Goal: Transaction & Acquisition: Purchase product/service

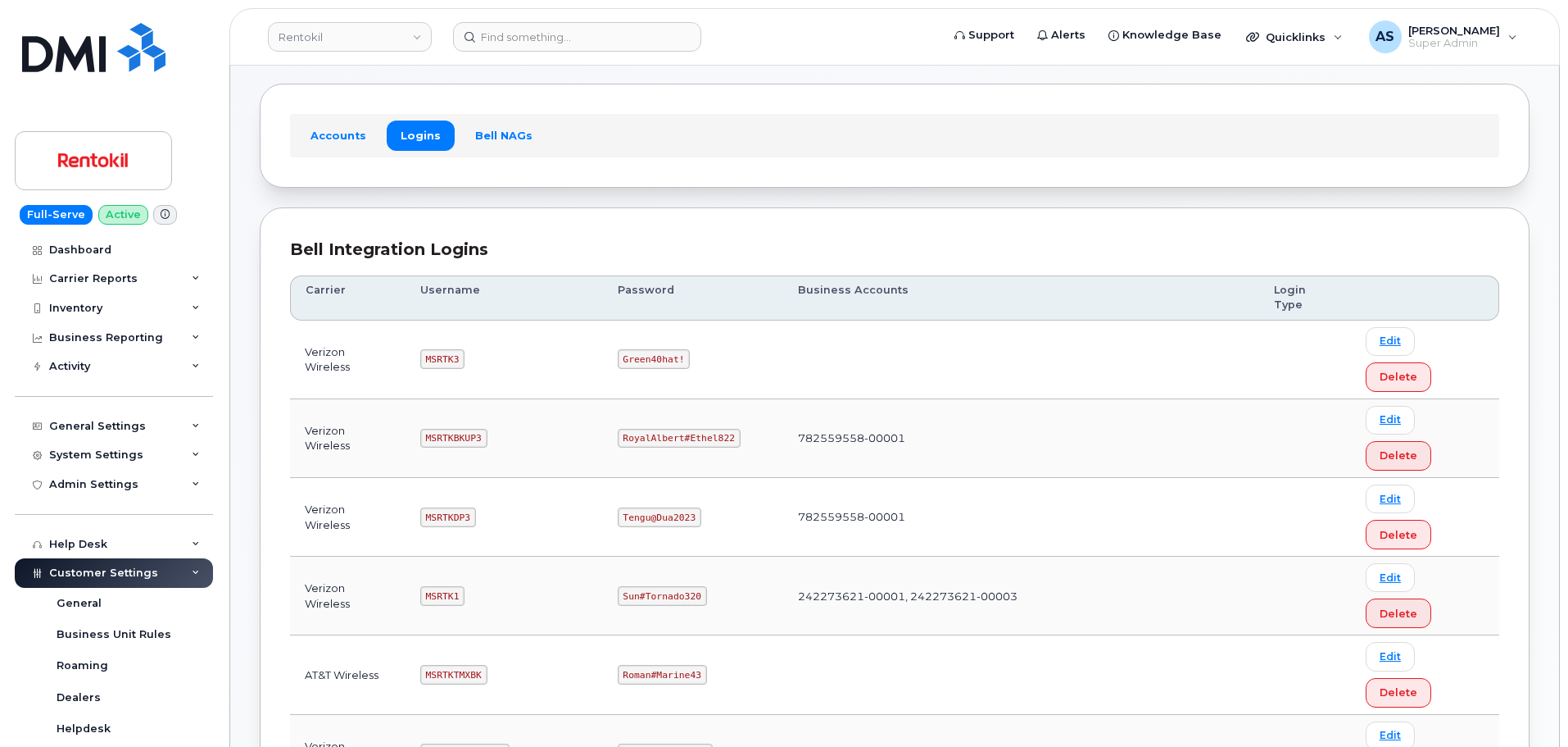
scroll to position [164, 0]
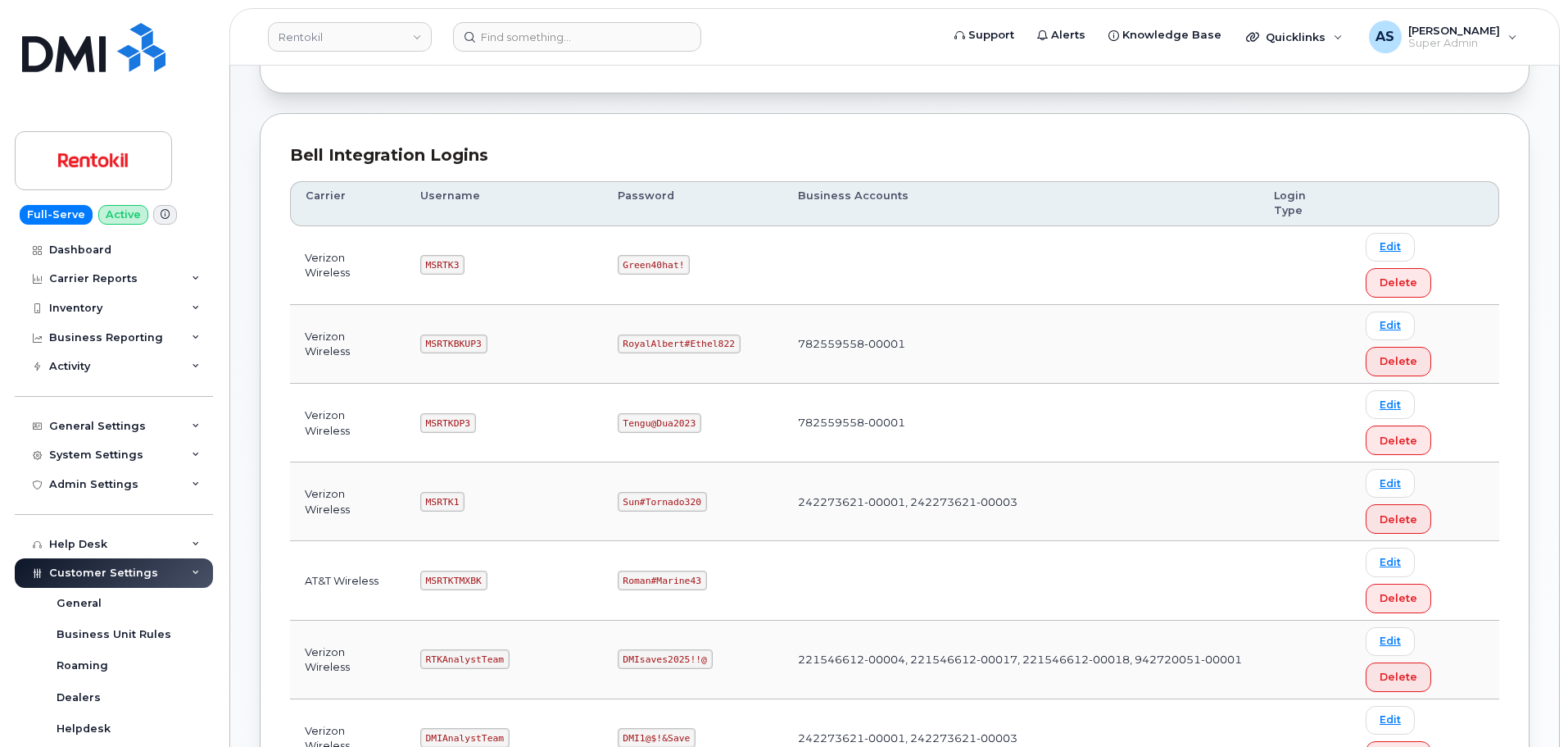
click at [682, 570] on code "Roman#Marine43" at bounding box center [662, 580] width 89 height 20
click at [683, 570] on code "Roman#Marine43" at bounding box center [662, 580] width 89 height 20
click at [684, 570] on code "Roman#Marine43" at bounding box center [662, 580] width 89 height 20
copy code "Roman#Marine43"
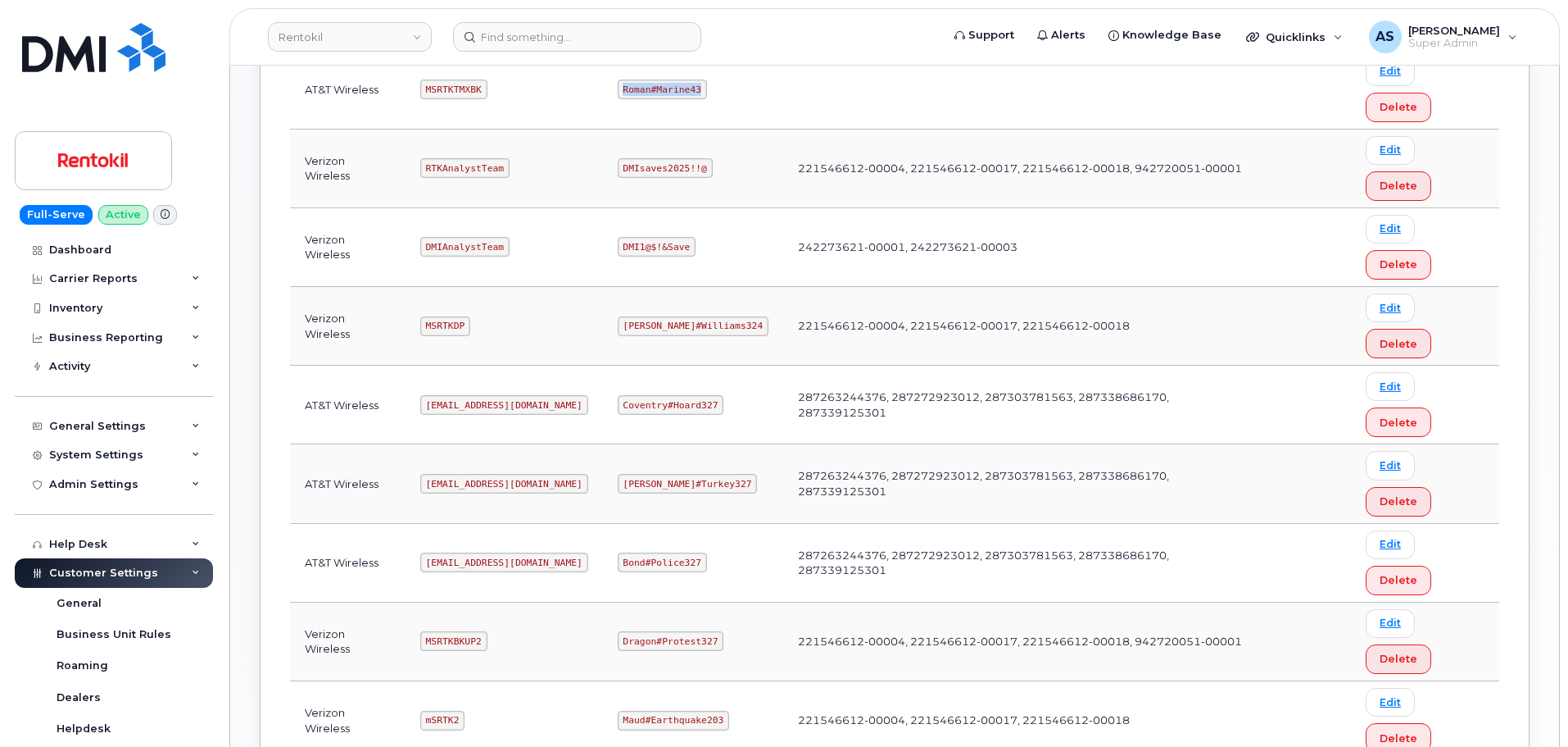
scroll to position [656, 0]
copy code "Butte#Tariffs43"
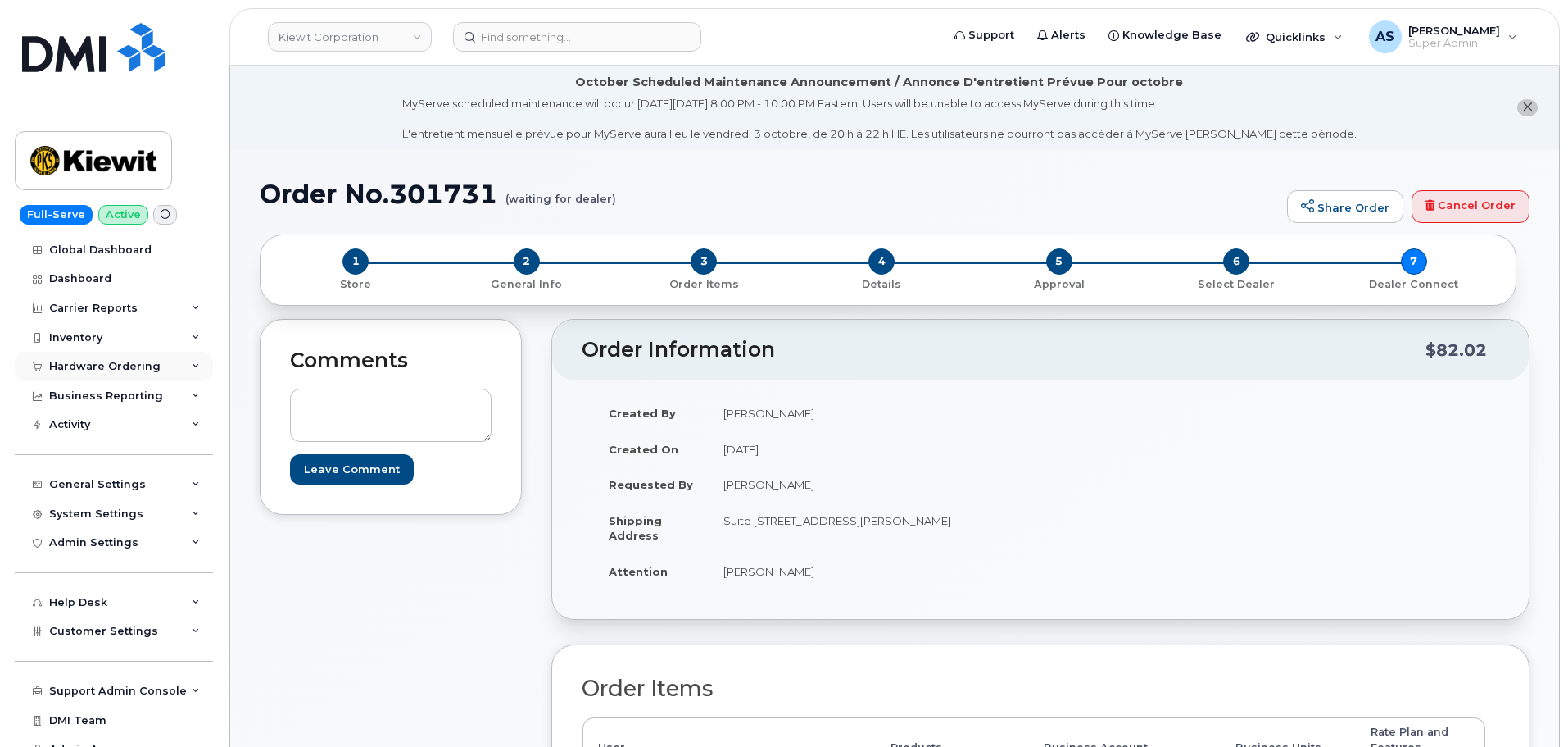
click at [107, 365] on div "Hardware Ordering" at bounding box center [105, 366] width 112 height 13
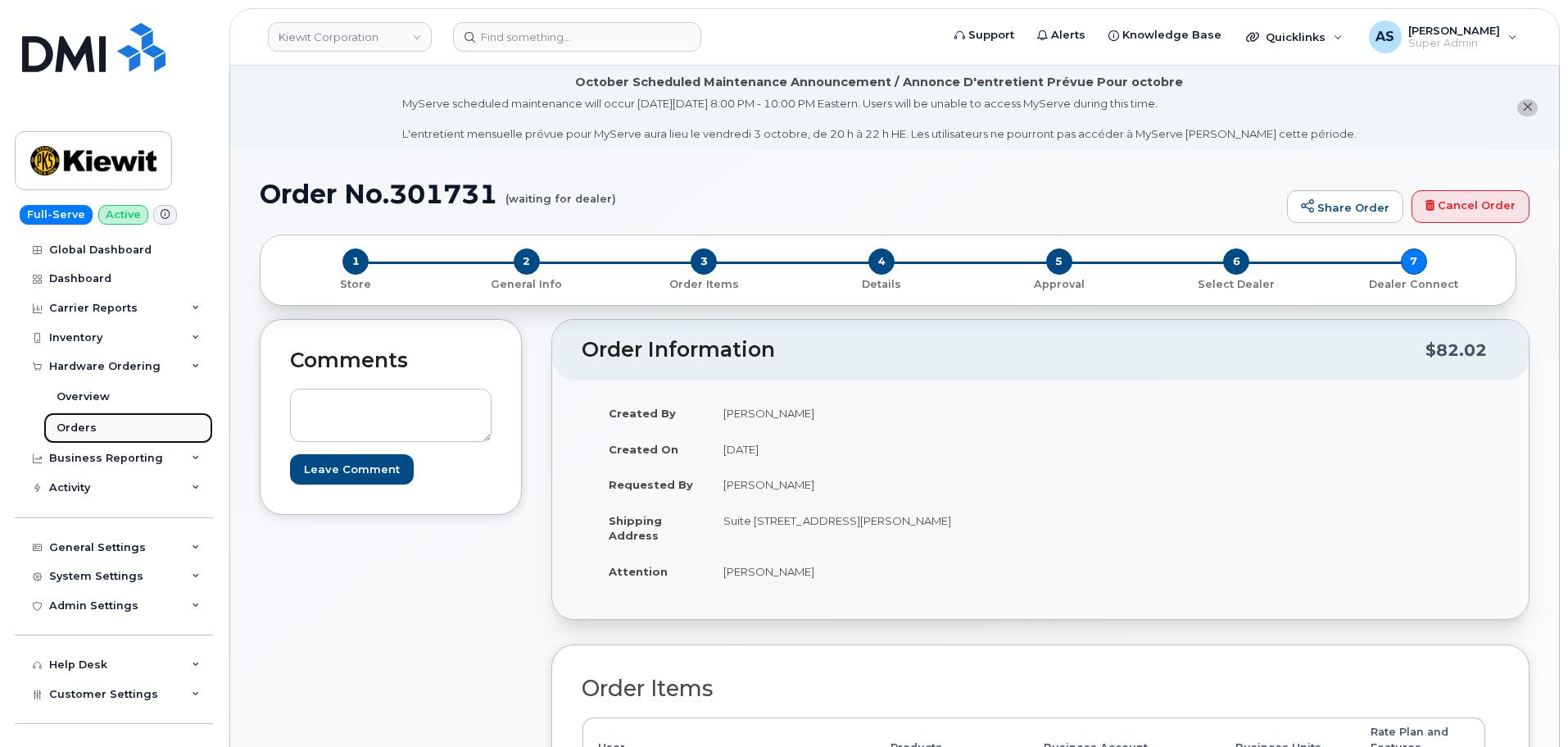
click at [81, 430] on div "Orders" at bounding box center [76, 427] width 40 height 15
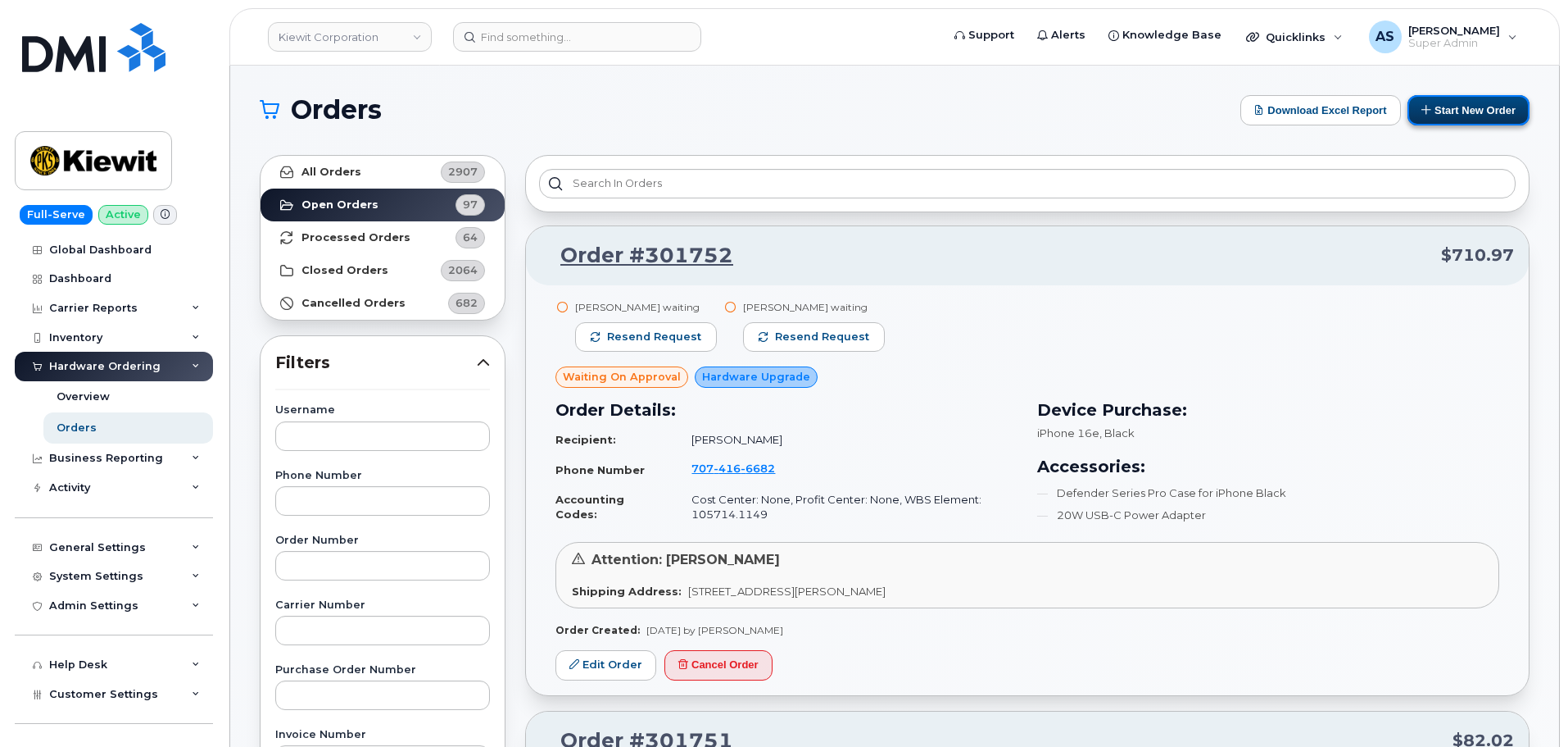
click at [1474, 110] on button "Start New Order" at bounding box center [1468, 110] width 122 height 30
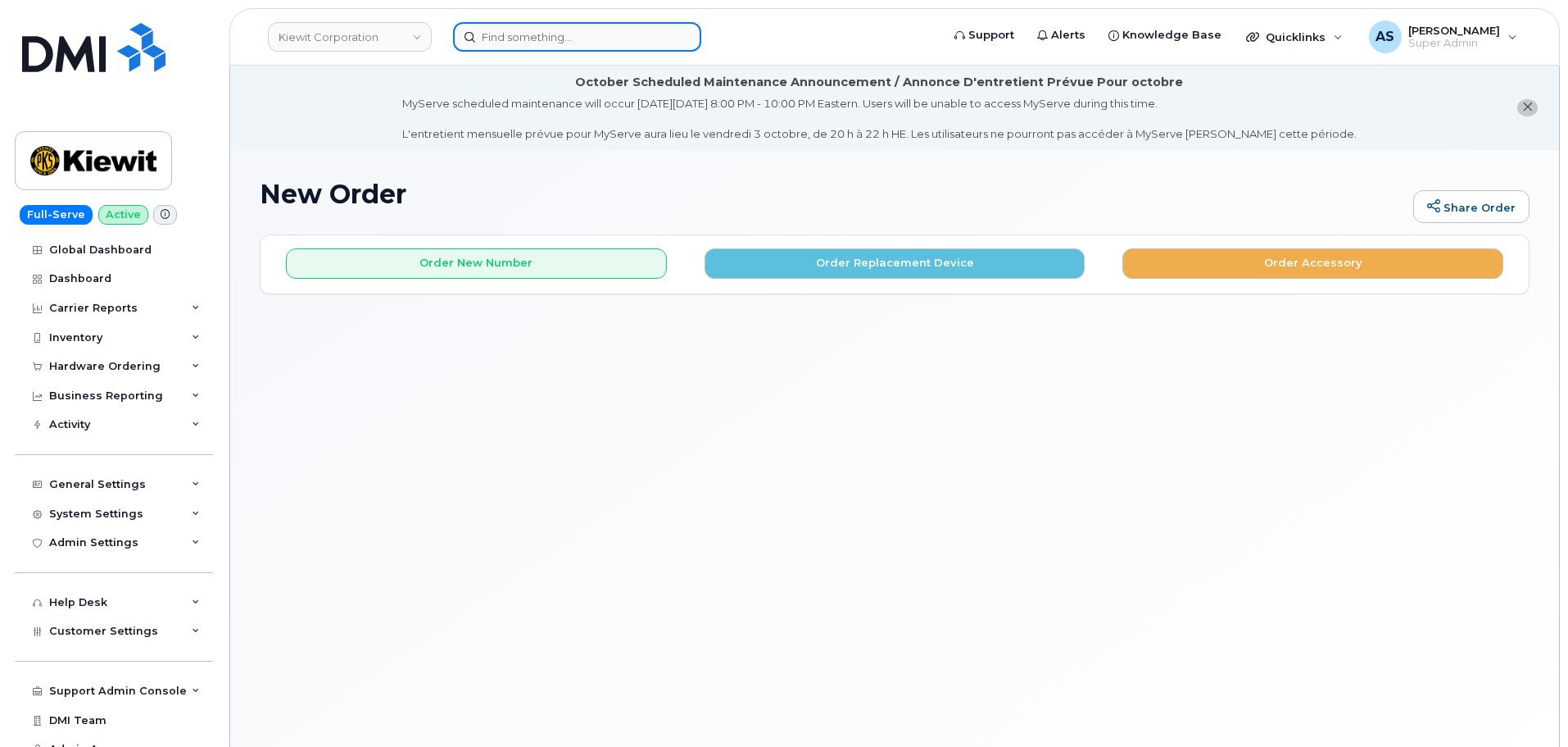
click at [535, 27] on input at bounding box center [577, 37] width 249 height 29
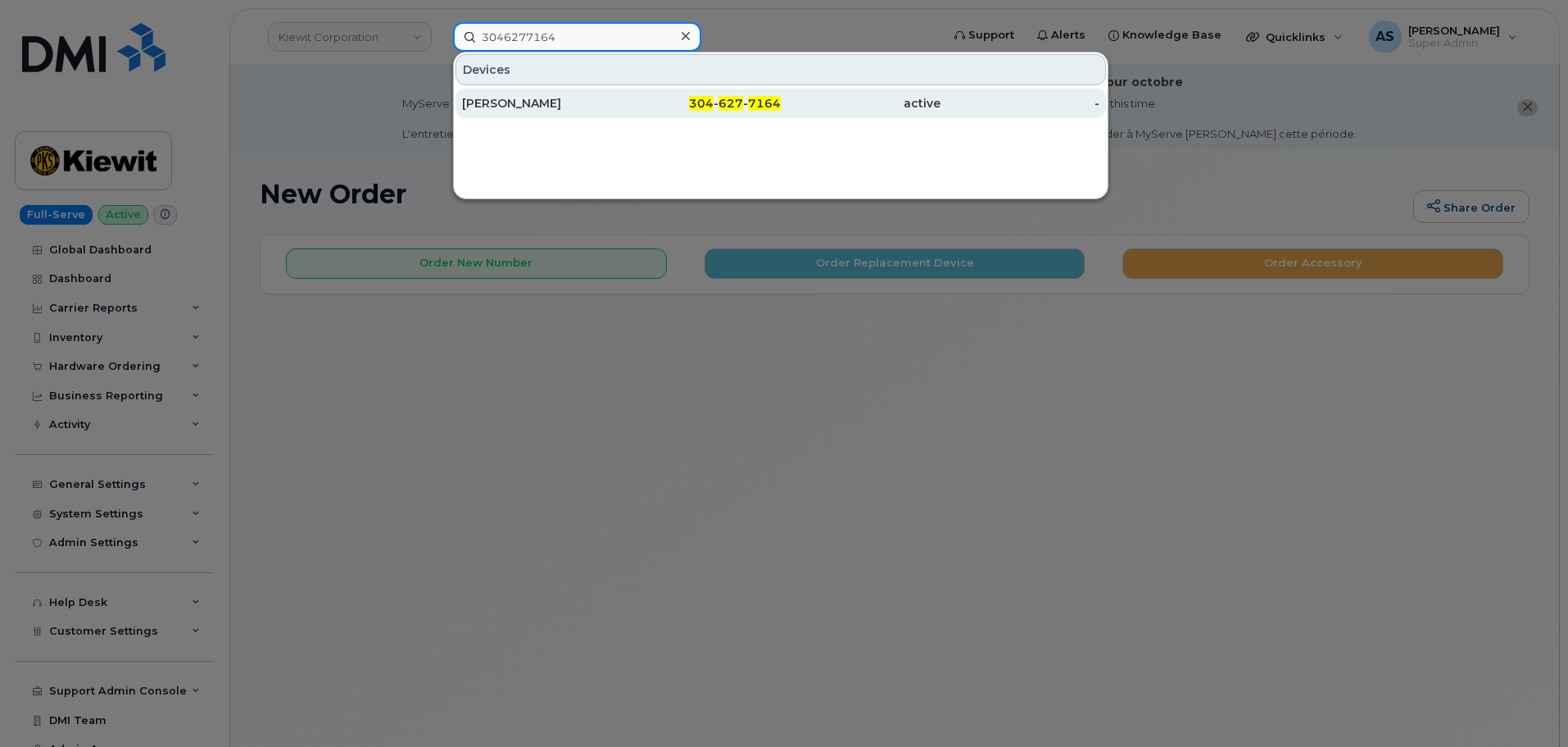
type input "3046277164"
click at [636, 98] on div "304 - 627 - 7164" at bounding box center [702, 103] width 159 height 16
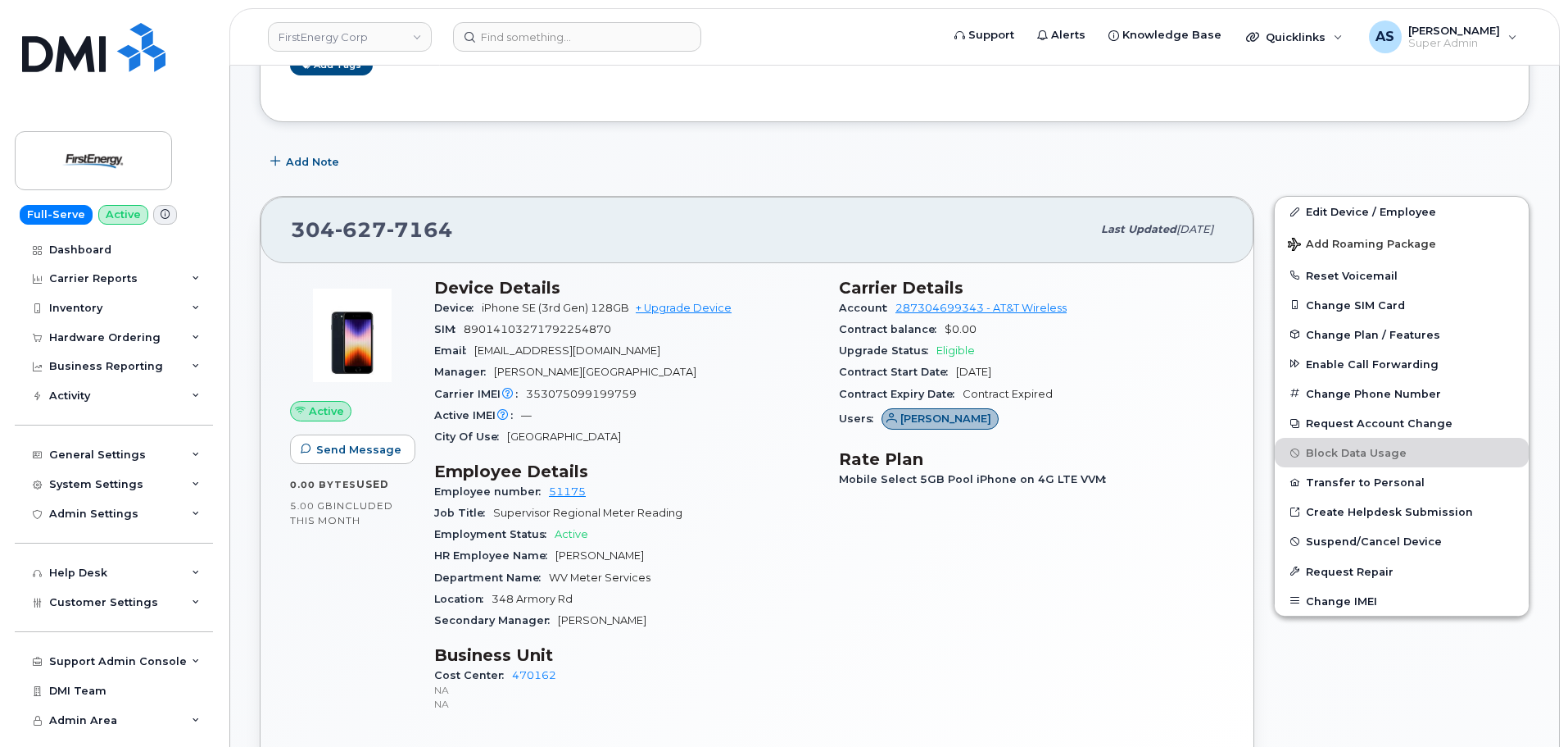
scroll to position [491, 0]
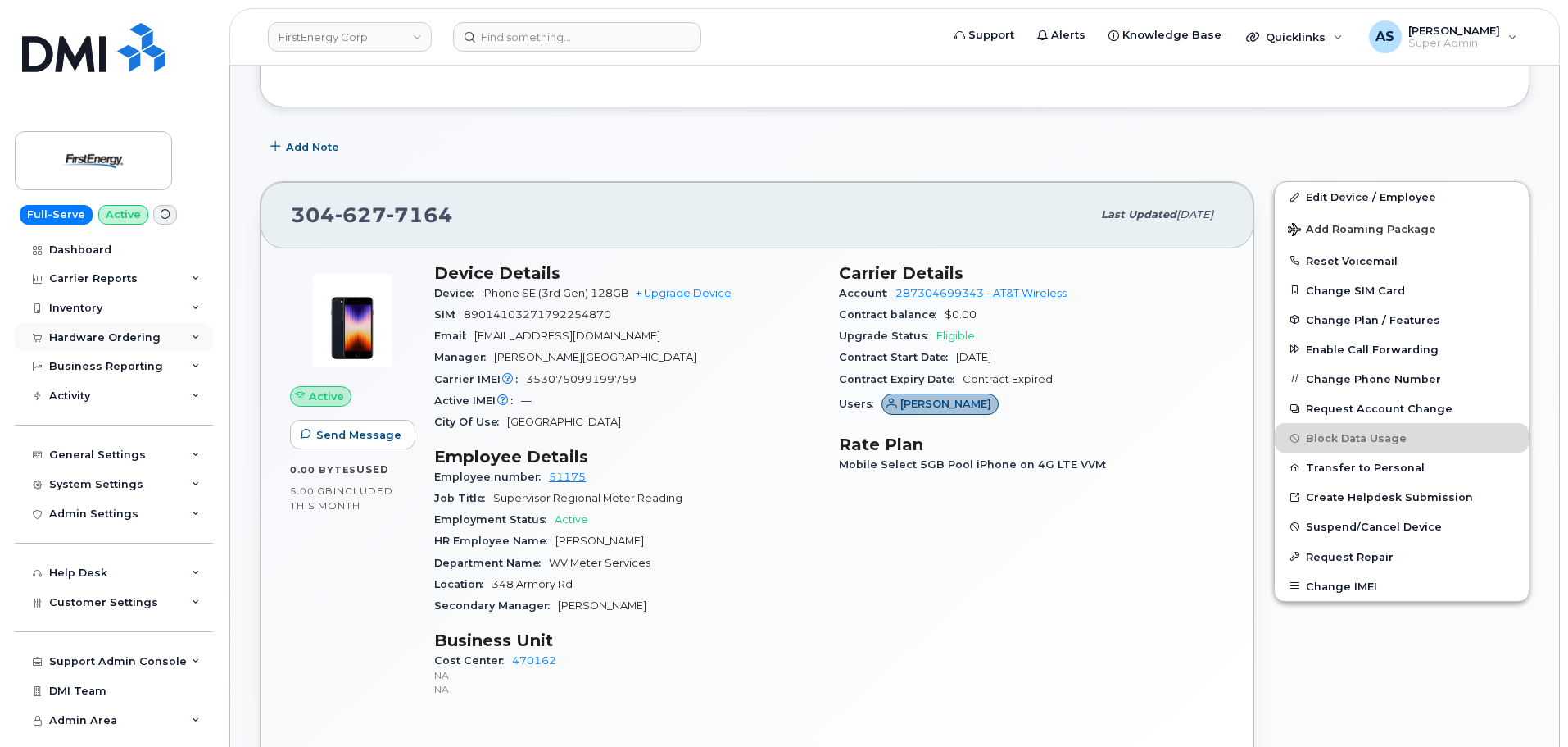
click at [113, 340] on div "Hardware Ordering" at bounding box center [105, 337] width 112 height 13
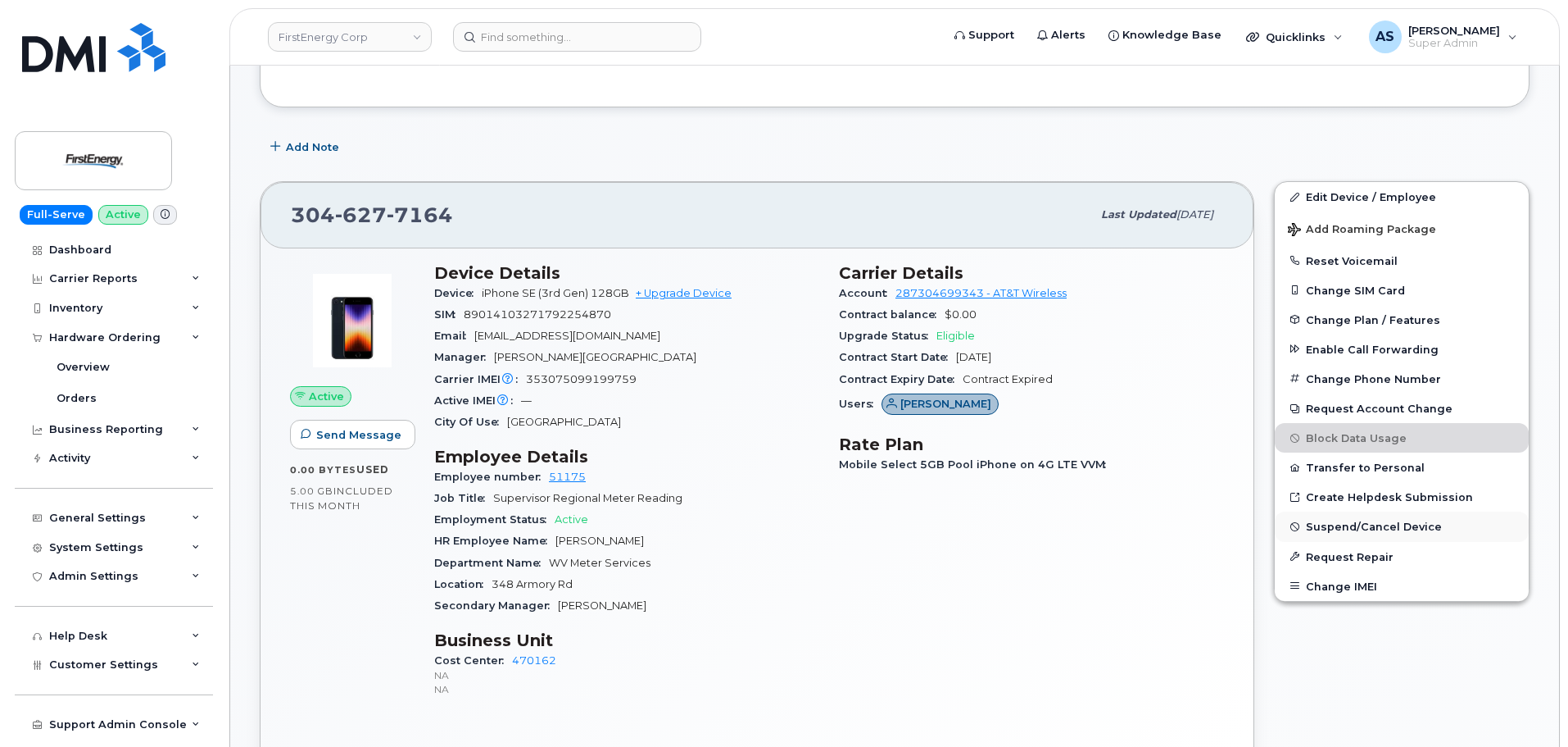
click at [1346, 517] on button "Suspend/Cancel Device" at bounding box center [1401, 526] width 254 height 29
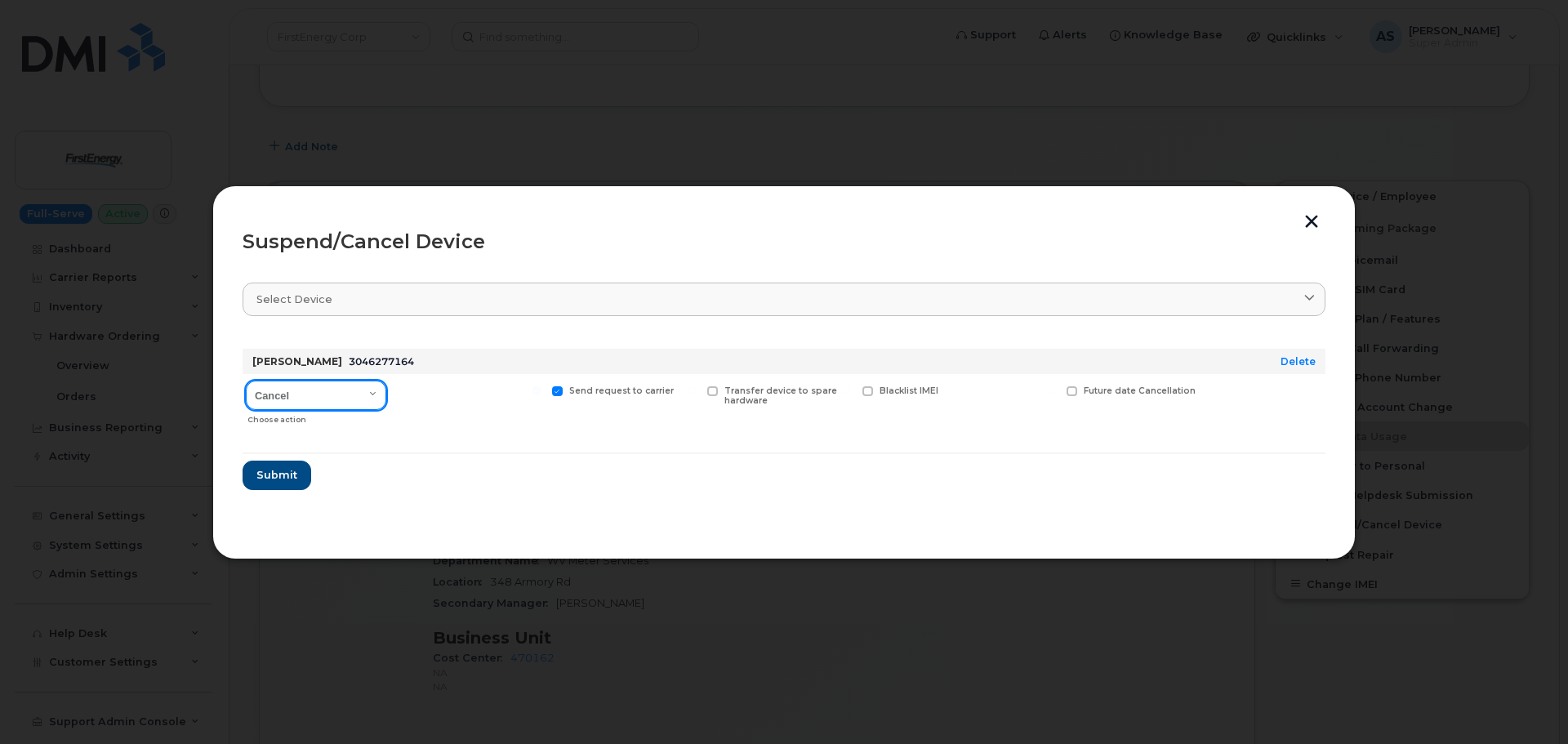
click at [378, 400] on select "Cancel Suspend - Reduced Rate Suspend - Full Rate Suspend - Lost Device/Stolen …" at bounding box center [316, 395] width 141 height 29
select select "[object Object]"
click at [246, 381] on select "Cancel Suspend - Reduced Rate Suspend - Full Rate Suspend - Lost Device/Stolen …" at bounding box center [316, 395] width 141 height 29
click at [294, 470] on span "Submit" at bounding box center [275, 475] width 41 height 16
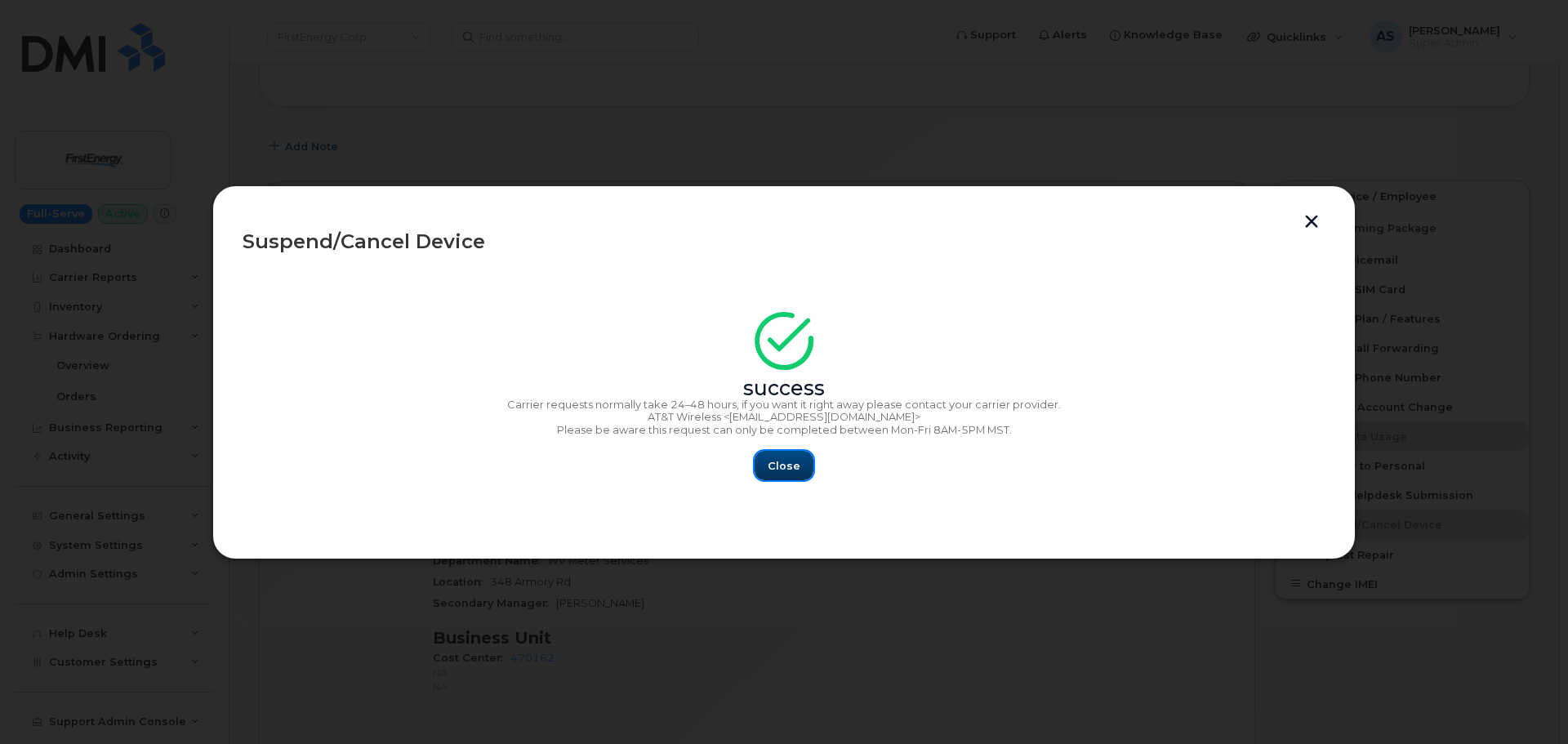
click at [793, 463] on span "Close" at bounding box center [784, 466] width 33 height 16
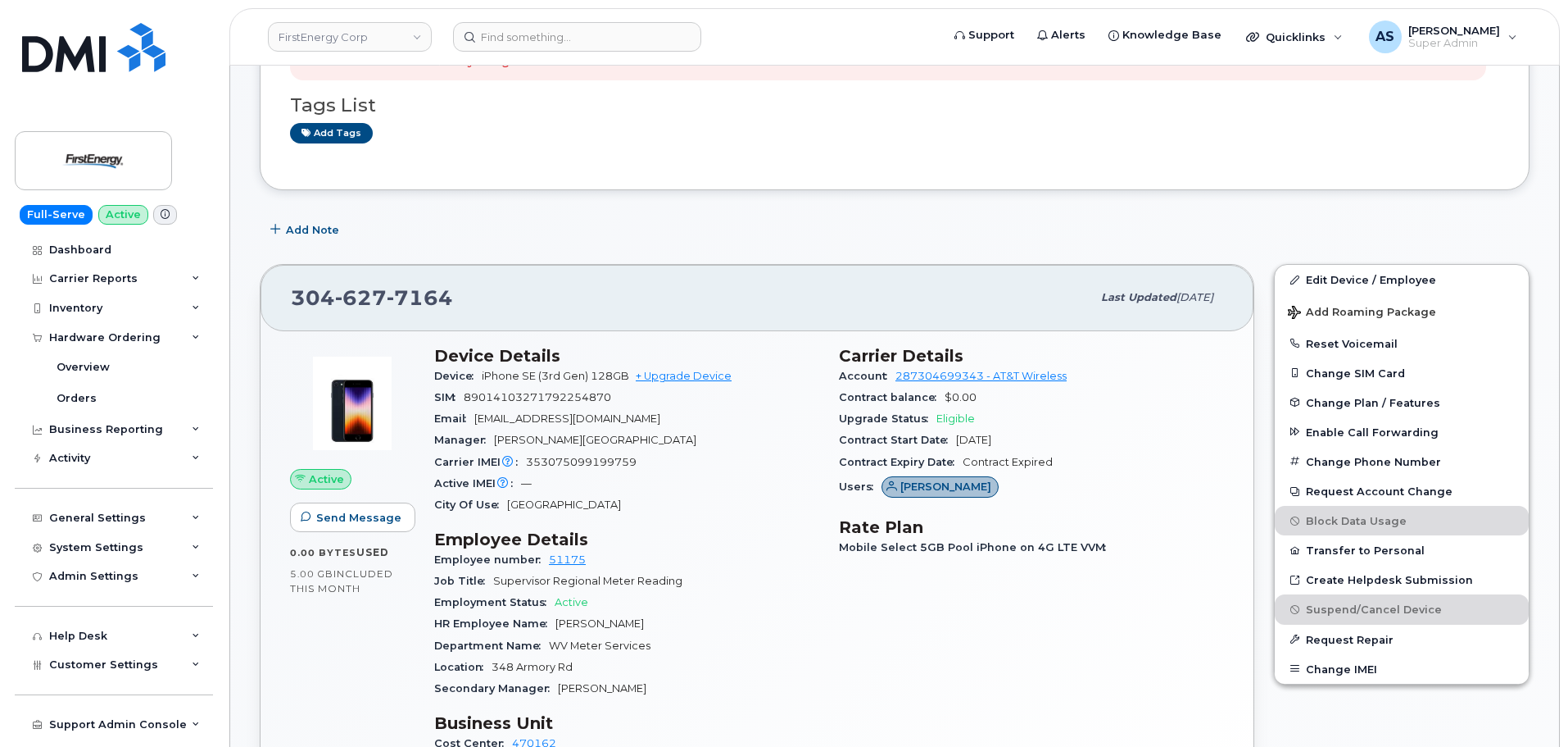
scroll to position [410, 0]
click at [93, 385] on link "Orders" at bounding box center [128, 399] width 170 height 31
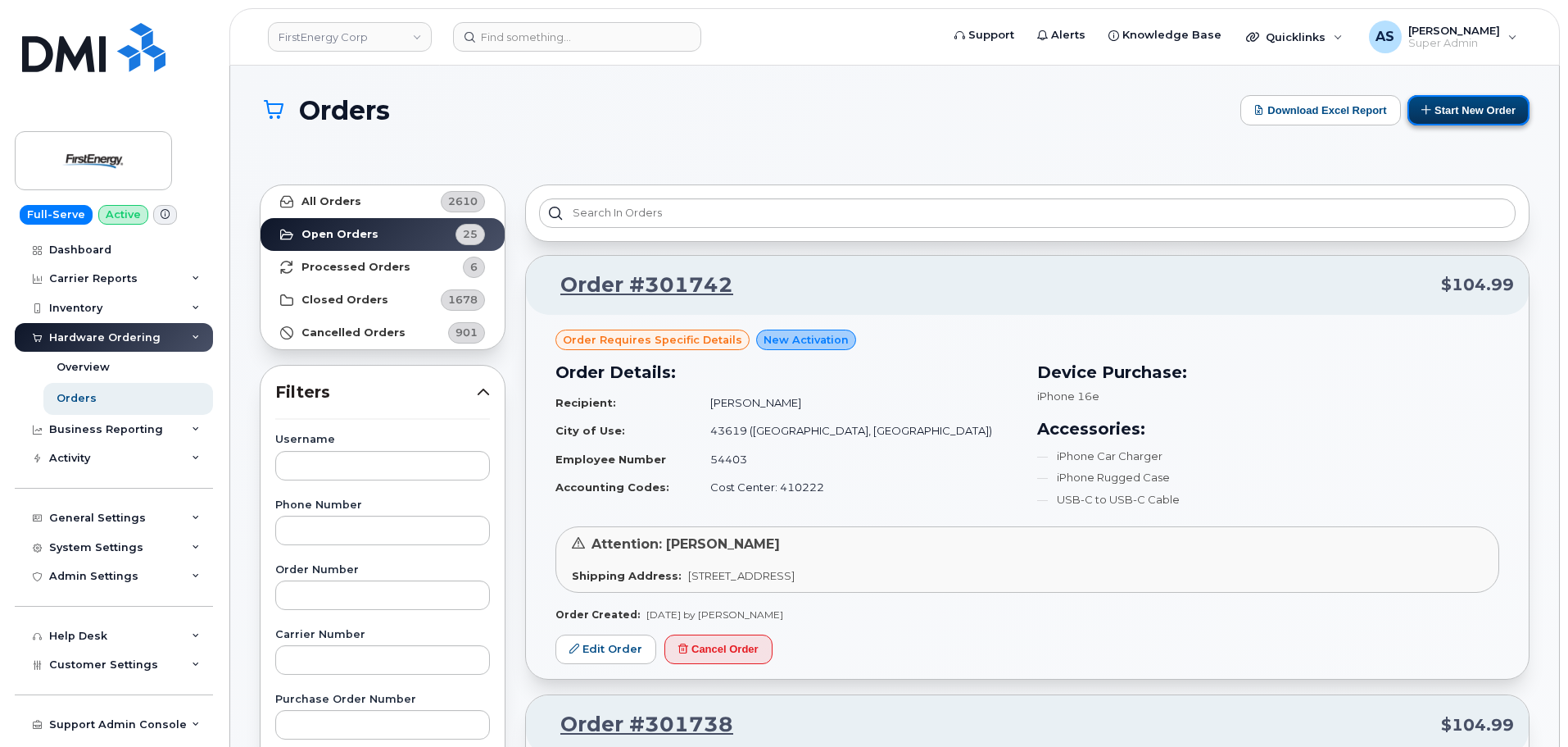
click at [1468, 114] on button "Start New Order" at bounding box center [1468, 110] width 122 height 30
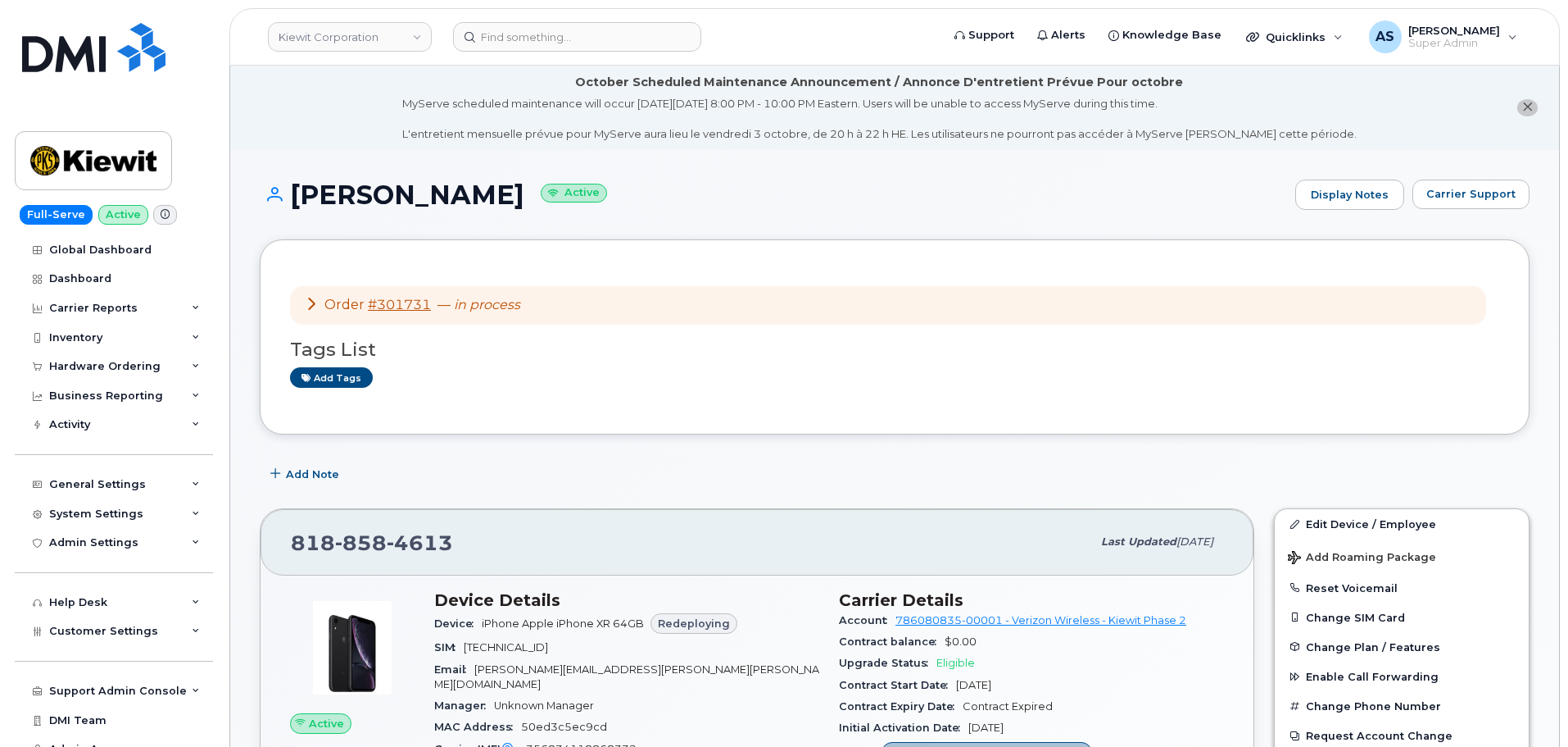
scroll to position [574, 0]
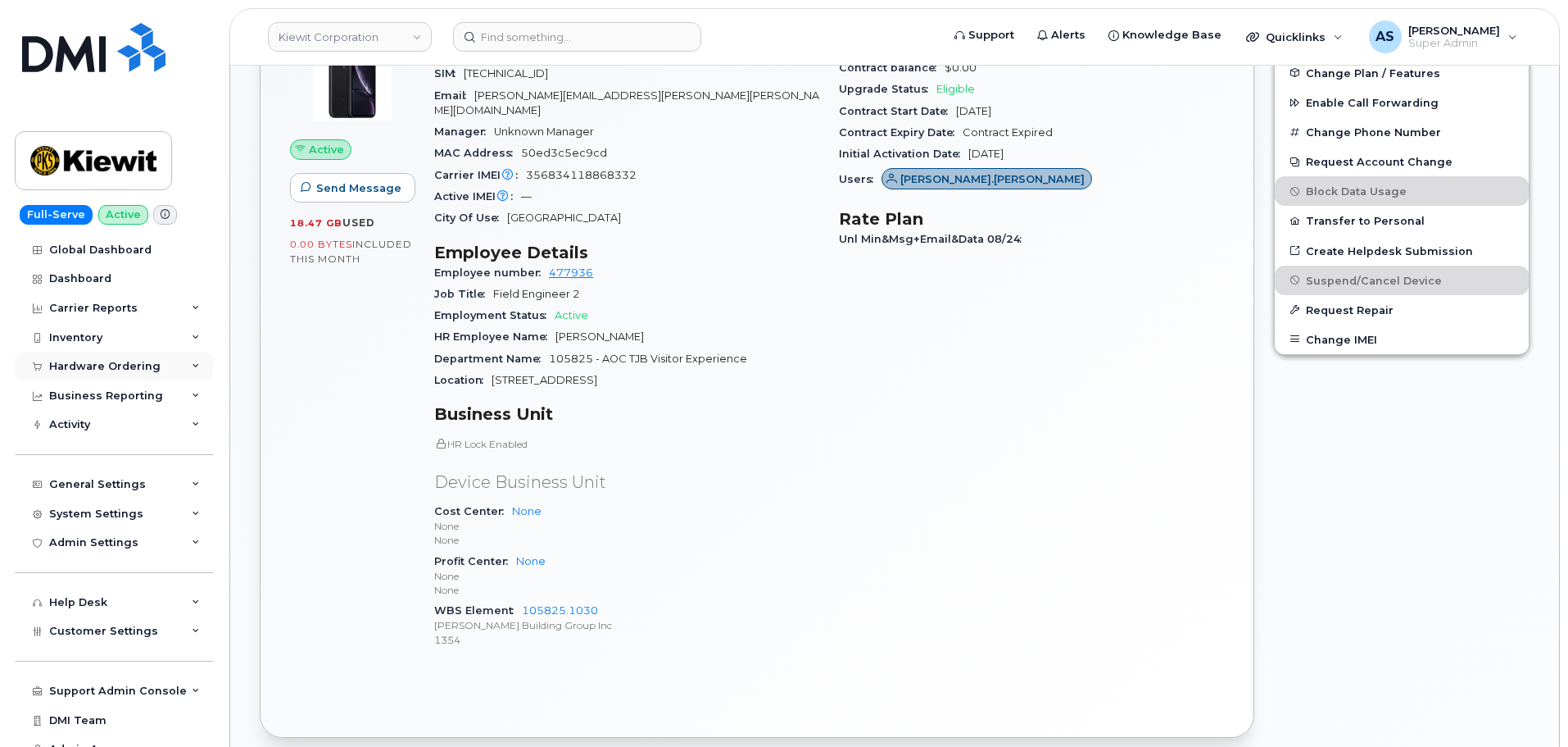
click at [101, 367] on div "Hardware Ordering" at bounding box center [105, 366] width 112 height 13
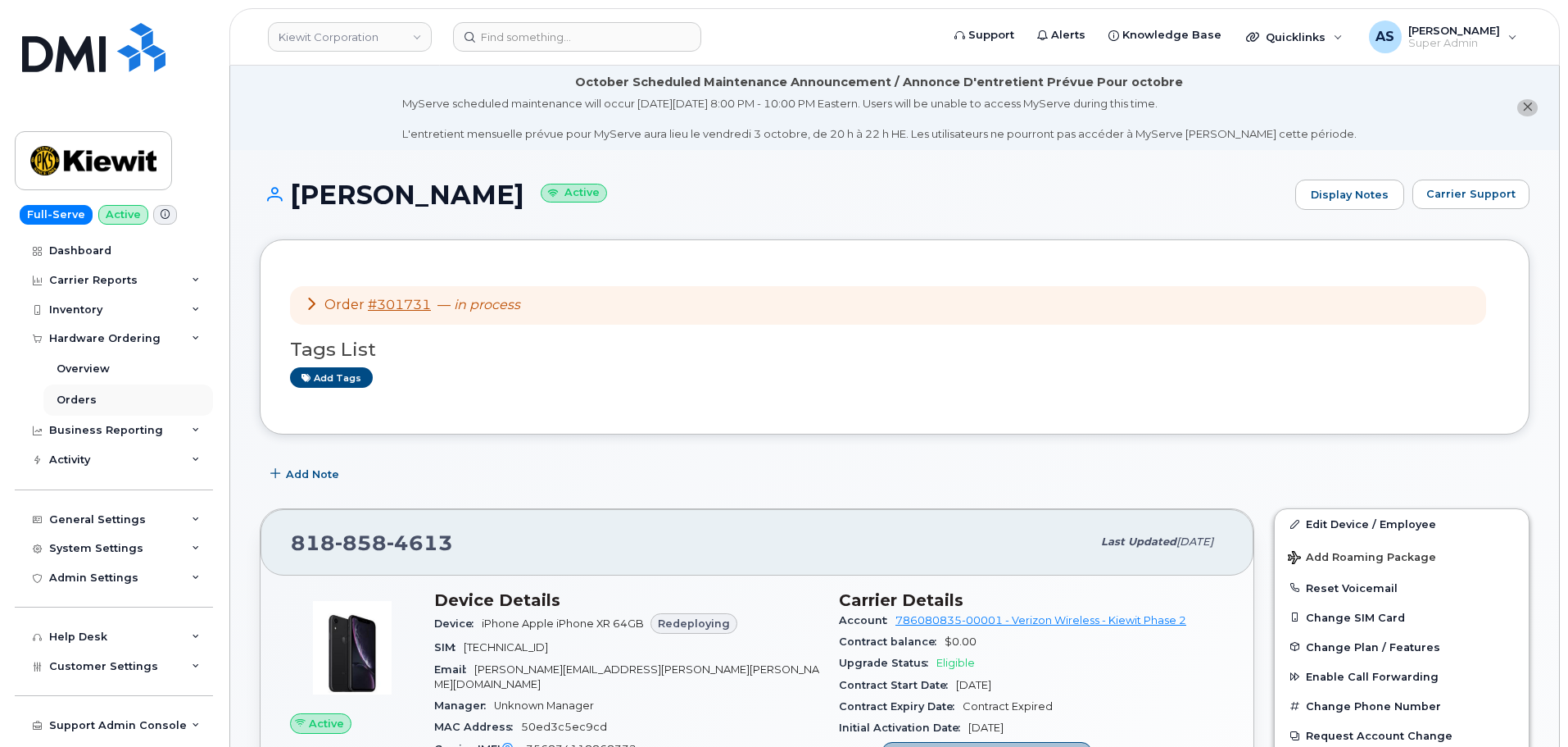
scroll to position [0, 0]
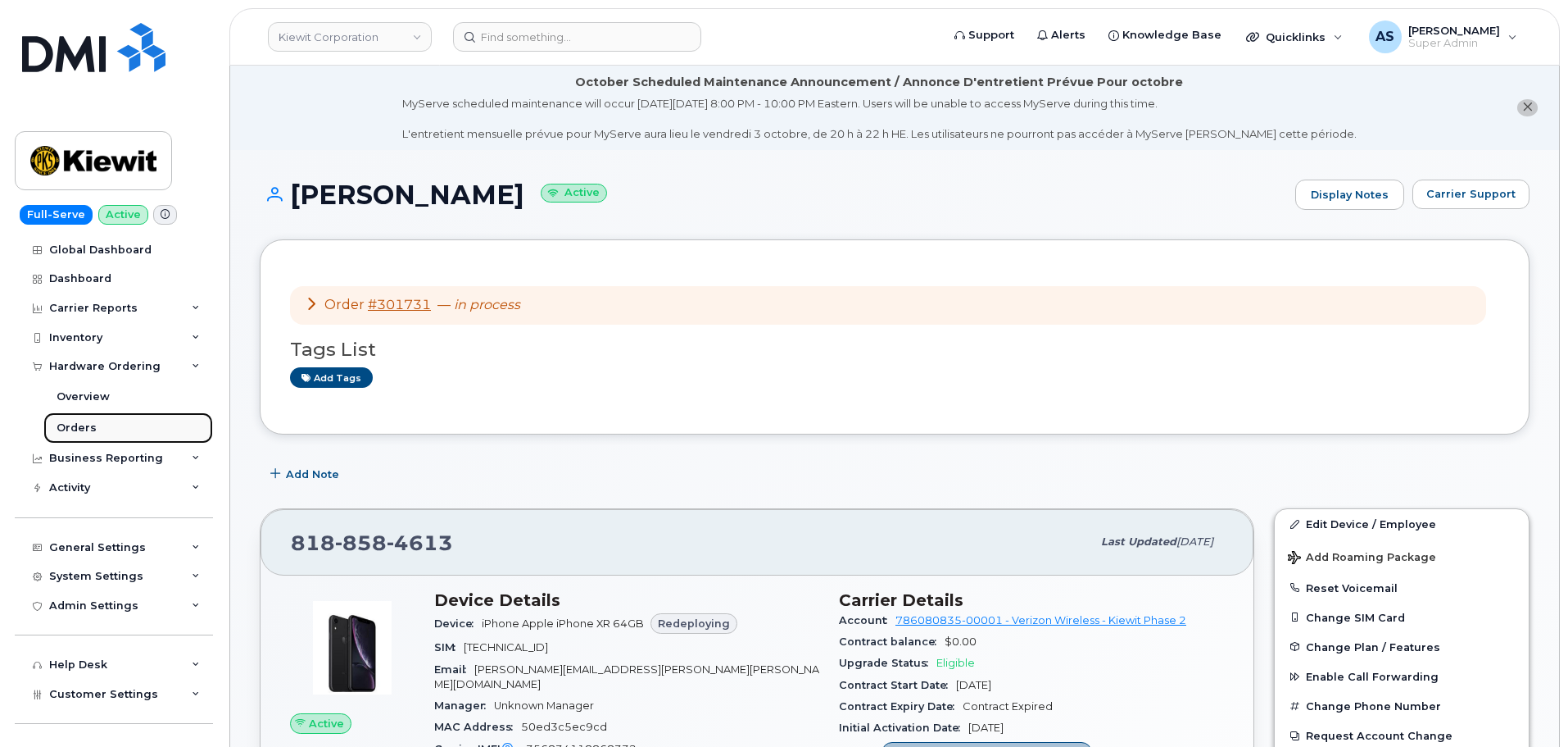
click at [120, 425] on link "Orders" at bounding box center [128, 428] width 170 height 31
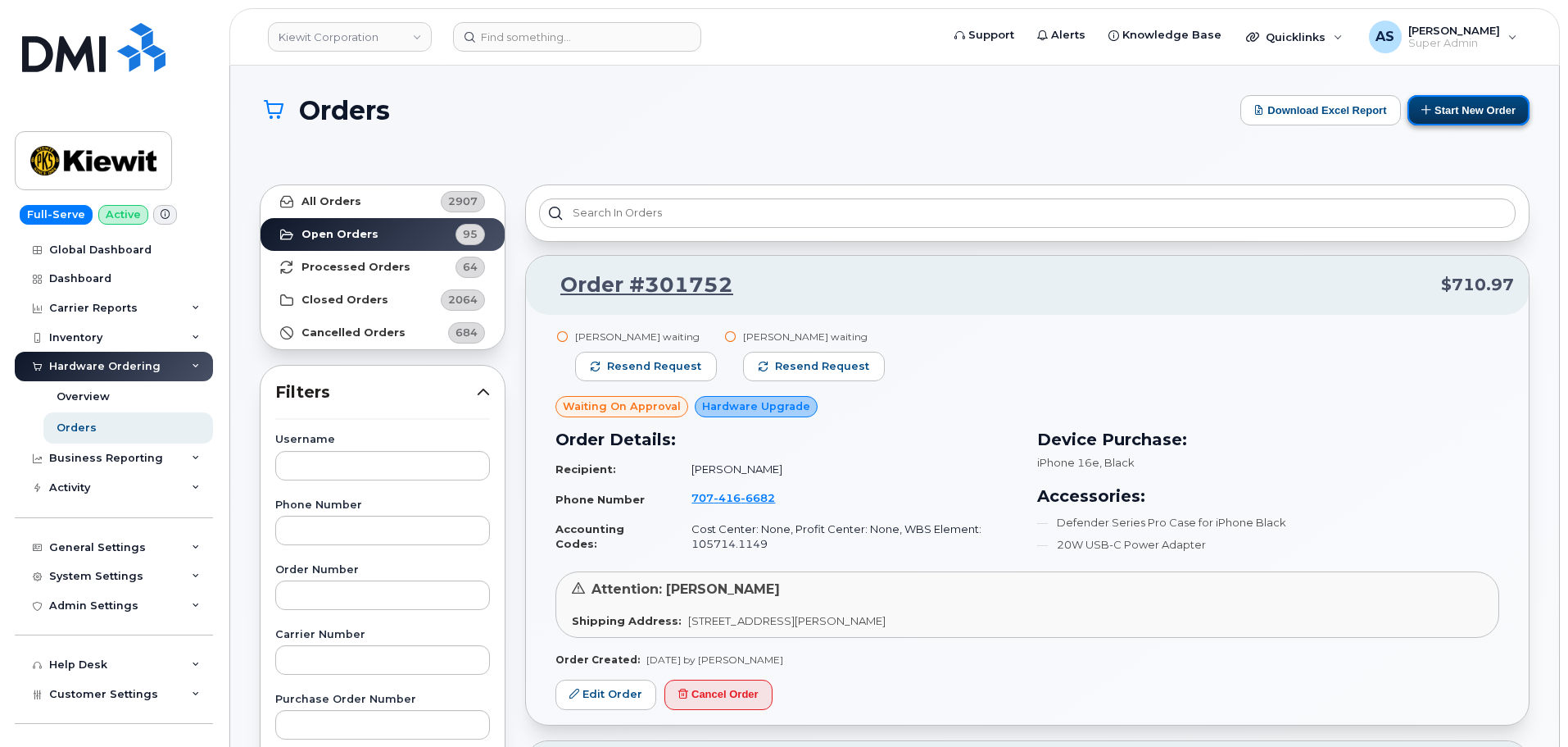
click at [1471, 117] on button "Start New Order" at bounding box center [1468, 110] width 122 height 30
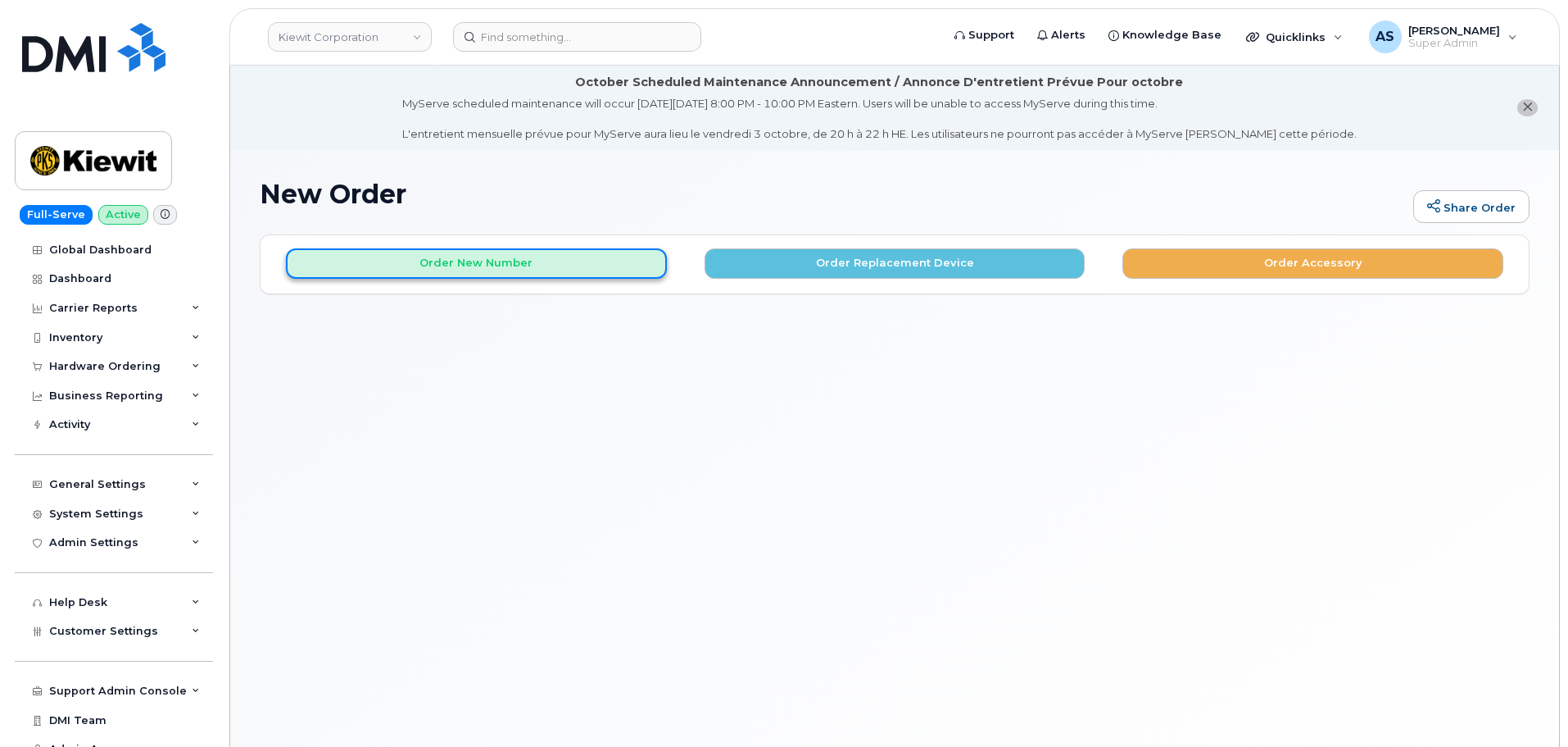
click at [560, 263] on button "Order New Number" at bounding box center [476, 263] width 381 height 30
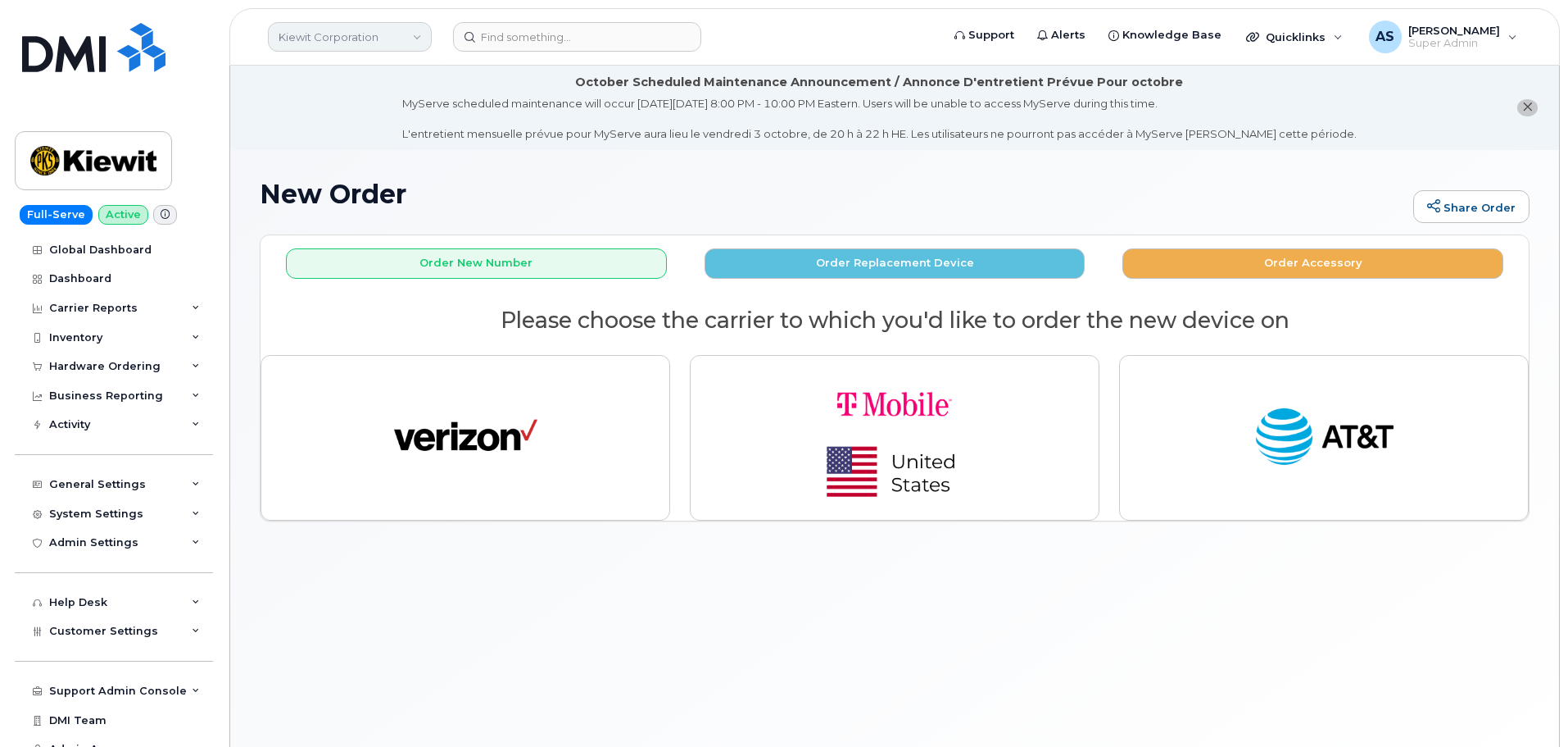
click at [390, 37] on link "Kiewit Corporation" at bounding box center [349, 37] width 164 height 29
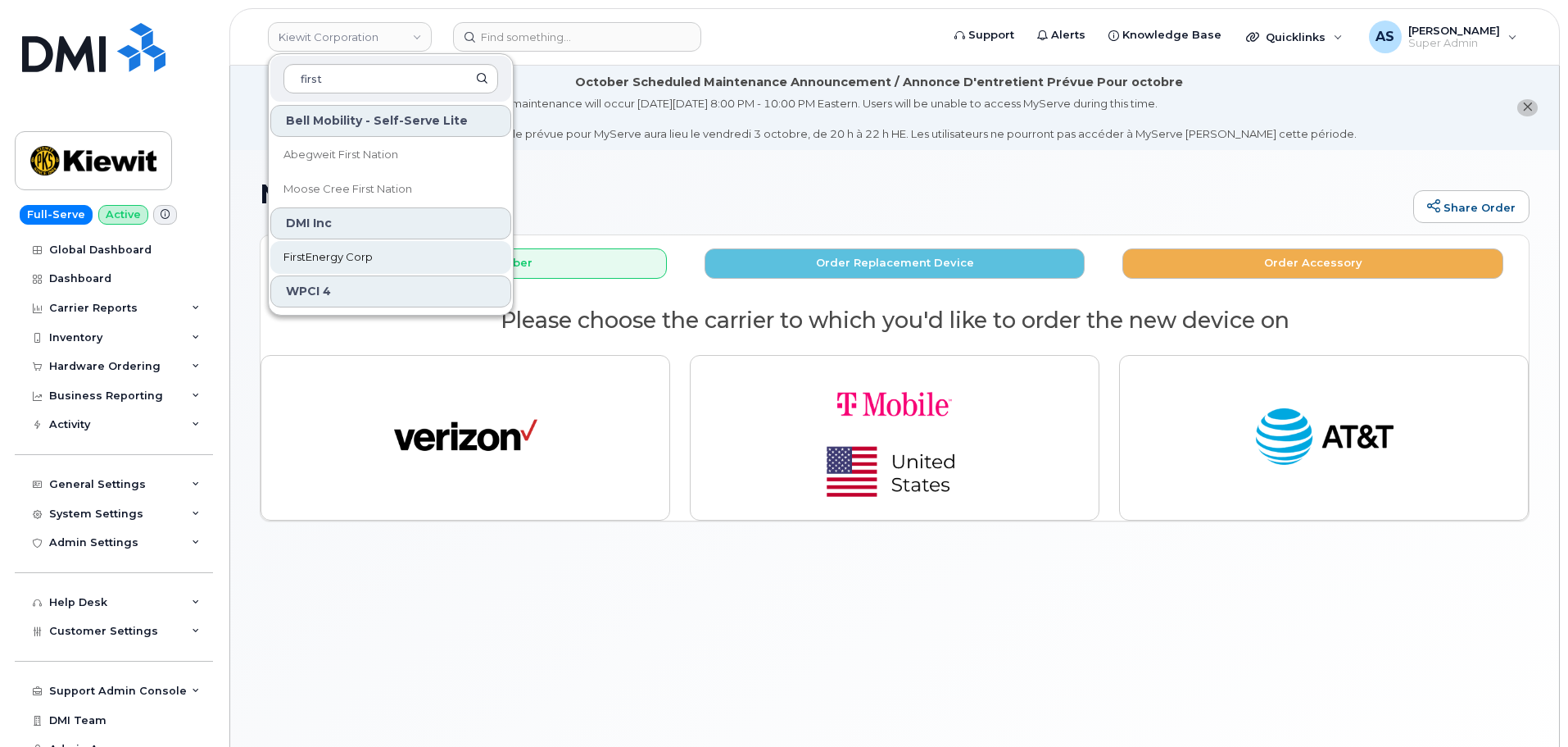
type input "first"
click at [349, 253] on span "FirstEnergy Corp" at bounding box center [327, 257] width 89 height 16
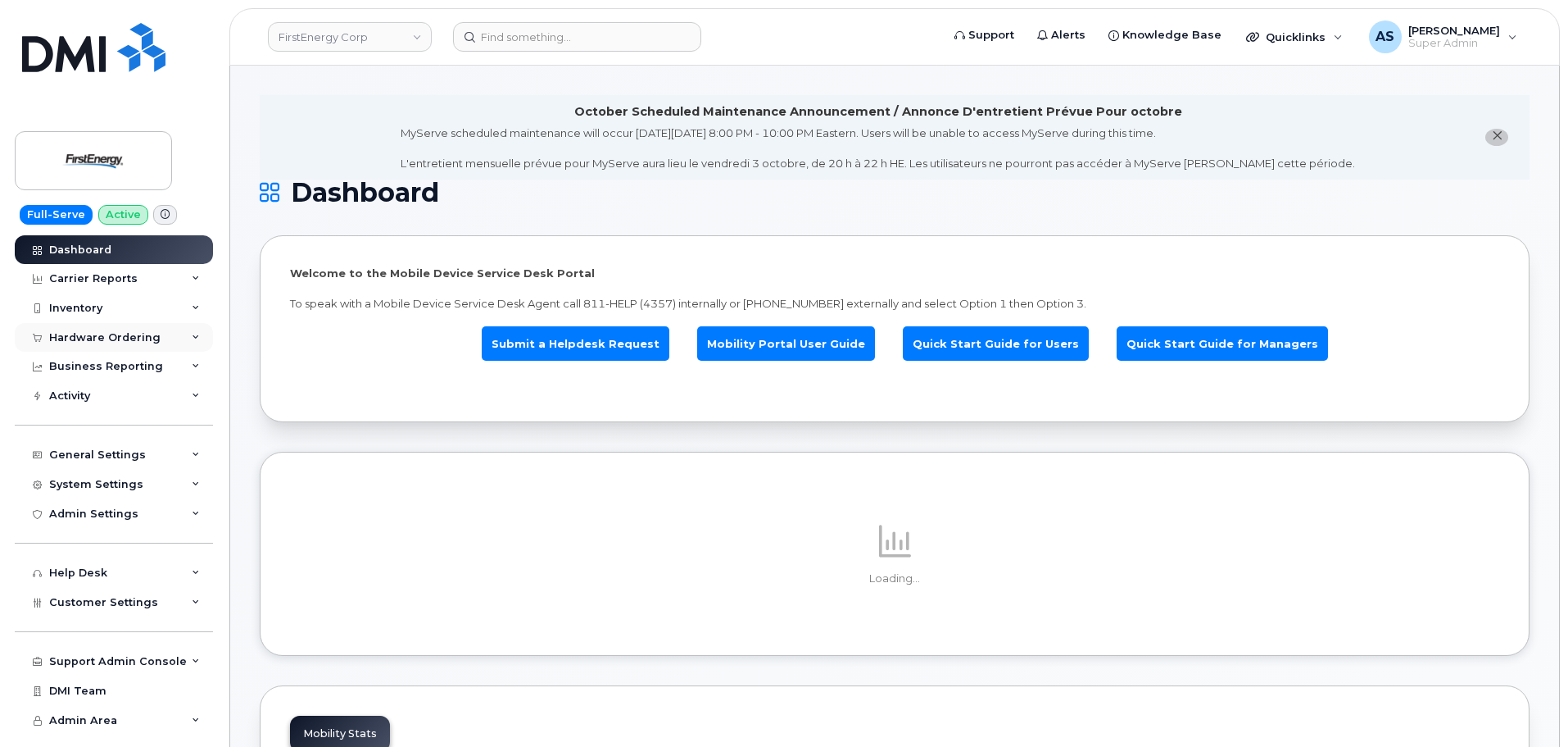
click at [151, 340] on div "Hardware Ordering" at bounding box center [105, 337] width 112 height 13
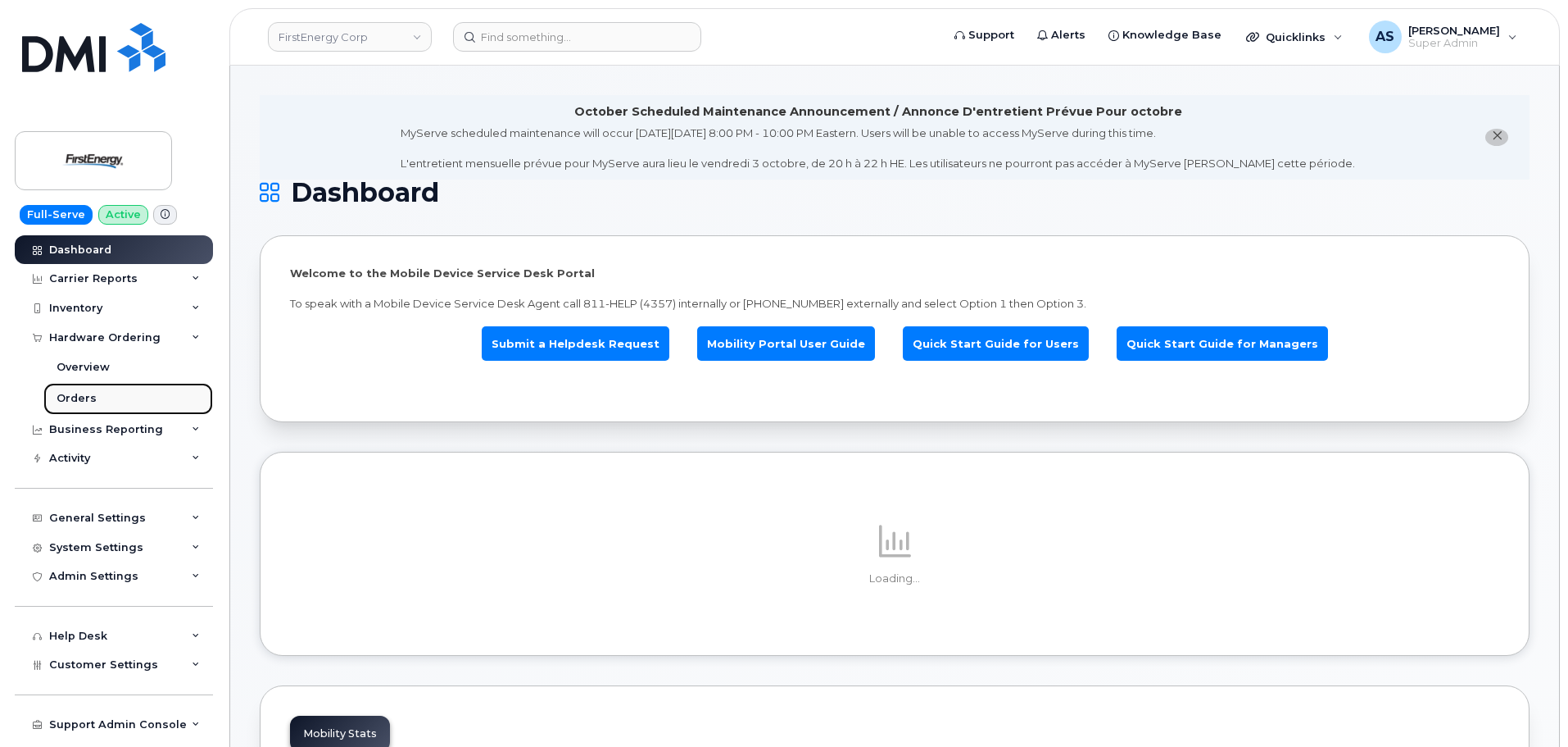
click at [127, 392] on link "Orders" at bounding box center [128, 399] width 170 height 31
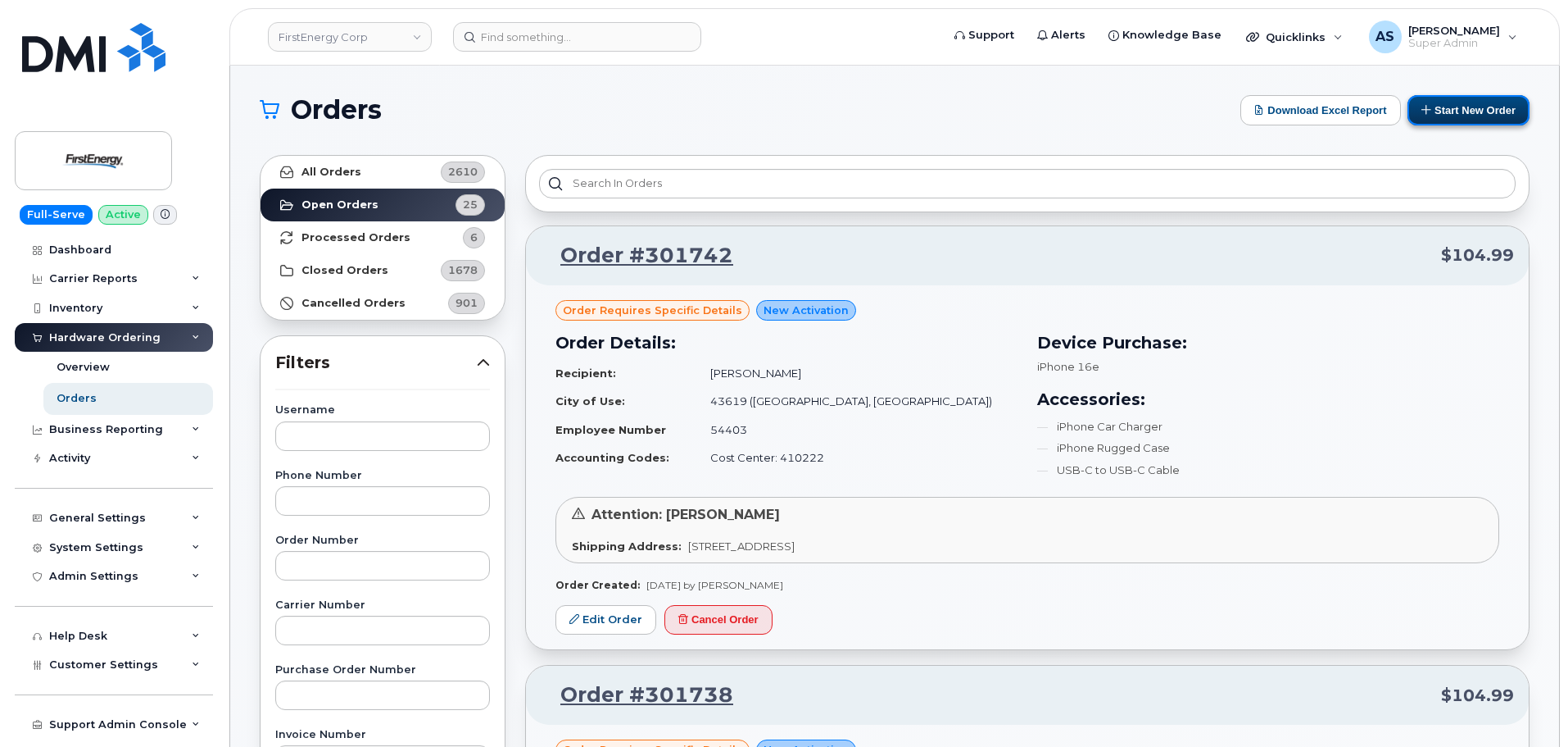
click at [1489, 104] on button "Start New Order" at bounding box center [1468, 110] width 122 height 30
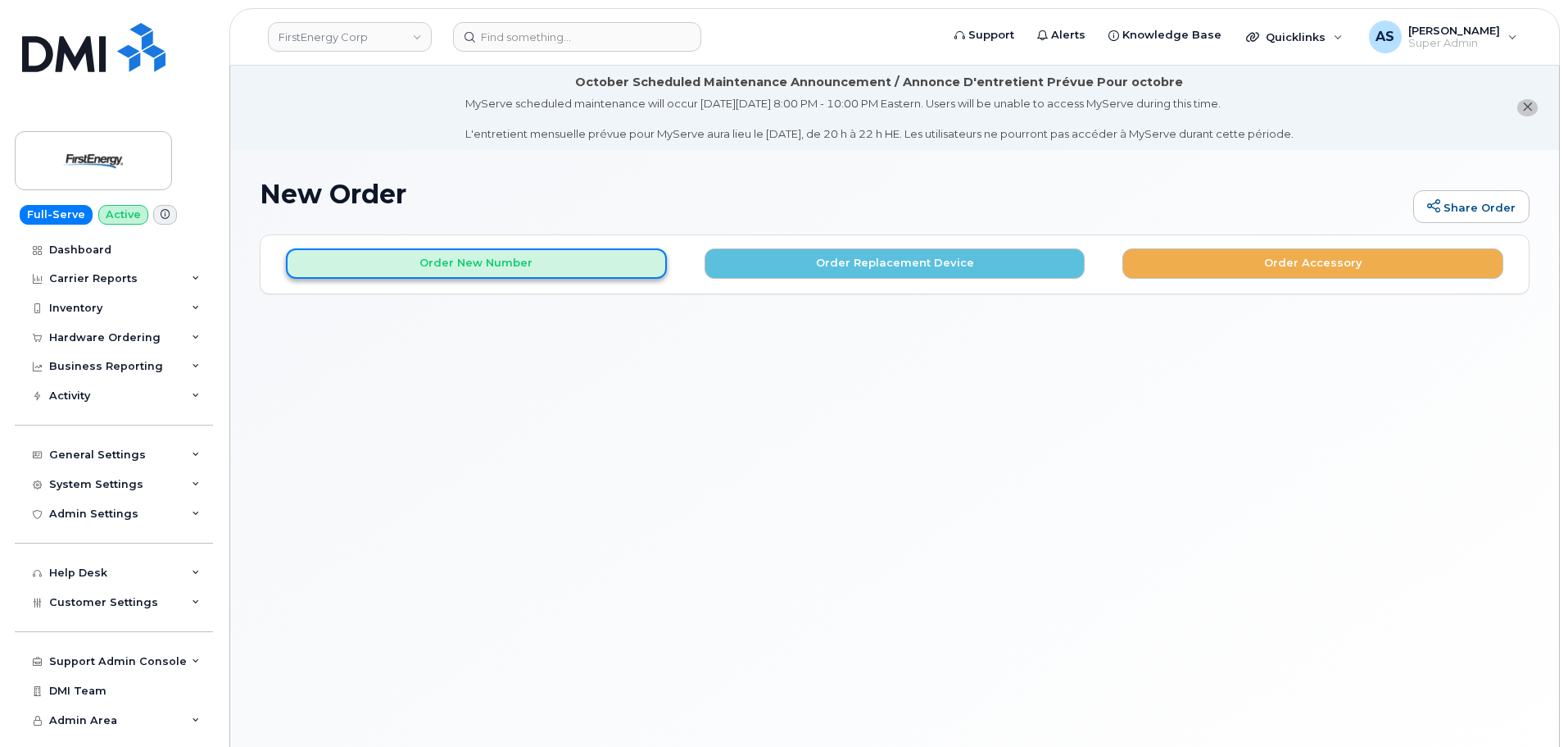
click at [546, 264] on button "Order New Number" at bounding box center [476, 263] width 381 height 30
click at [540, 260] on button "Order New Number" at bounding box center [476, 263] width 381 height 30
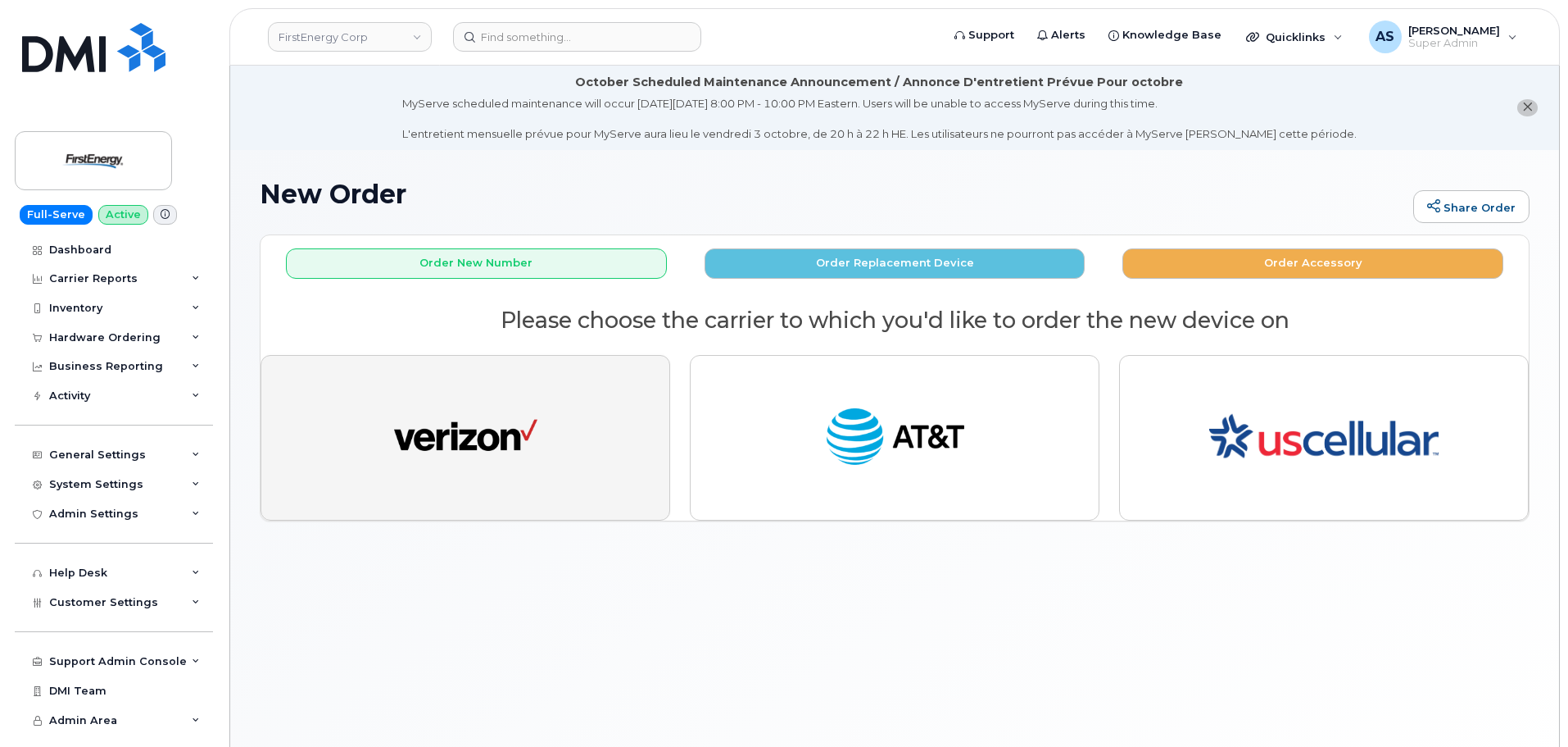
click at [597, 478] on button "button" at bounding box center [465, 437] width 410 height 166
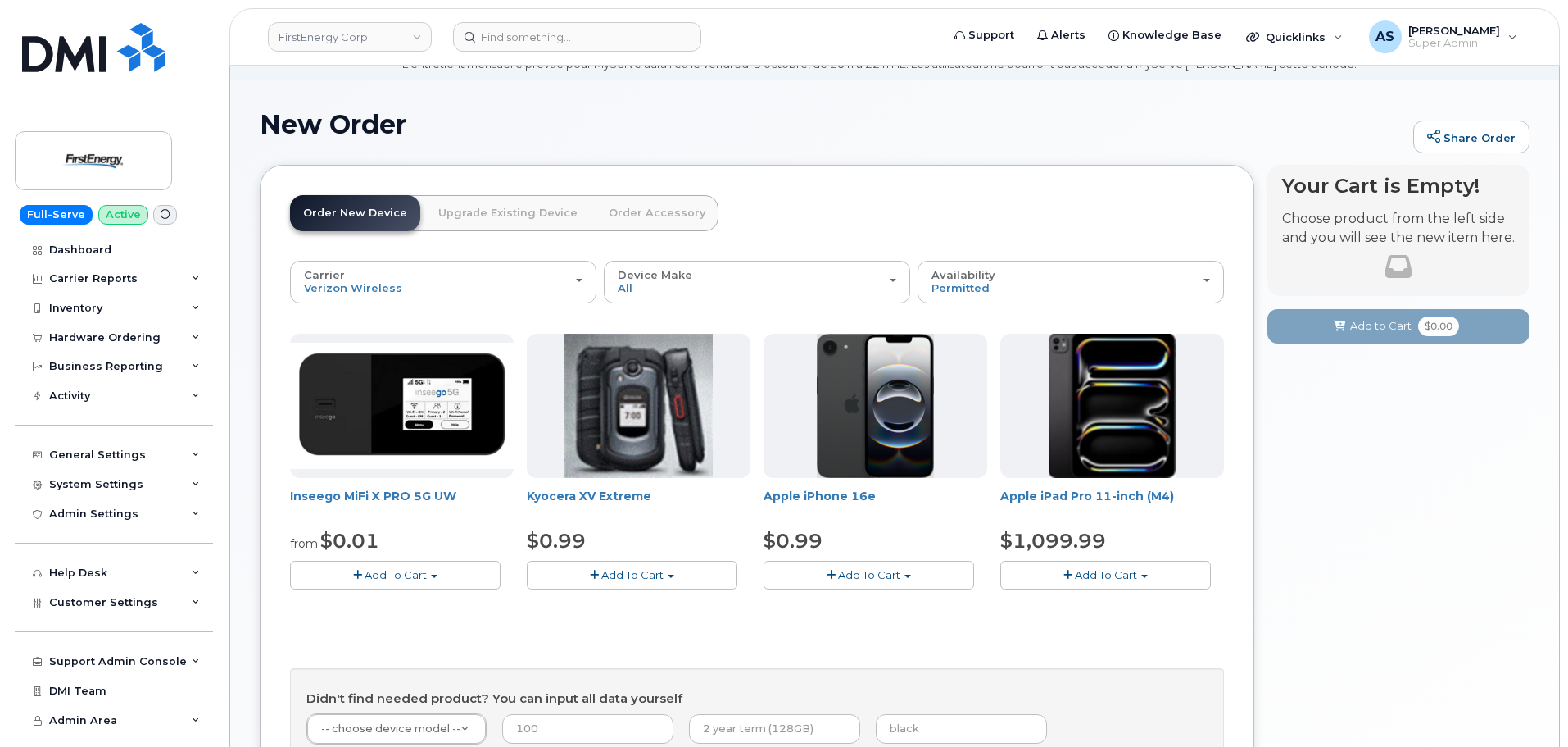
scroll to position [164, 0]
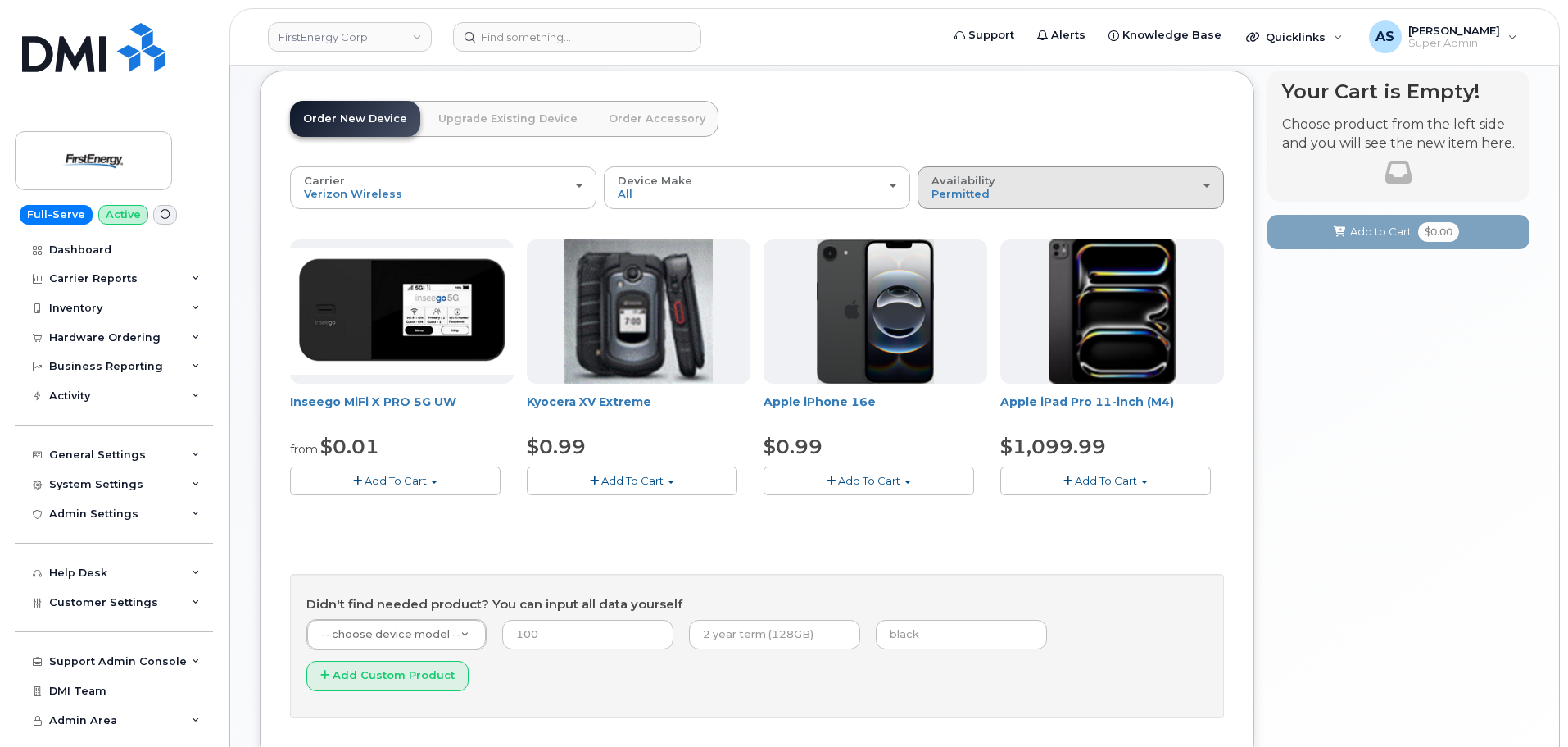
click at [996, 186] on div "Availability Permitted All" at bounding box center [1071, 186] width 279 height 25
click at [972, 247] on div "All" at bounding box center [1071, 252] width 298 height 20
drag, startPoint x: 1001, startPoint y: 188, endPoint x: 973, endPoint y: 209, distance: 35.0
click at [1001, 189] on div "Availability Permitted All" at bounding box center [1071, 186] width 279 height 25
click at [950, 251] on label "All" at bounding box center [939, 252] width 35 height 20
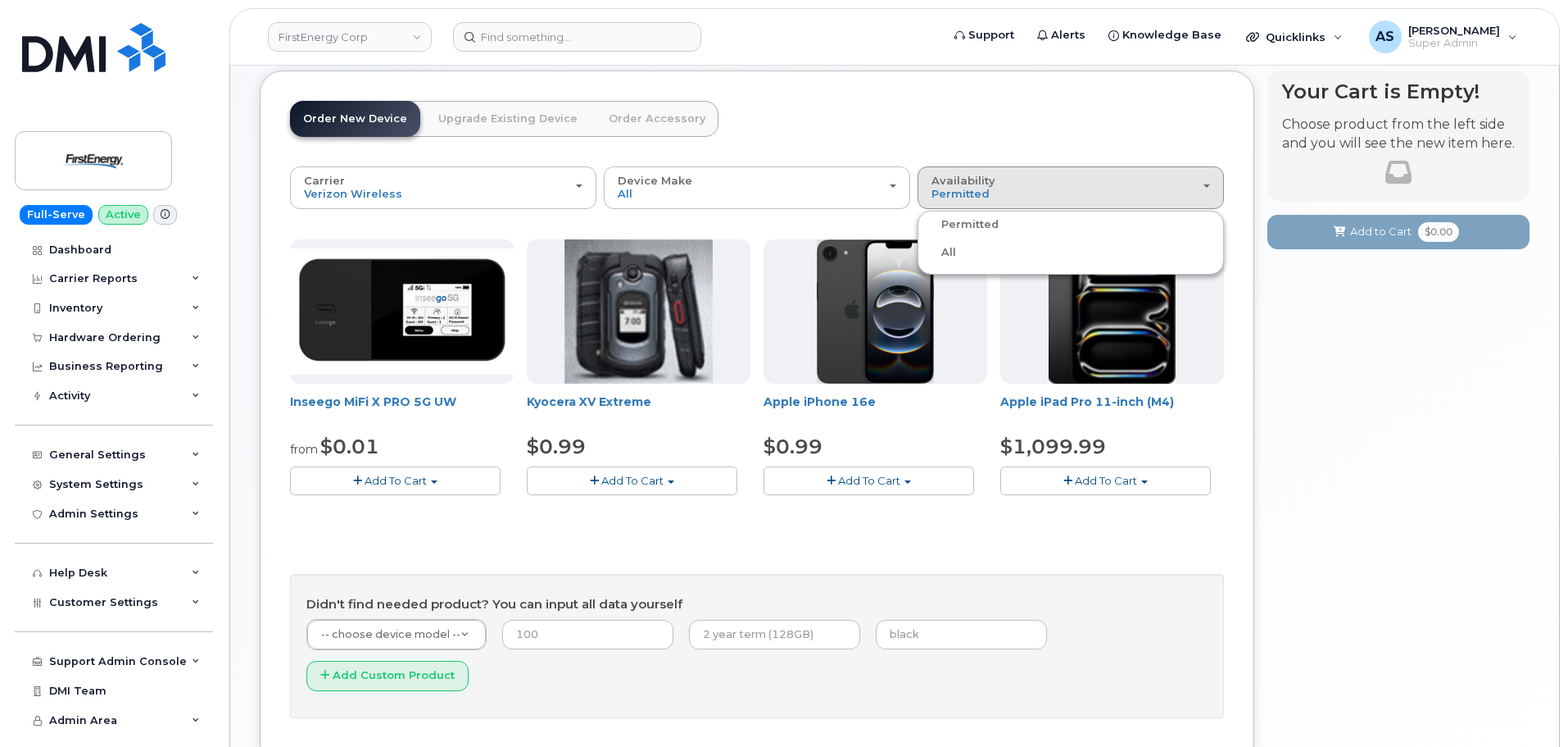
click at [0, 0] on input "All" at bounding box center [0, 0] width 0 height 0
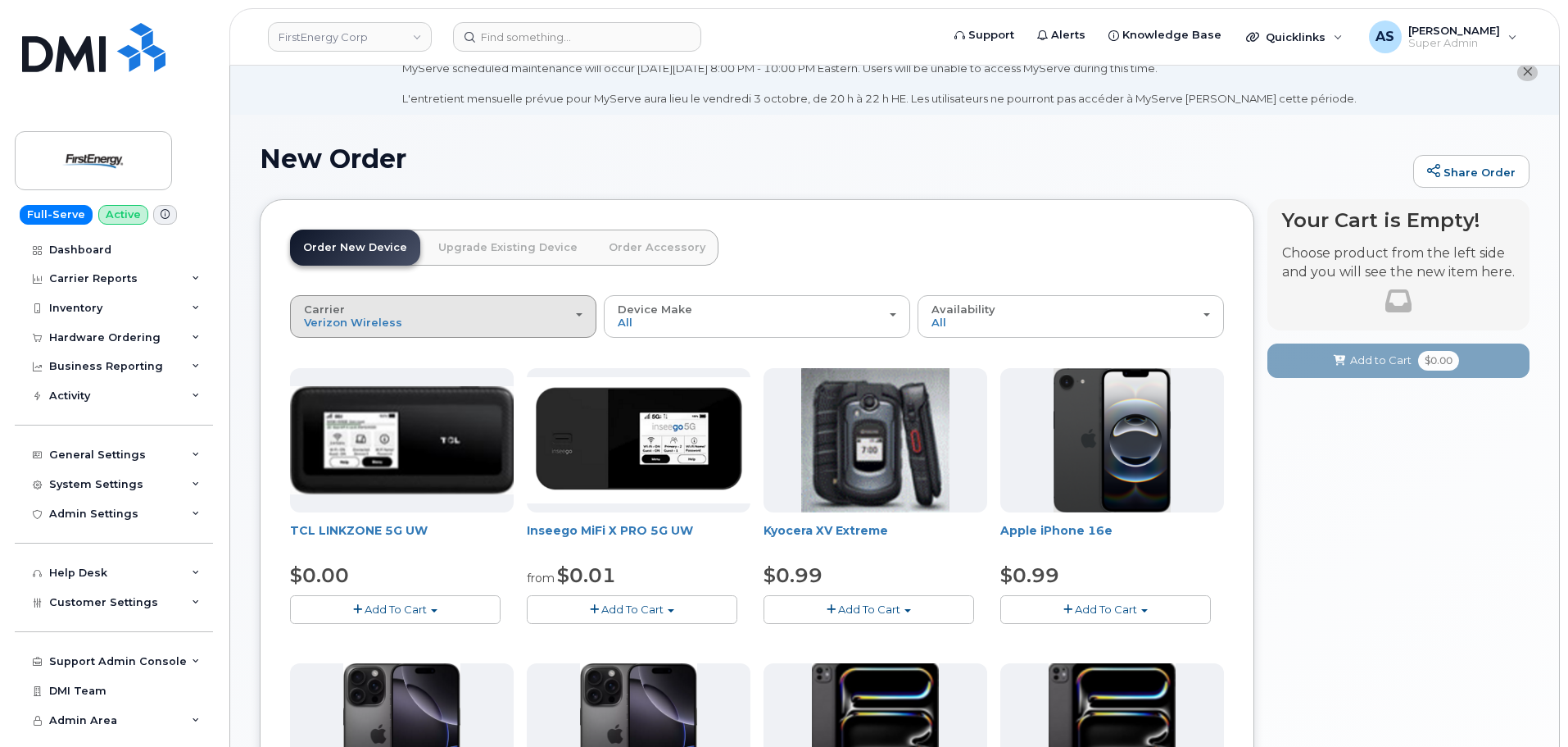
scroll to position [0, 0]
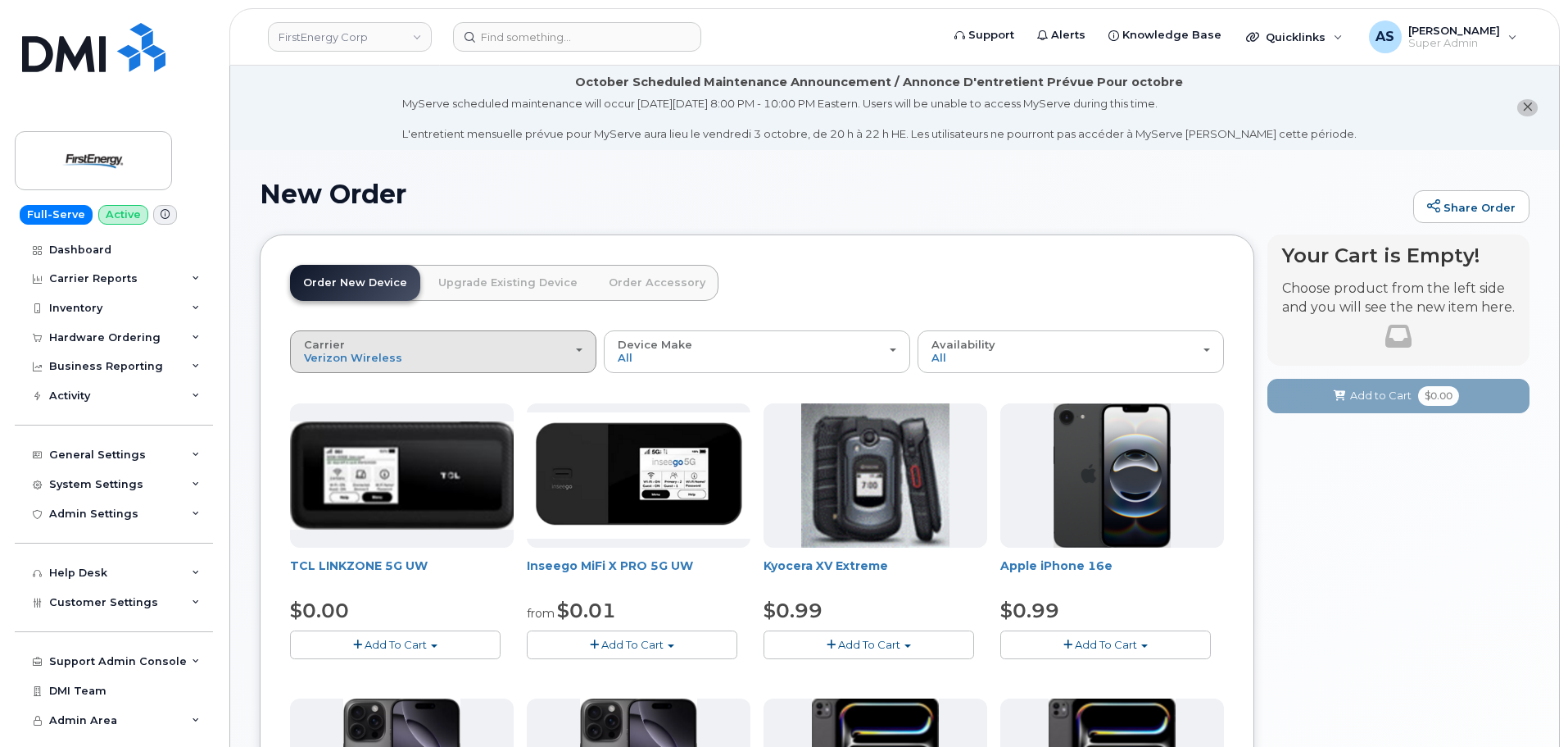
click at [530, 354] on div "Carrier Verizon Wireless AT&T Wireless US Cellular" at bounding box center [444, 351] width 279 height 25
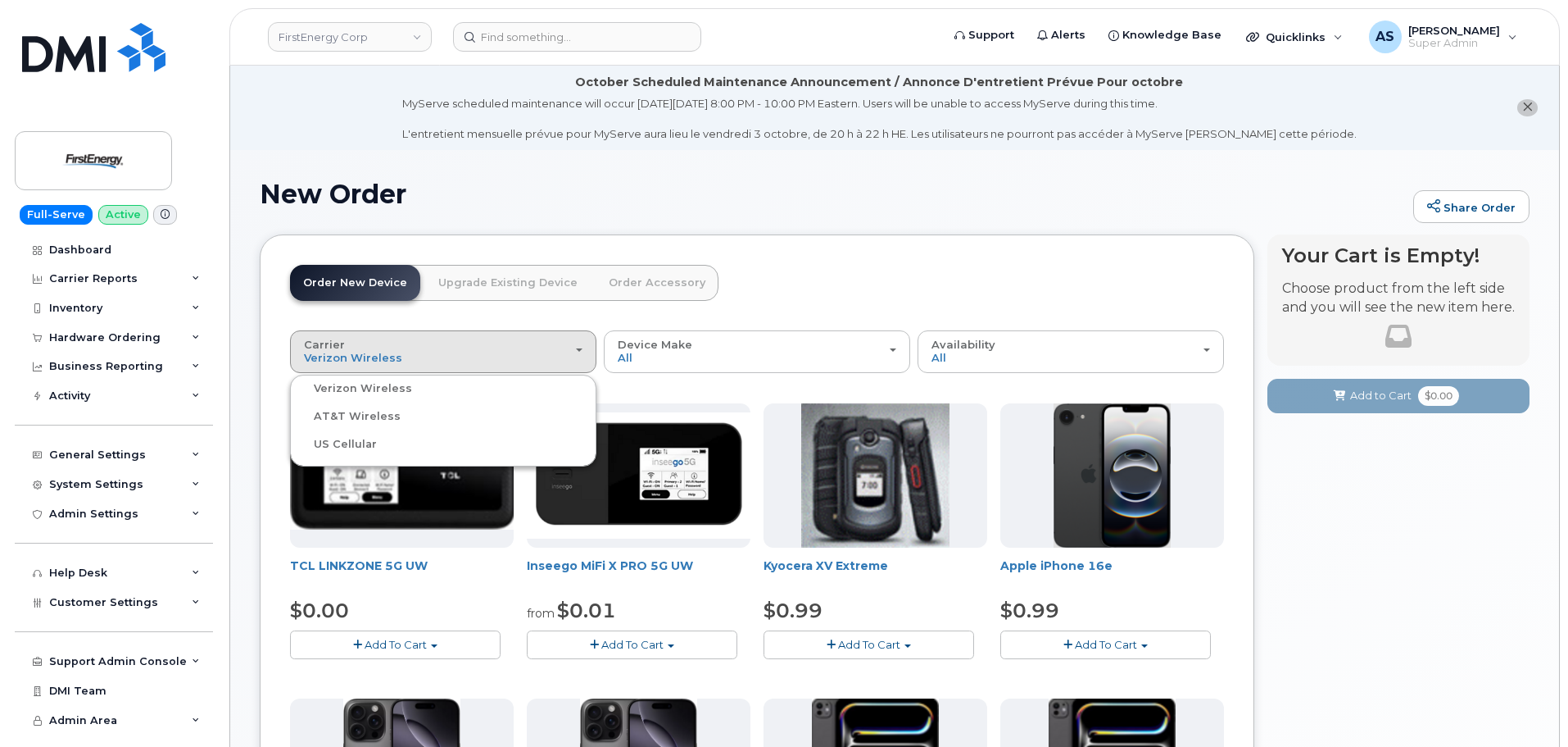
click at [386, 412] on label "AT&T Wireless" at bounding box center [347, 416] width 107 height 20
click at [0, 0] on input "AT&T Wireless" at bounding box center [0, 0] width 0 height 0
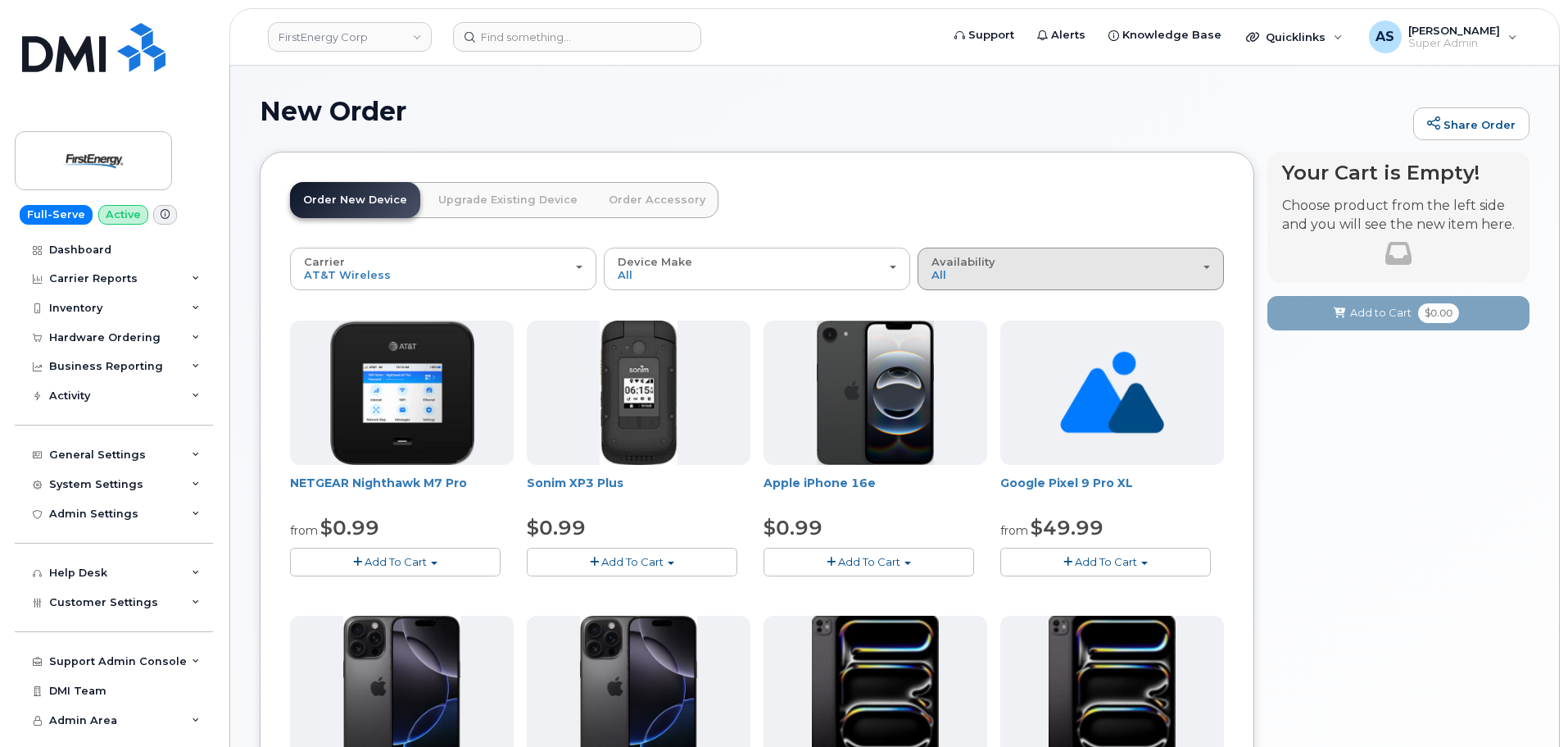
scroll to position [82, 0]
click at [1027, 264] on div "Availability Permitted All" at bounding box center [1071, 269] width 279 height 25
click at [976, 312] on label "Permitted" at bounding box center [960, 306] width 77 height 20
click at [0, 0] on input "Permitted" at bounding box center [0, 0] width 0 height 0
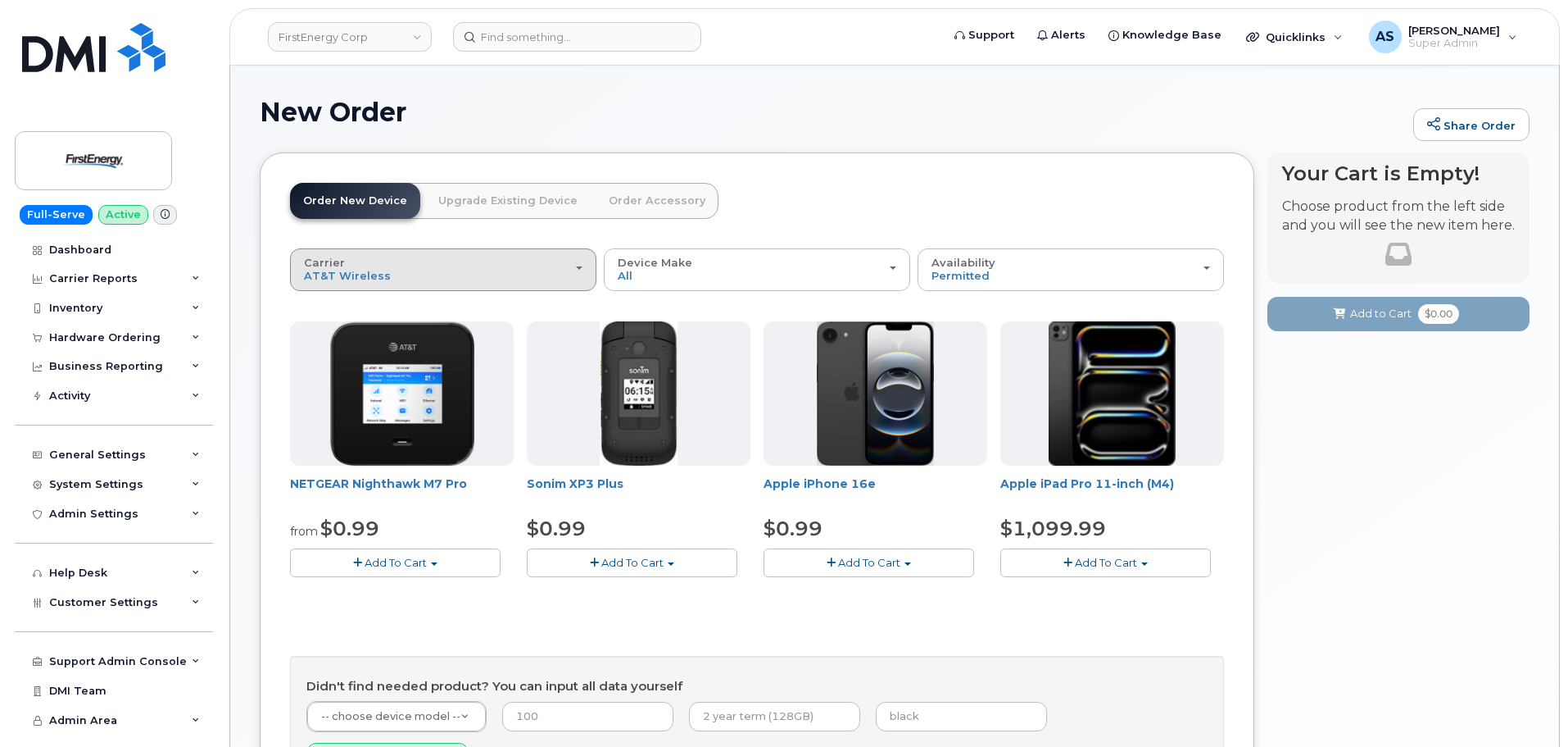
click at [426, 267] on div "Carrier Verizon Wireless AT&T Wireless US Cellular" at bounding box center [444, 269] width 279 height 25
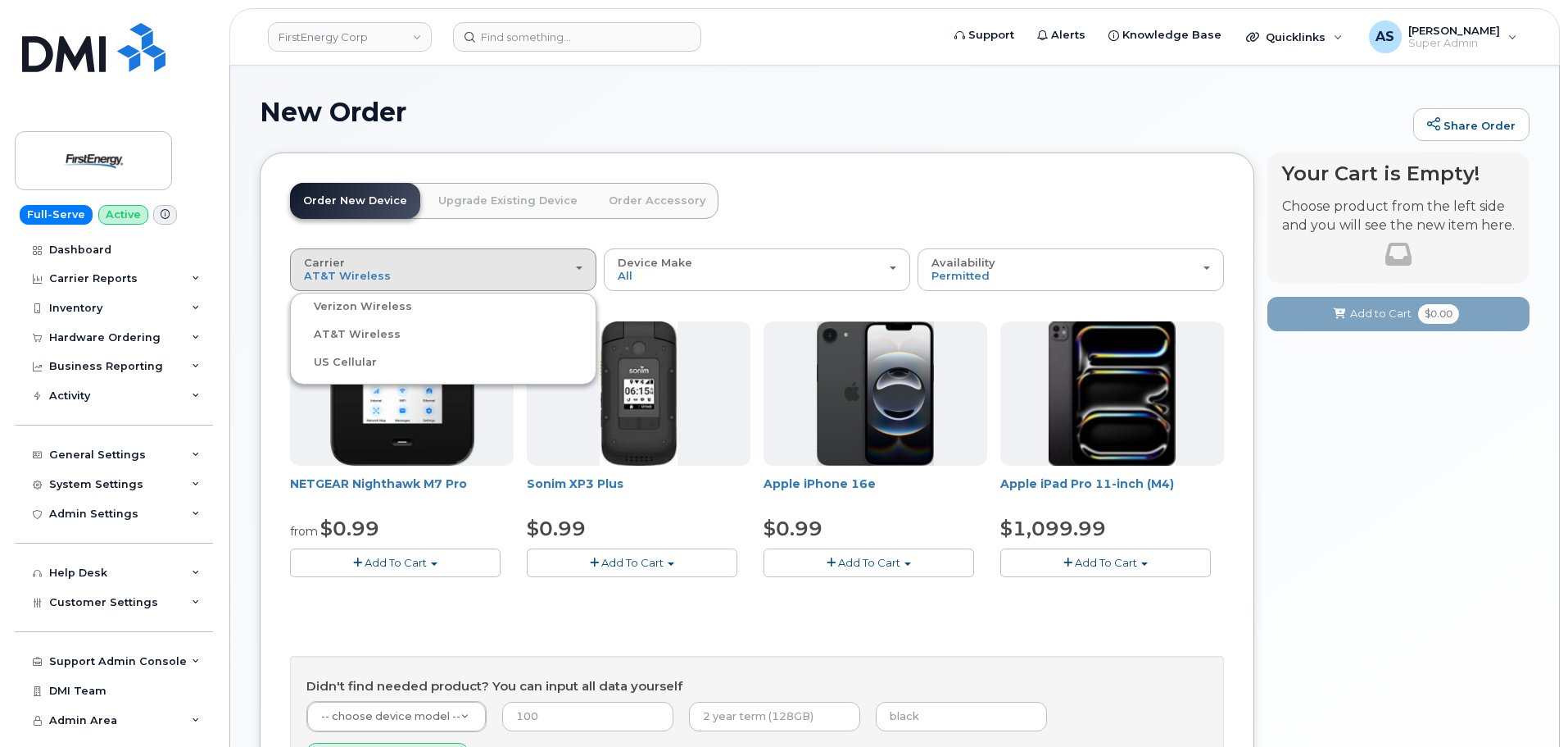
click at [344, 364] on label "US Cellular" at bounding box center [336, 362] width 83 height 20
click at [0, 0] on input "US Cellular" at bounding box center [0, 0] width 0 height 0
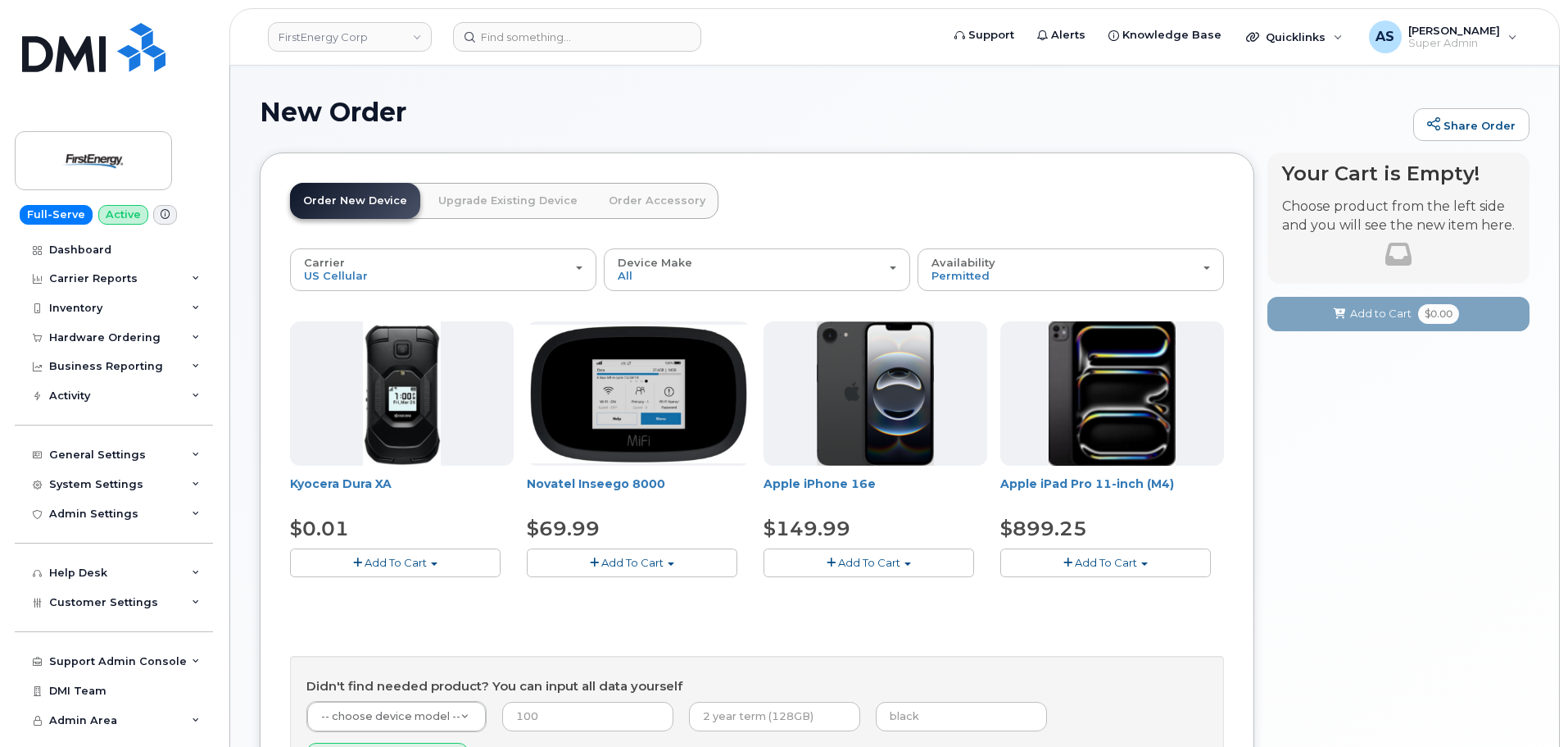
click at [865, 566] on span "Add To Cart" at bounding box center [869, 562] width 62 height 13
click at [871, 592] on link "$149.99 - 2 Year Activation" at bounding box center [857, 593] width 178 height 21
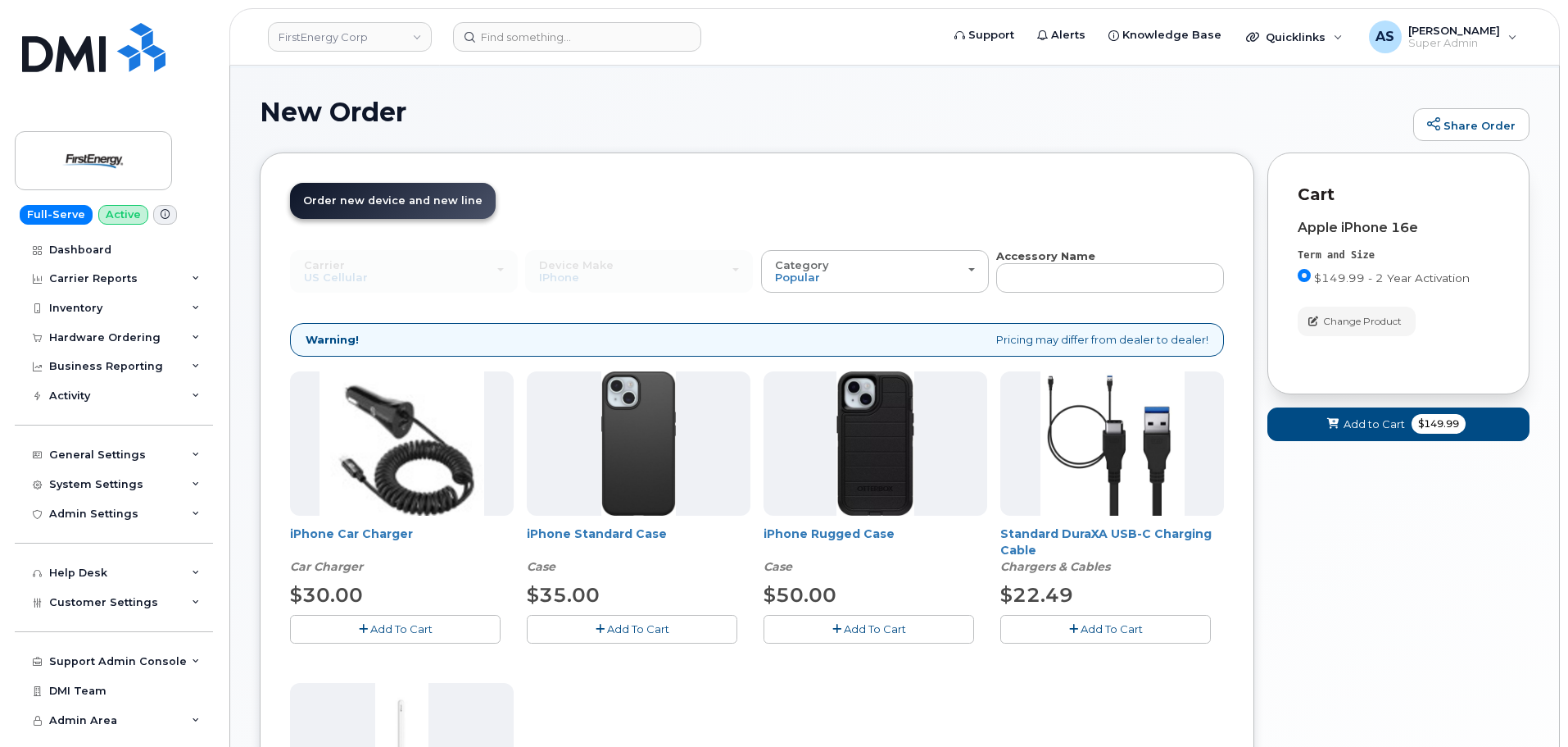
click at [878, 634] on span "Add To Cart" at bounding box center [875, 628] width 62 height 13
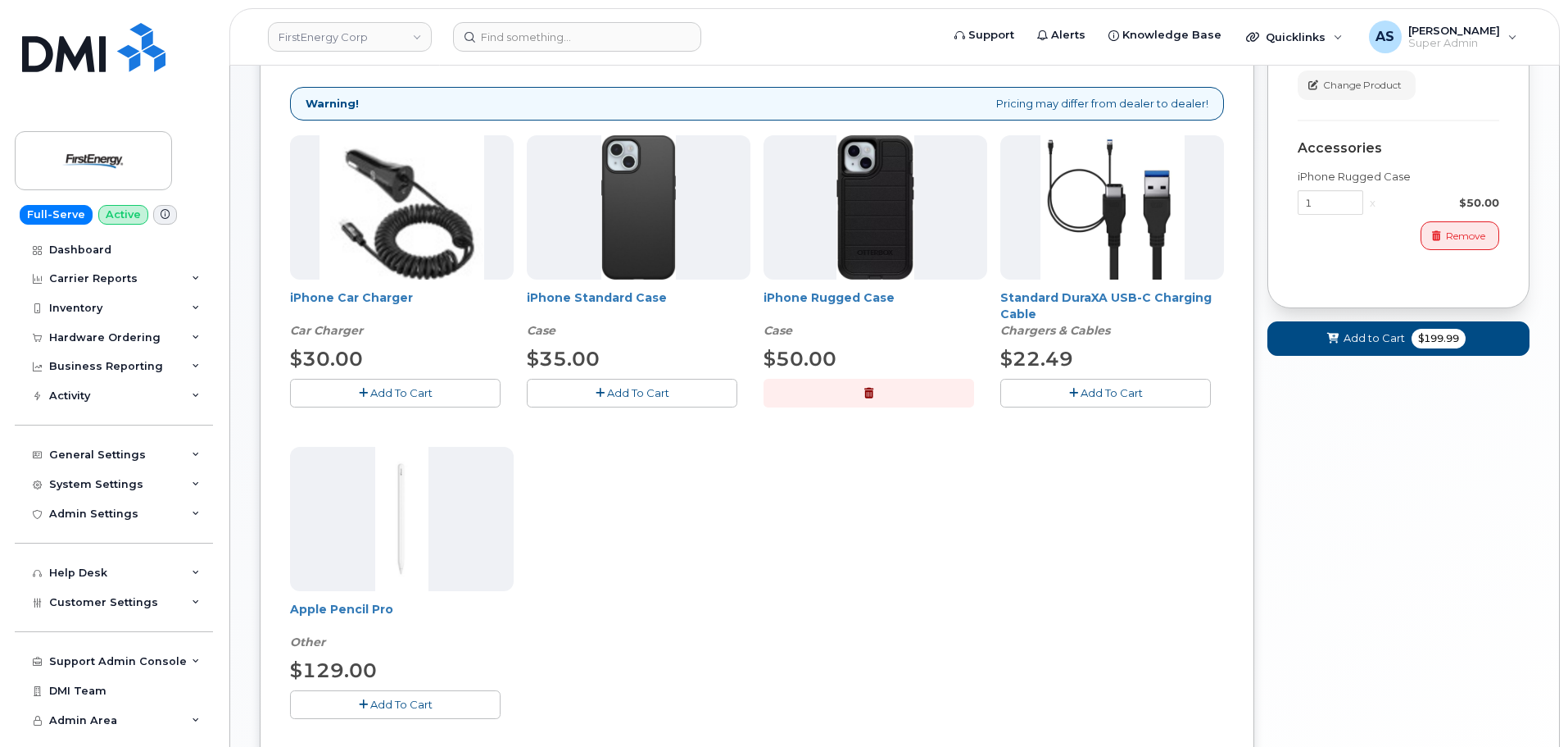
scroll to position [328, 0]
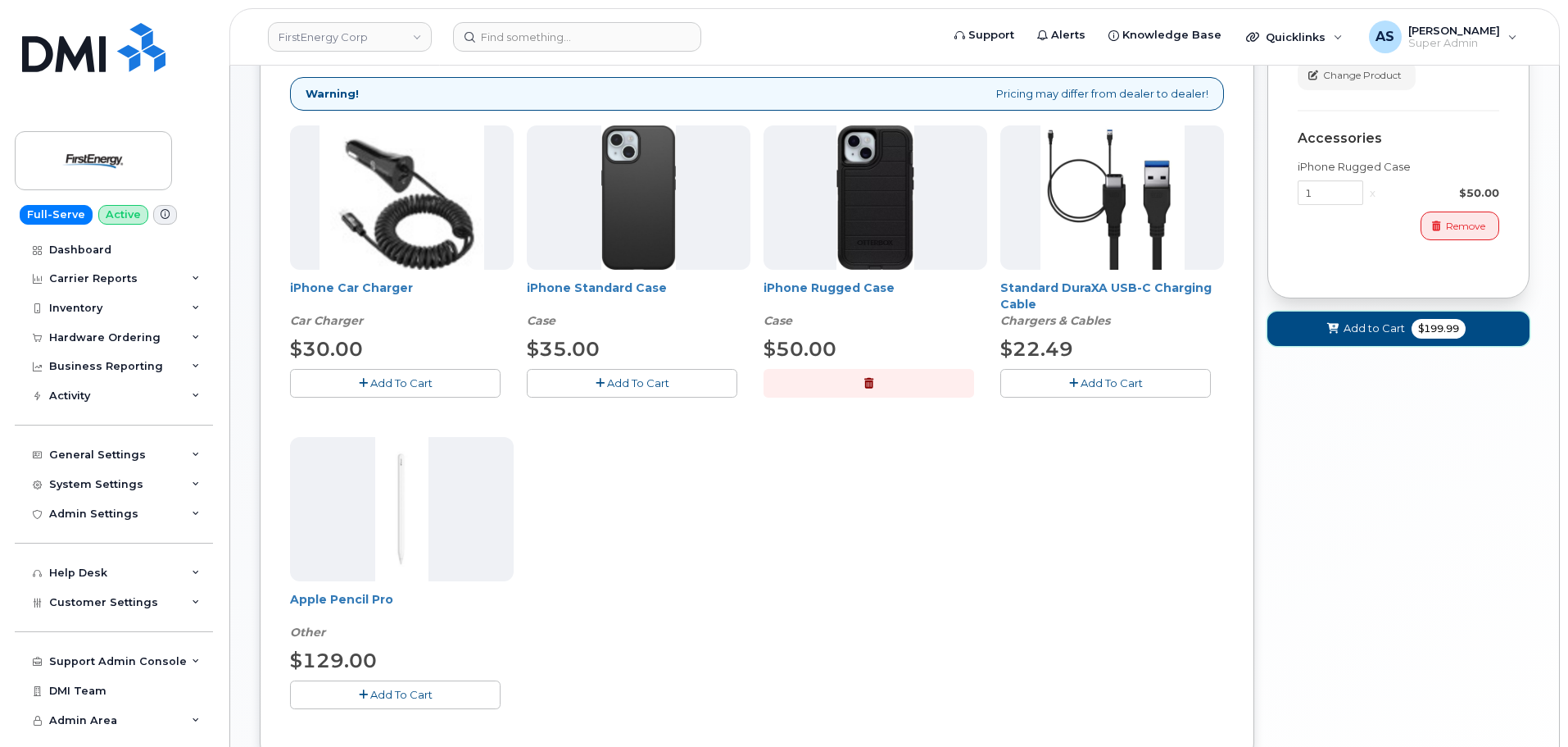
click at [1369, 327] on span "Add to Cart" at bounding box center [1374, 328] width 62 height 16
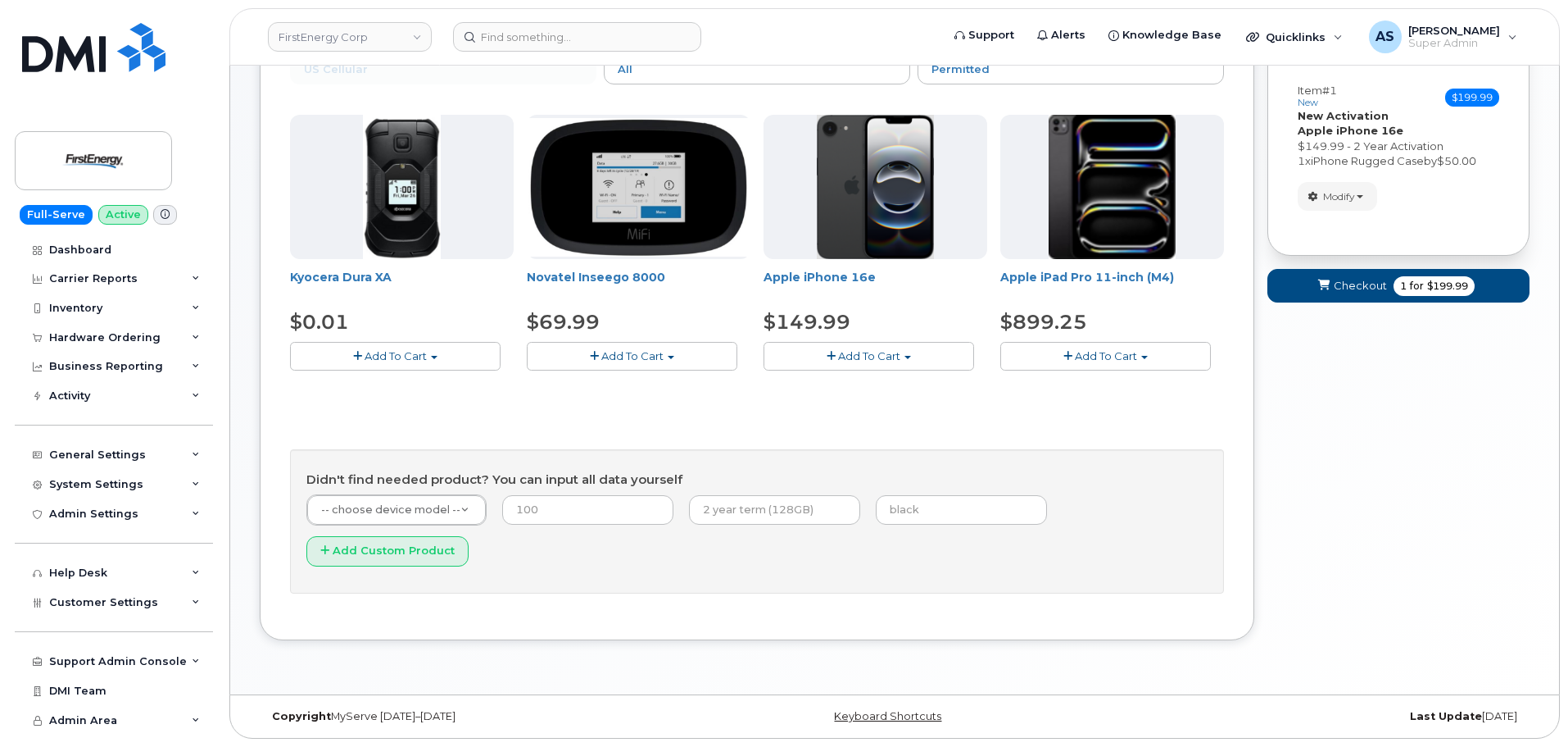
scroll to position [248, 0]
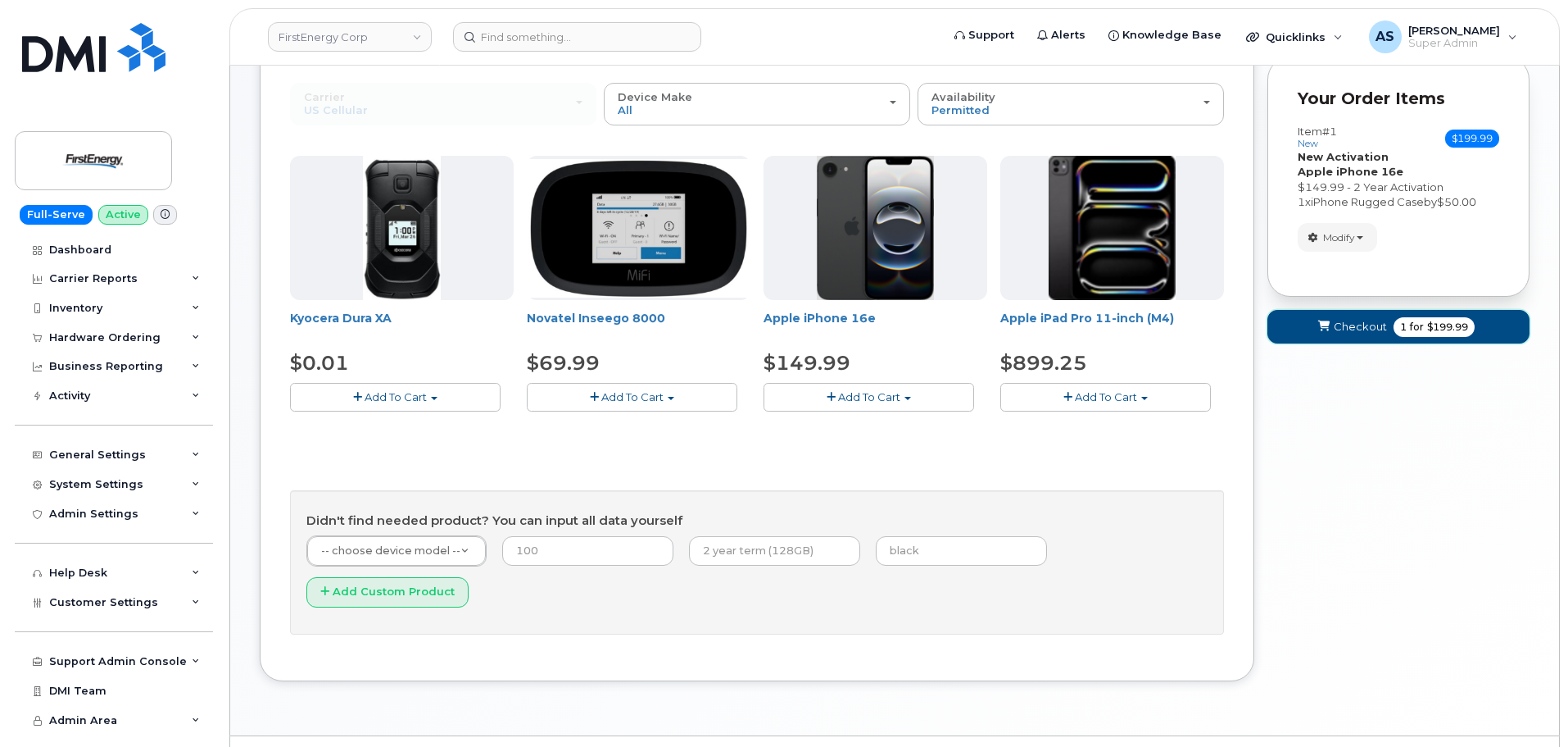
click at [1390, 339] on button "Checkout 1 for $199.99" at bounding box center [1398, 326] width 262 height 34
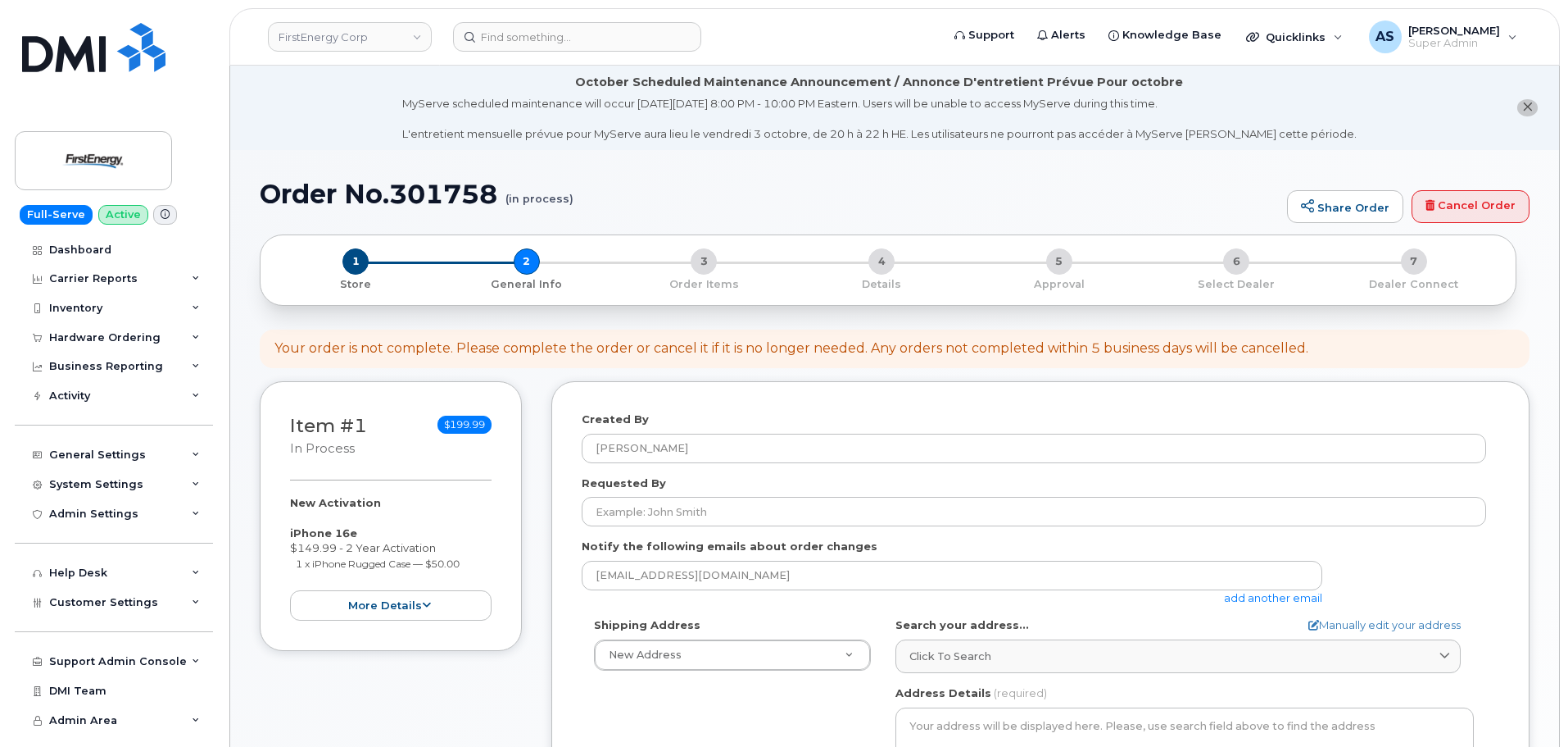
select select
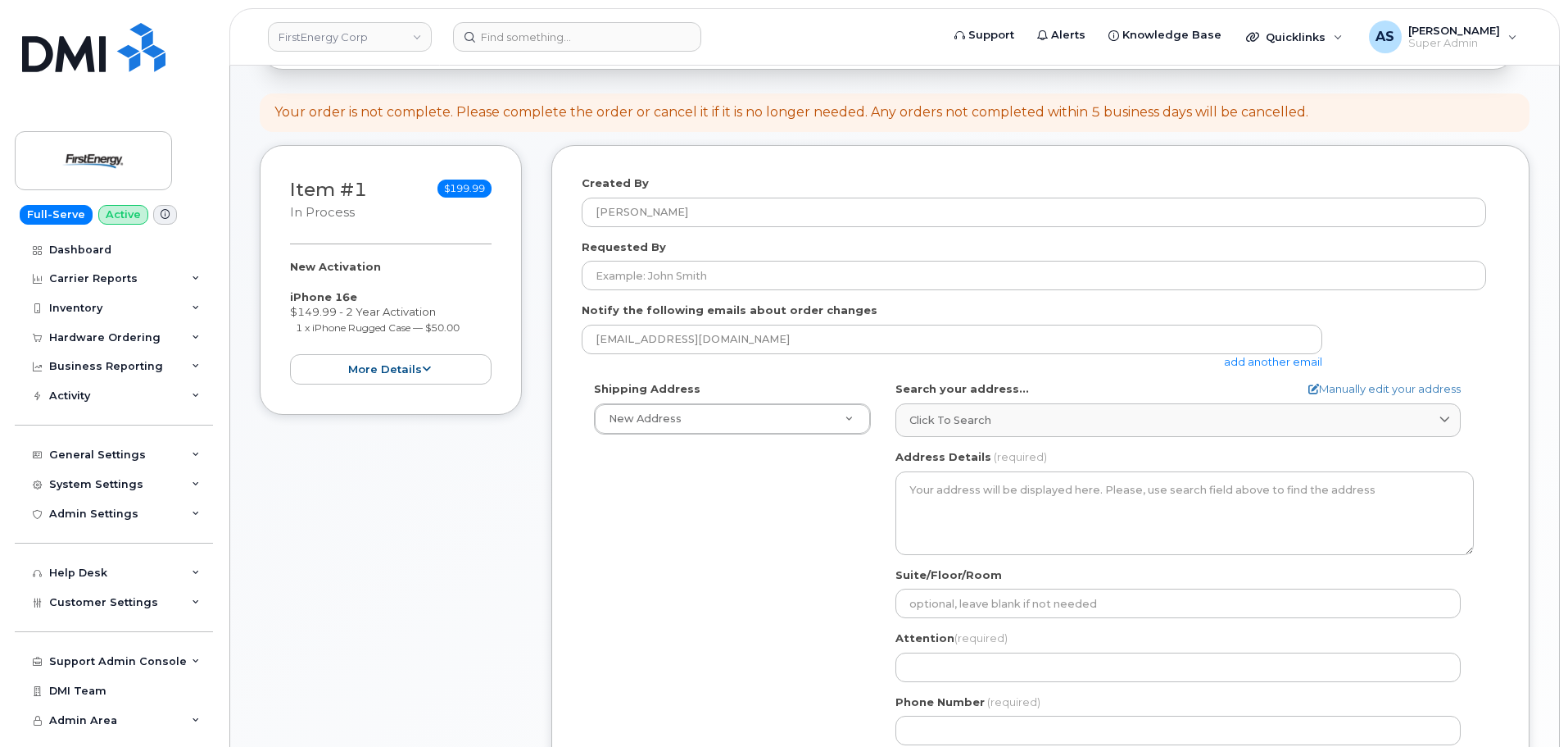
scroll to position [246, 0]
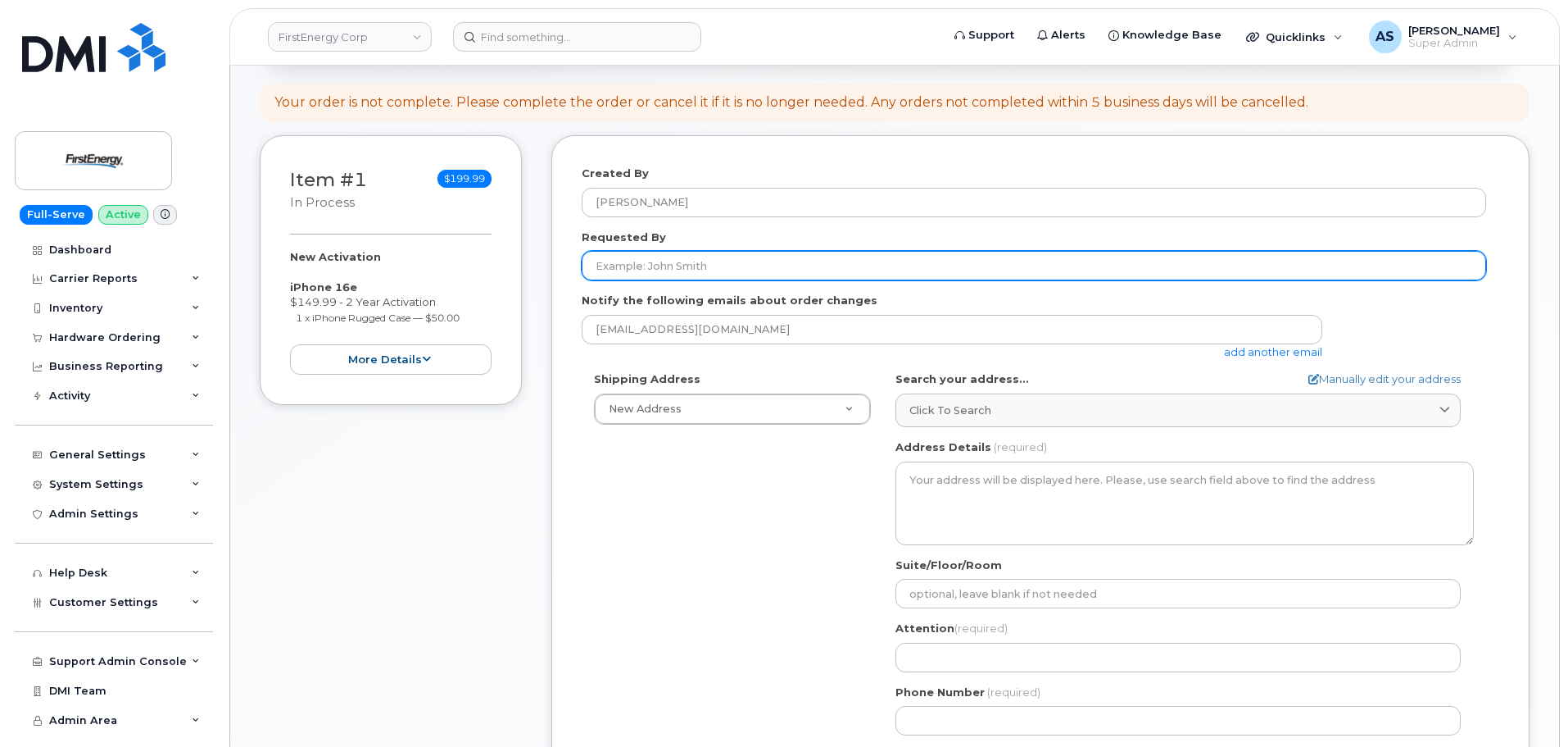
click at [686, 257] on input "Requested By" at bounding box center [1033, 265] width 904 height 29
paste input "John S Bartholow"
type input "John S Bartholow"
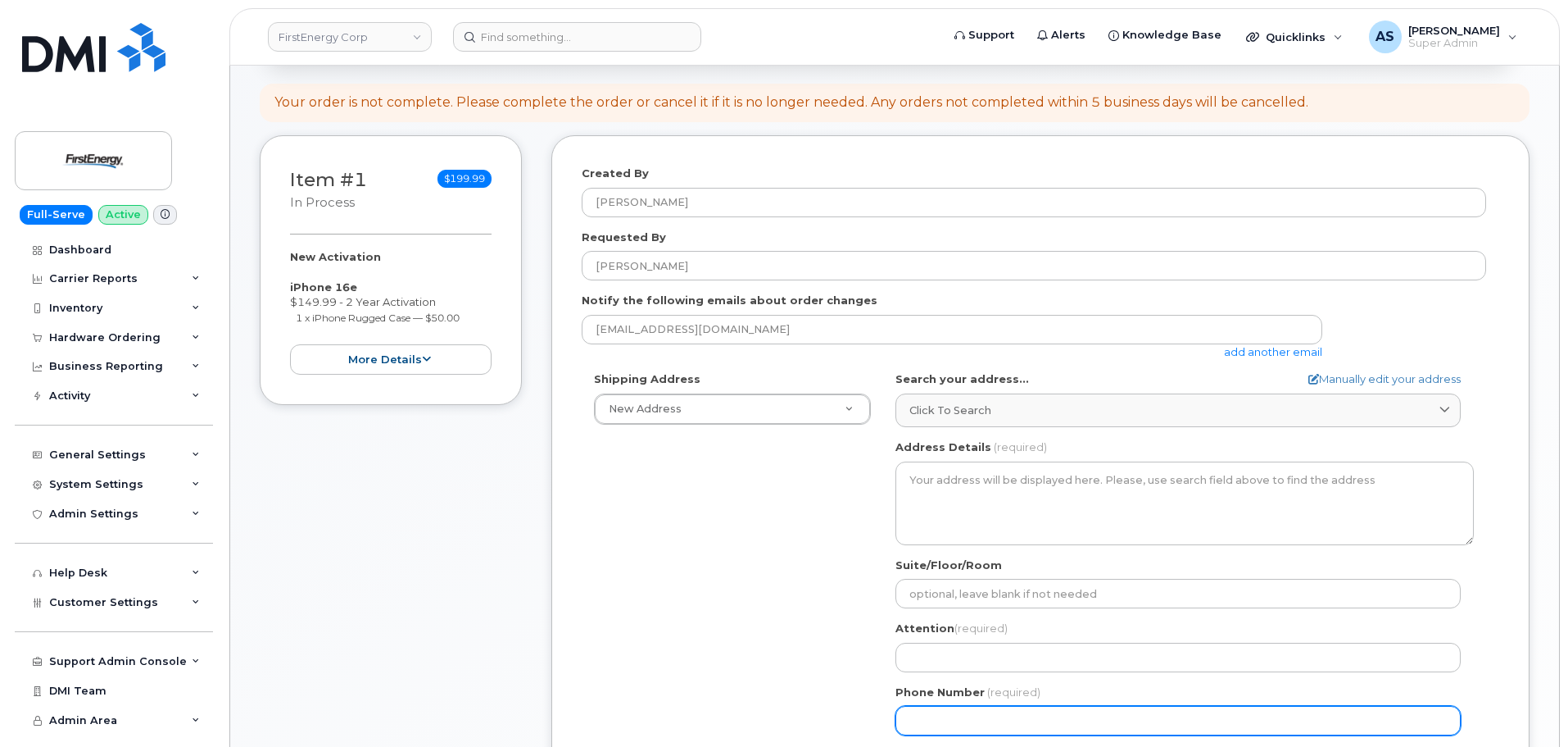
drag, startPoint x: 625, startPoint y: 614, endPoint x: 633, endPoint y: 605, distance: 12.0
click at [626, 611] on div "Shipping Address New Address New Address 266 School St 735 Bradley Rd AB Search…" at bounding box center [1033, 559] width 904 height 376
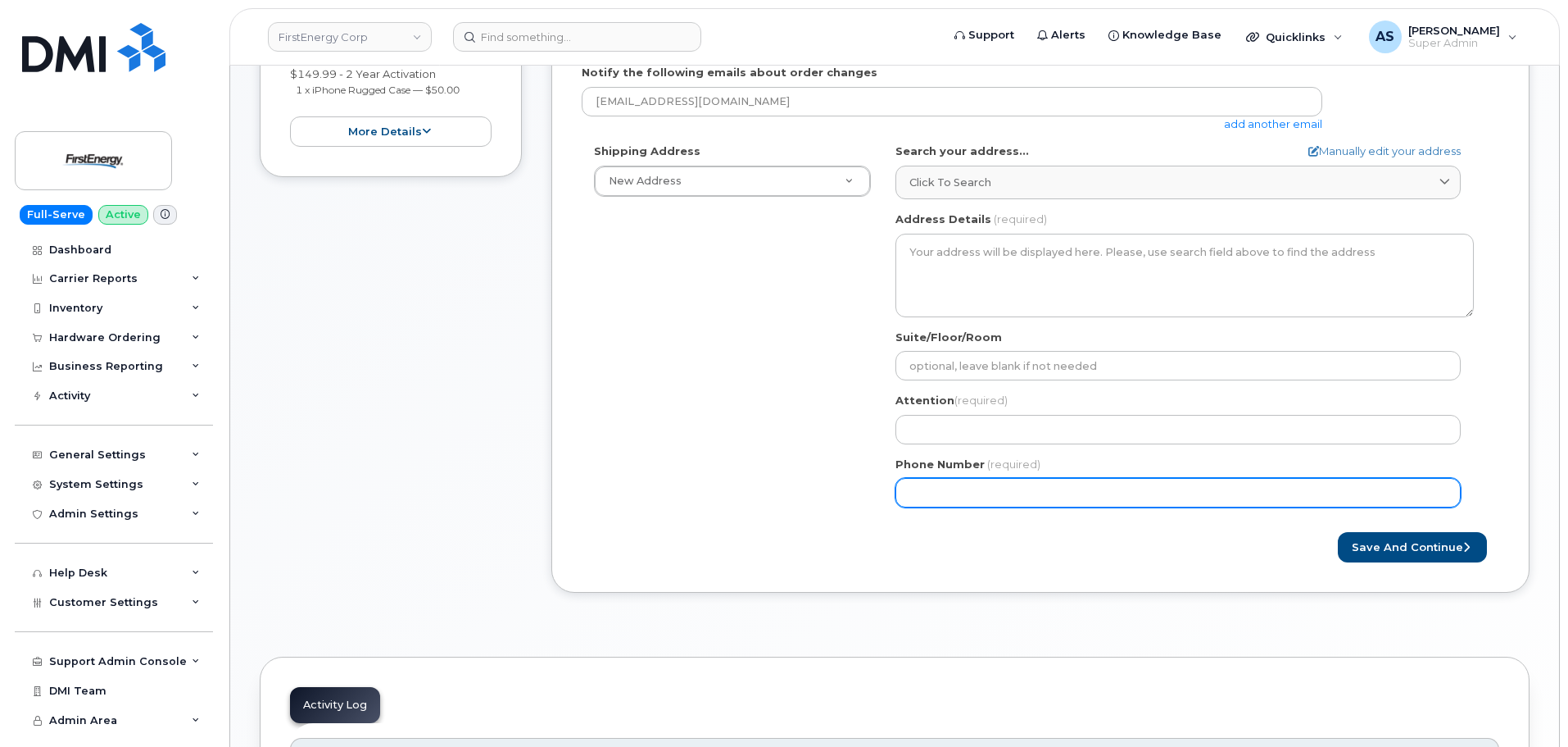
scroll to position [491, 0]
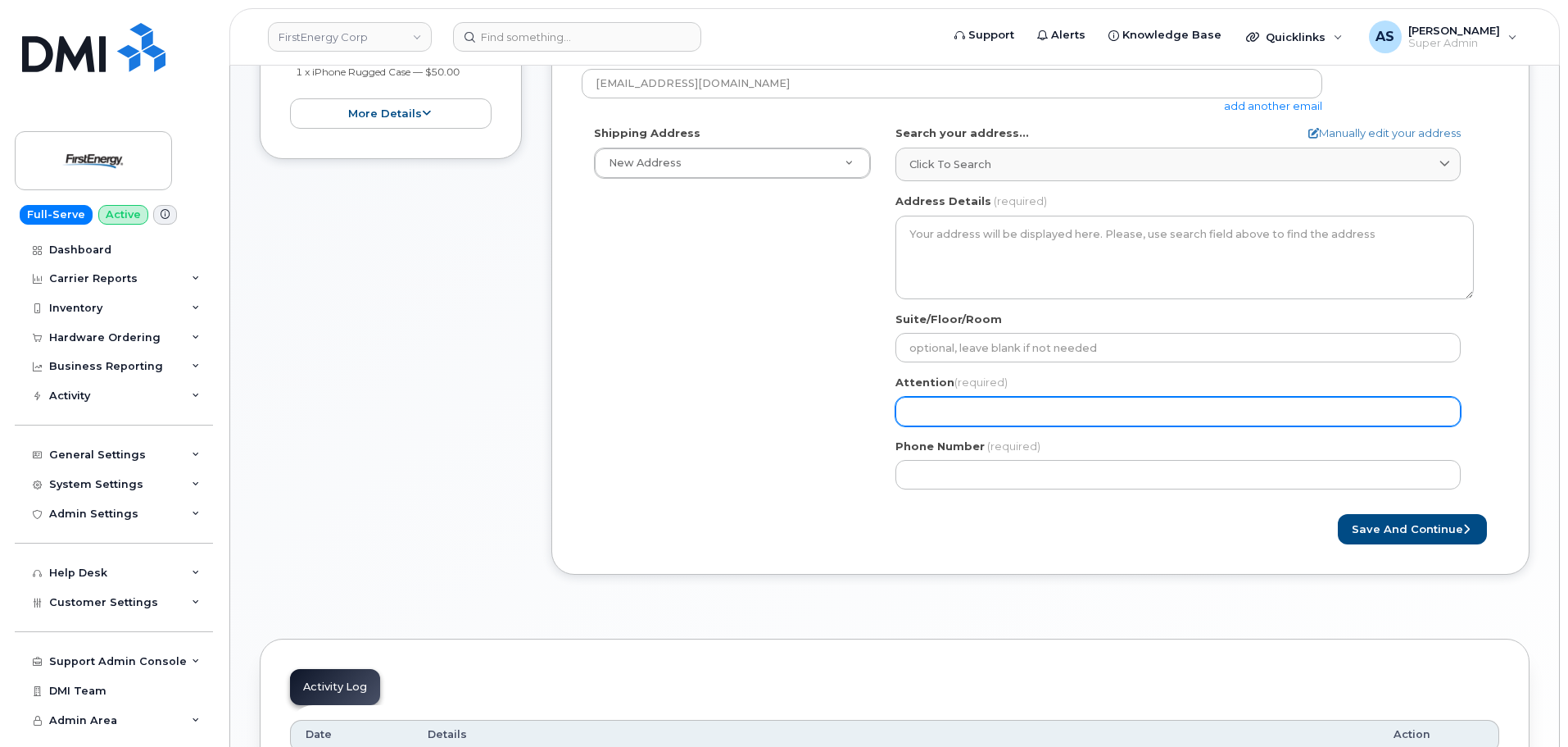
drag, startPoint x: 948, startPoint y: 399, endPoint x: 947, endPoint y: 415, distance: 16.0
click at [946, 403] on input "Attention (required)" at bounding box center [1178, 412] width 566 height 29
paste input "John S Bartholow"
select select
type input "John S Bartholow"
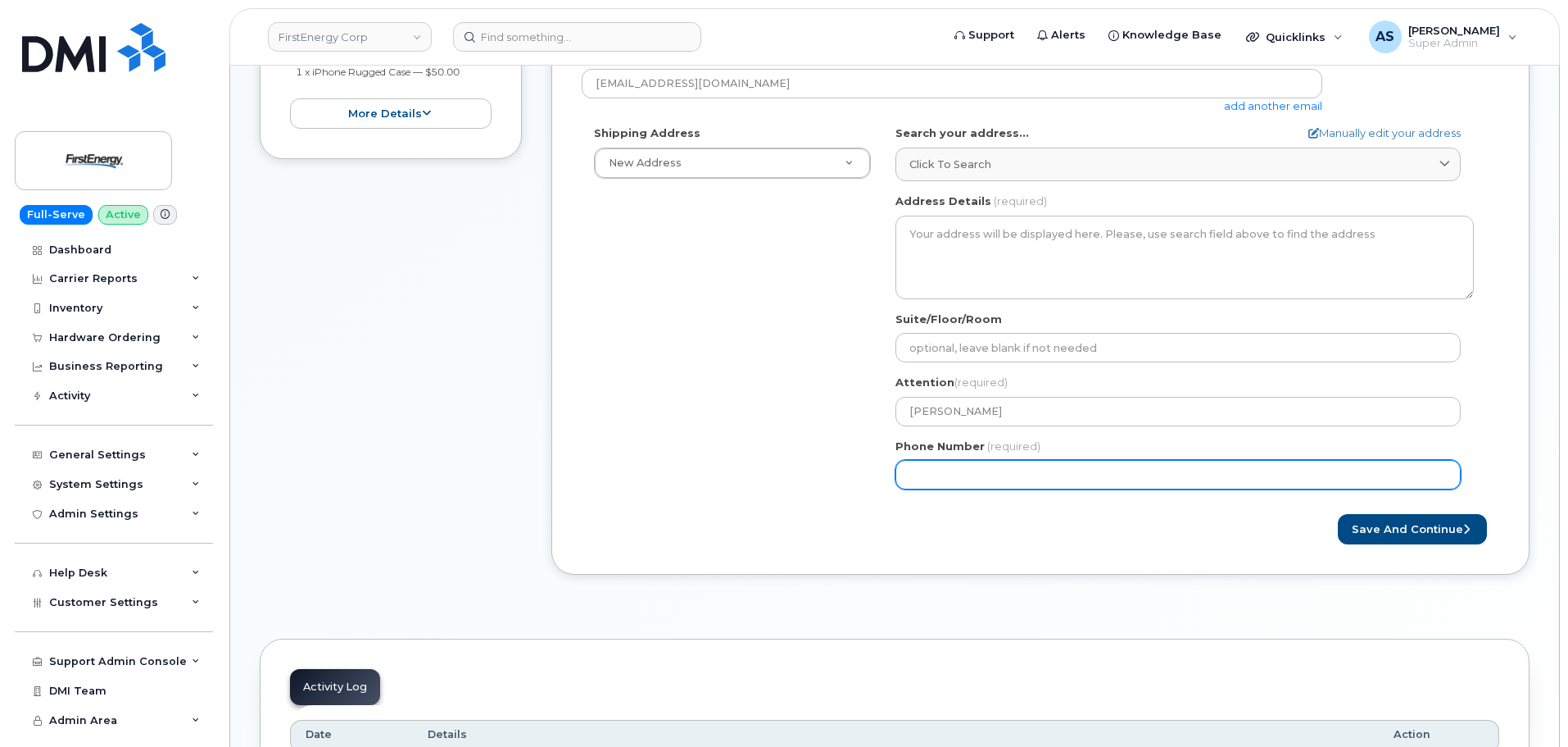
click at [659, 373] on div "Shipping Address New Address New Address 266 School St 735 Bradley Rd AB Search…" at bounding box center [1033, 314] width 904 height 376
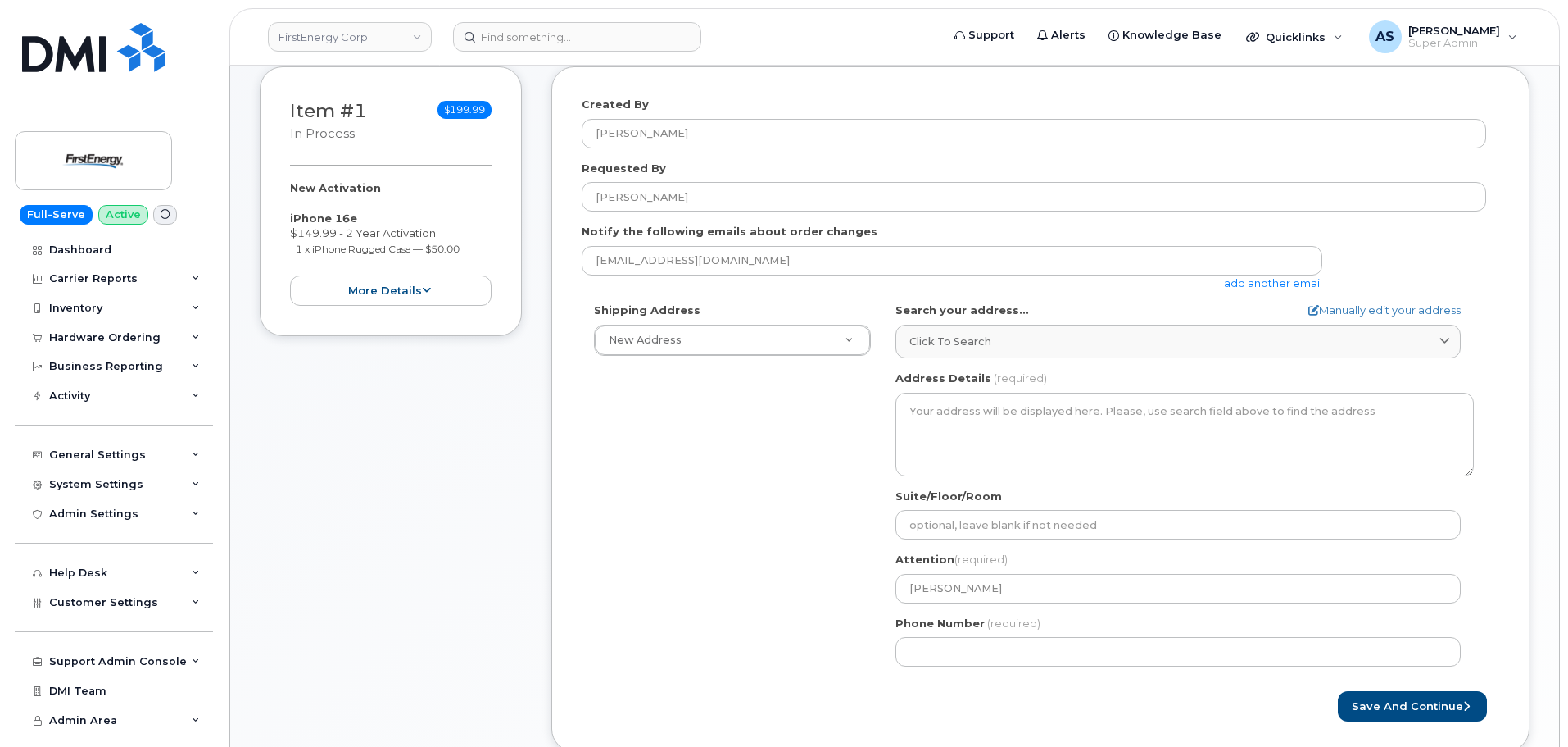
scroll to position [410, 0]
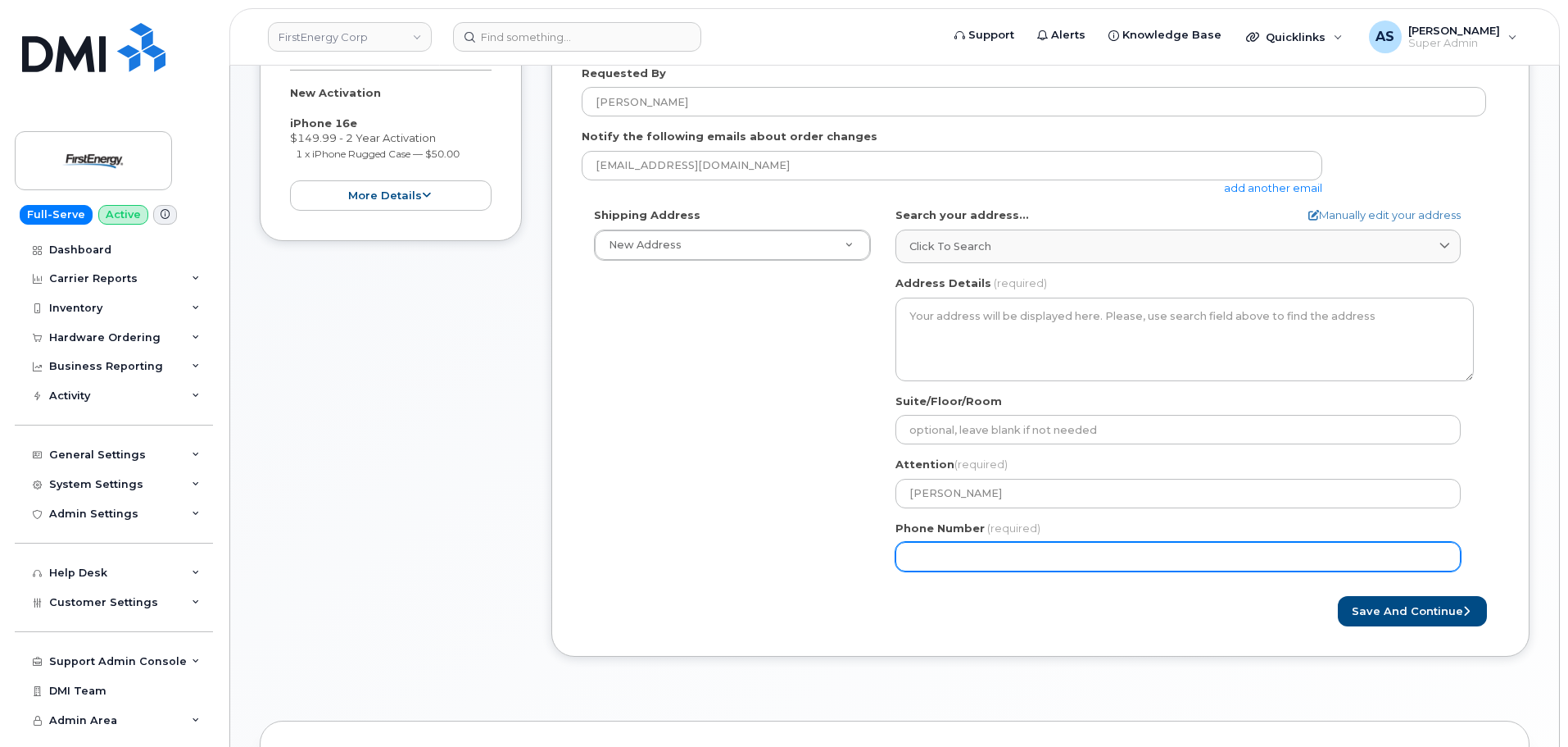
click at [992, 560] on input "Phone Number" at bounding box center [1178, 556] width 566 height 29
click at [1039, 555] on input "Phone Number" at bounding box center [1178, 556] width 566 height 29
paste input "3046122398"
select select
type input "3046122398"
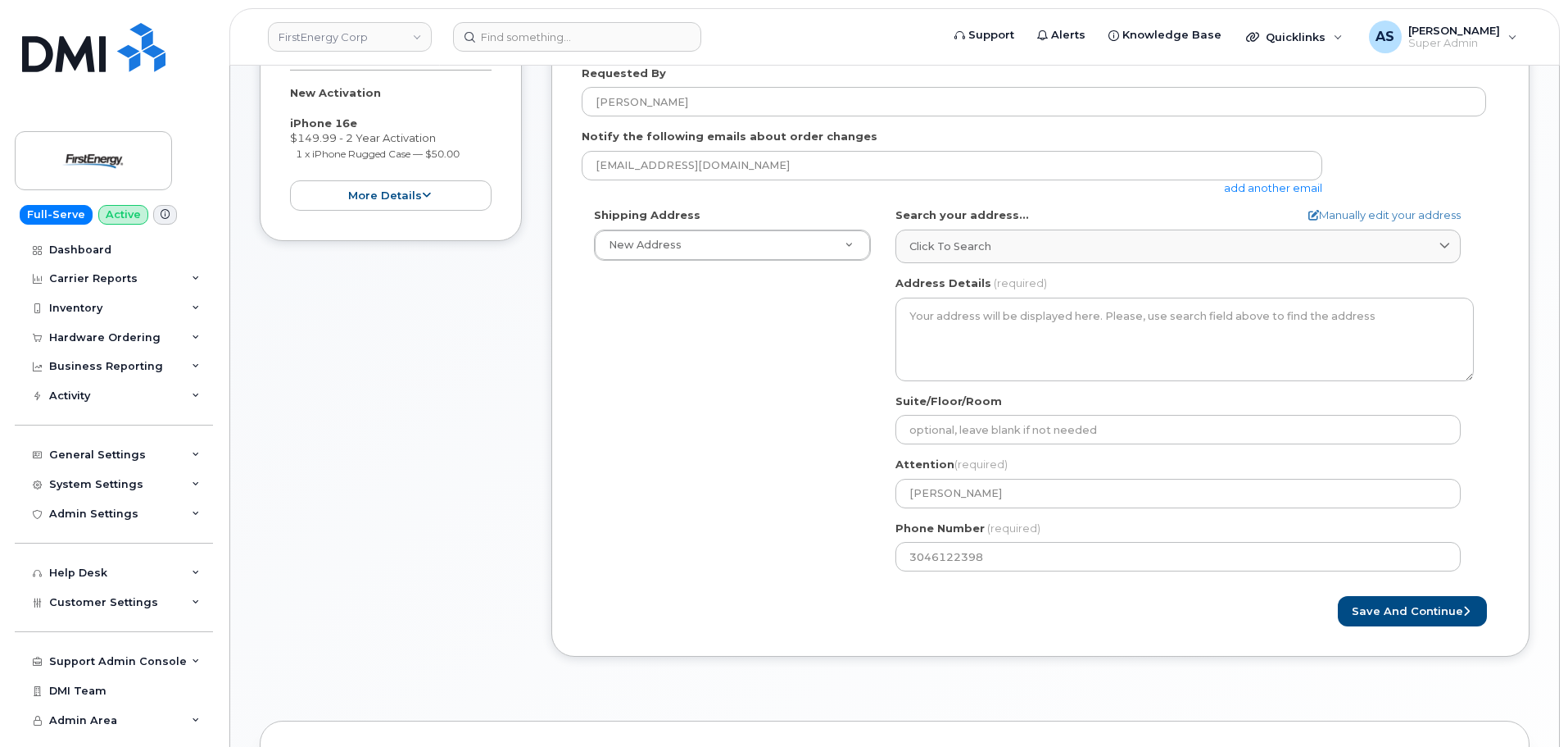
drag, startPoint x: 752, startPoint y: 410, endPoint x: 741, endPoint y: 425, distance: 18.6
click at [736, 408] on div "Shipping Address New Address New Address 266 School St 735 Bradley Rd AB Search…" at bounding box center [1033, 395] width 904 height 376
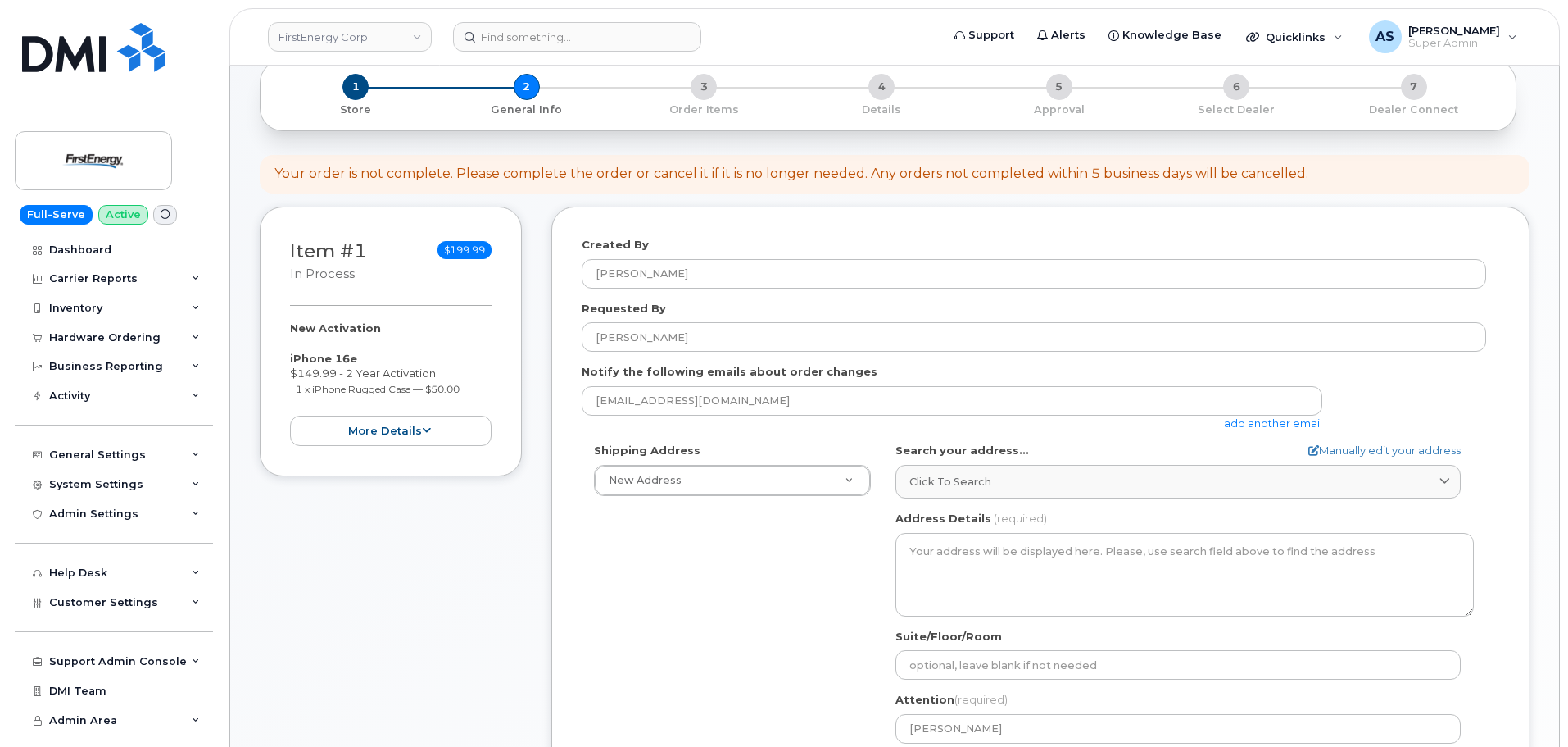
scroll to position [164, 0]
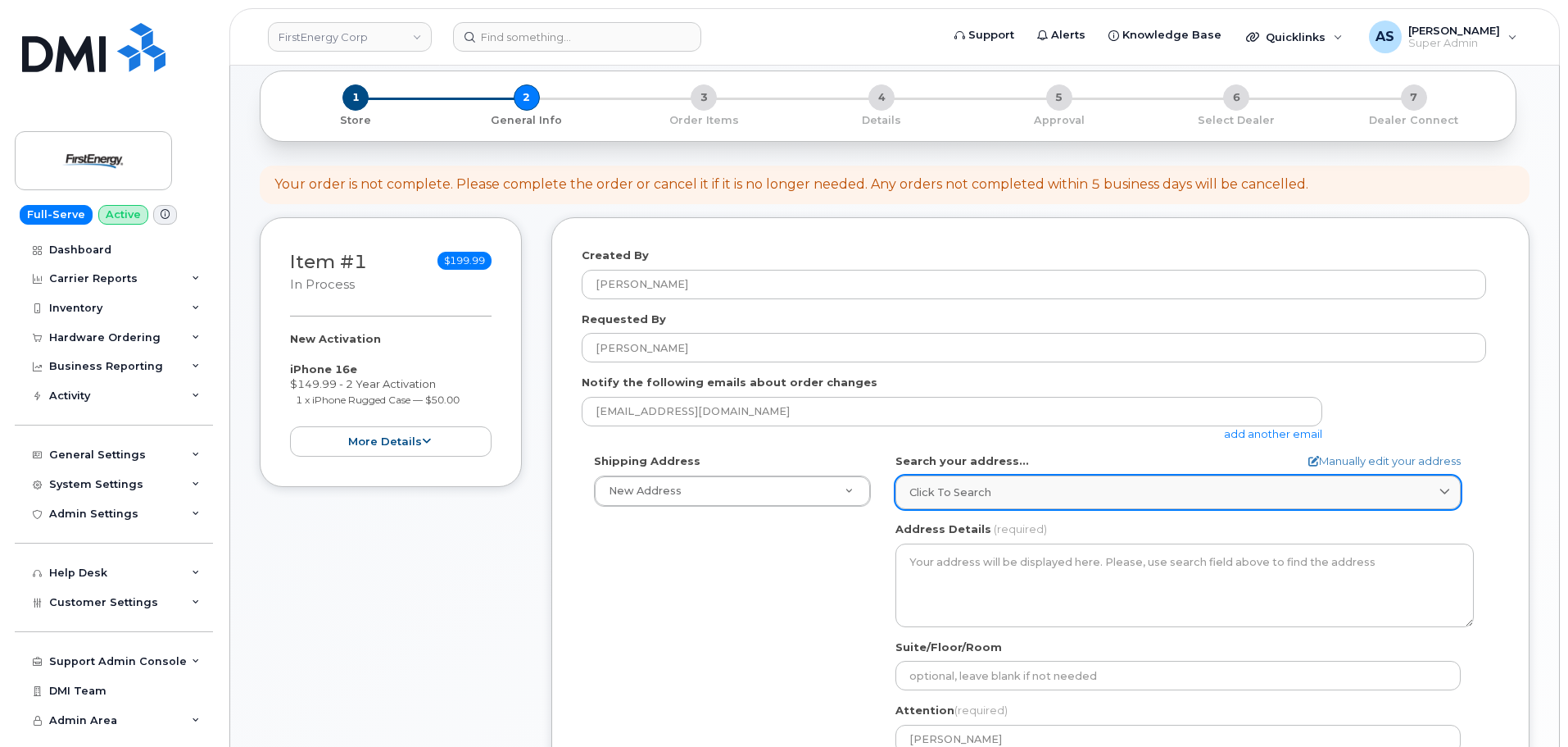
click at [1012, 487] on div "Click to search" at bounding box center [1178, 492] width 537 height 16
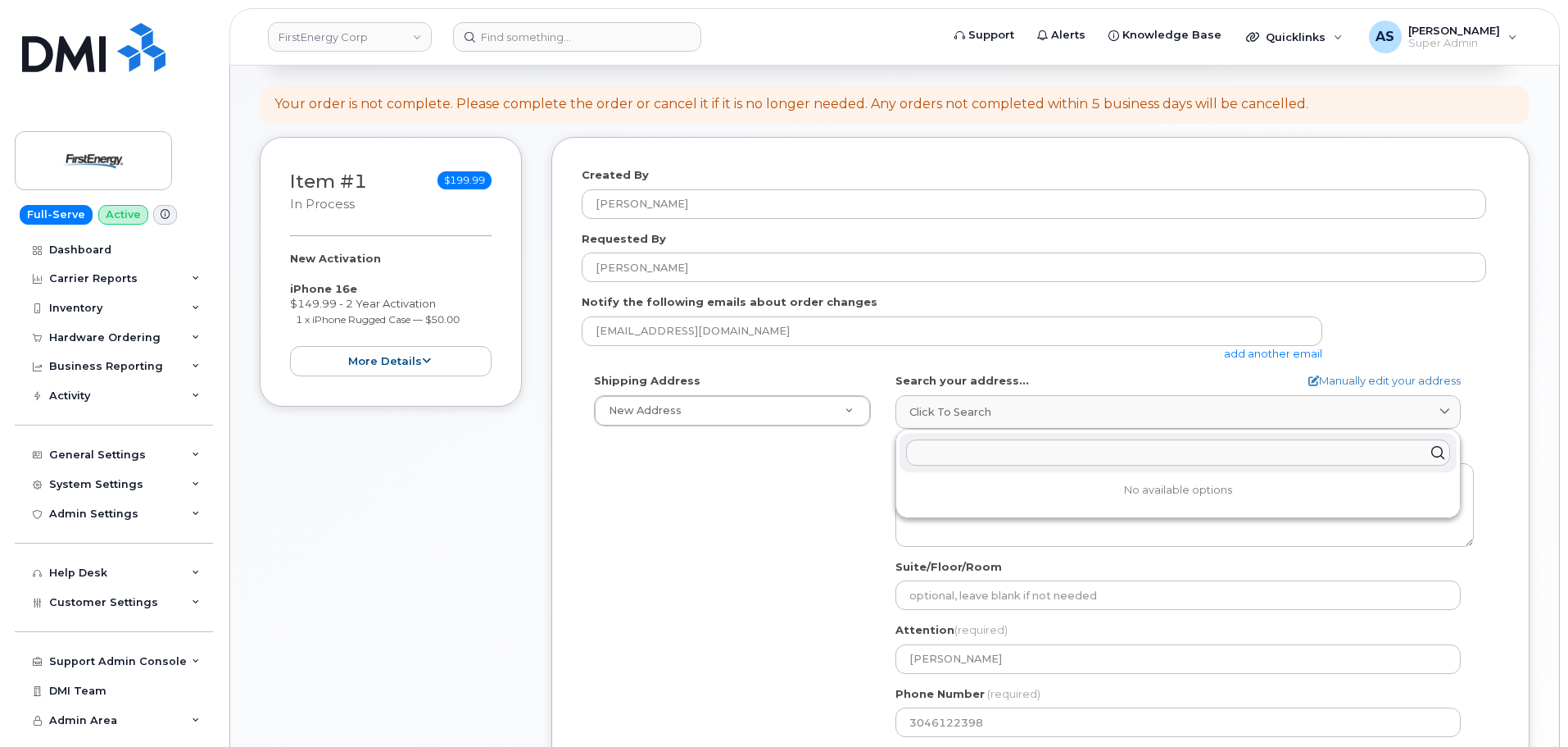
scroll to position [246, 0]
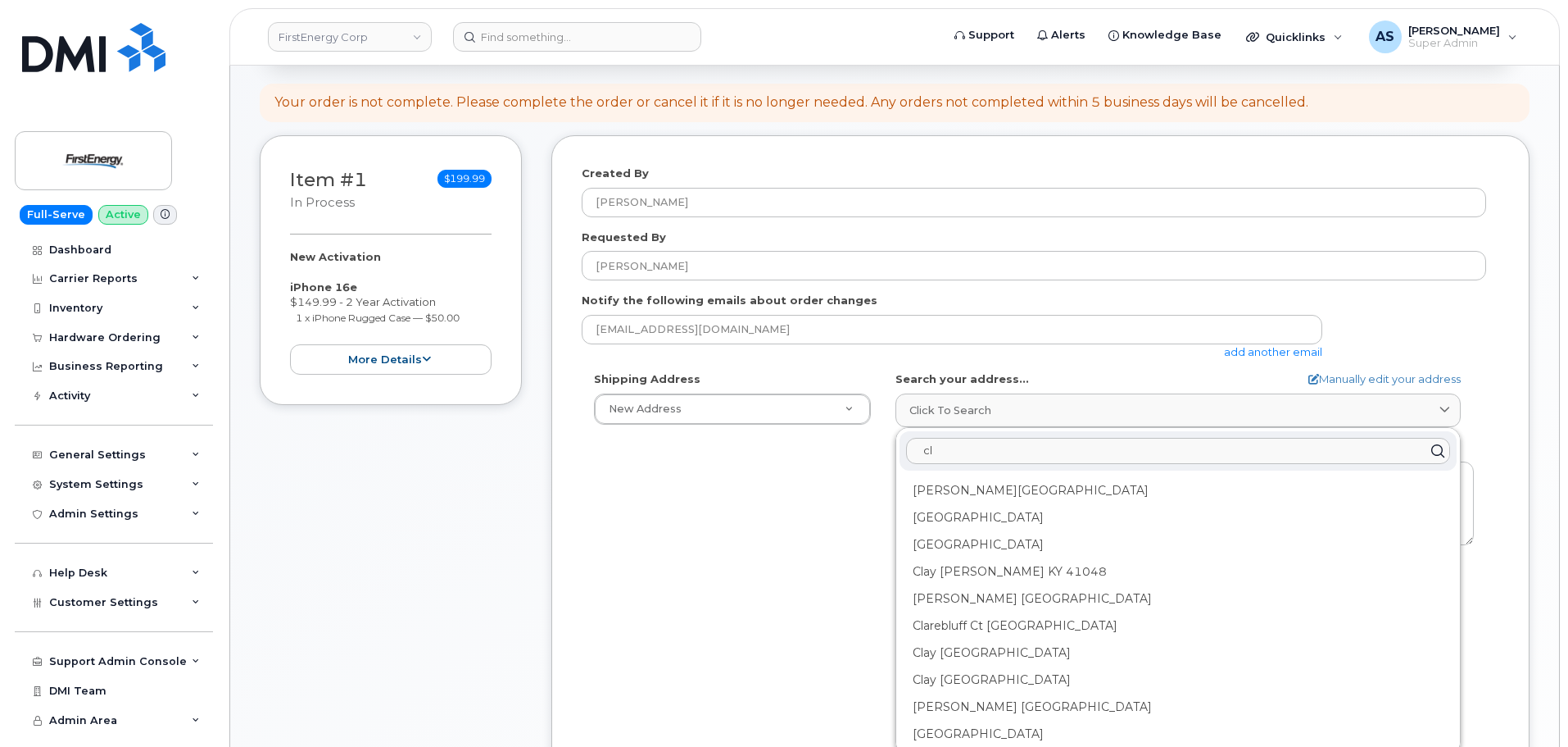
type input "c"
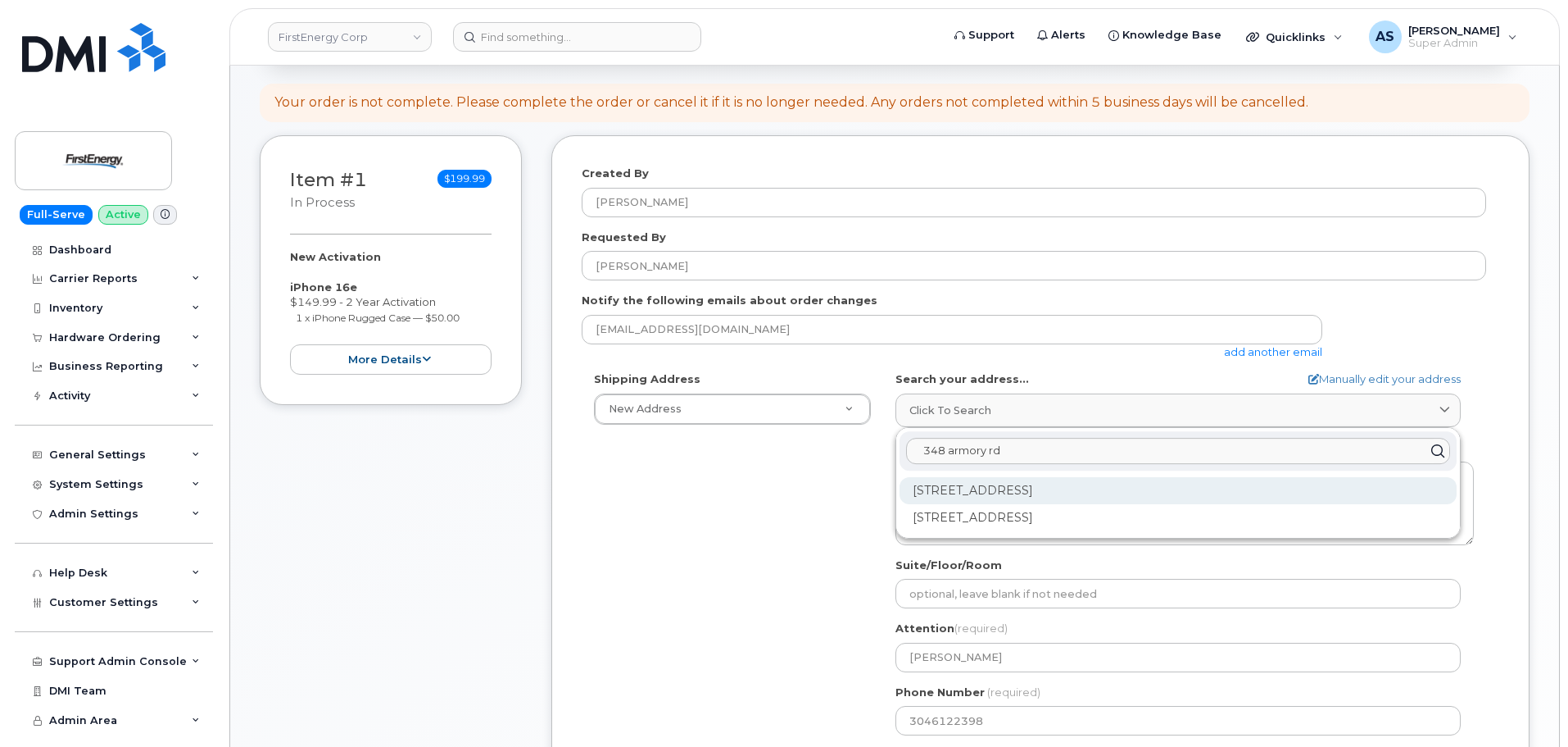
type input "348 armory rd"
click at [1016, 496] on div "348 Armory Rd Clarksburg WV 26301-9118" at bounding box center [1177, 490] width 557 height 27
select select
type textarea "348 Armory Rd CLARKSBURG WV 26301-9118 UNITED STATES"
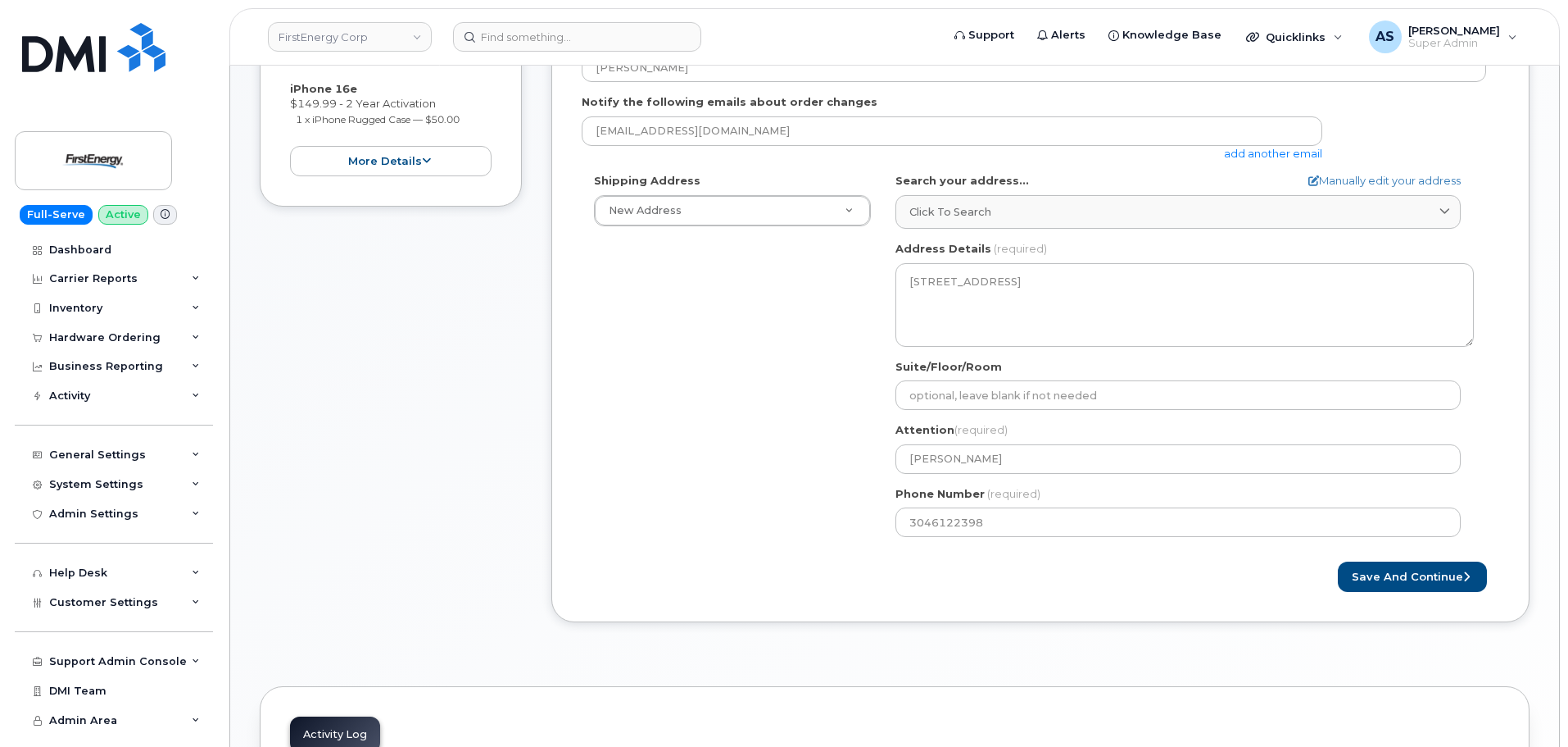
scroll to position [491, 0]
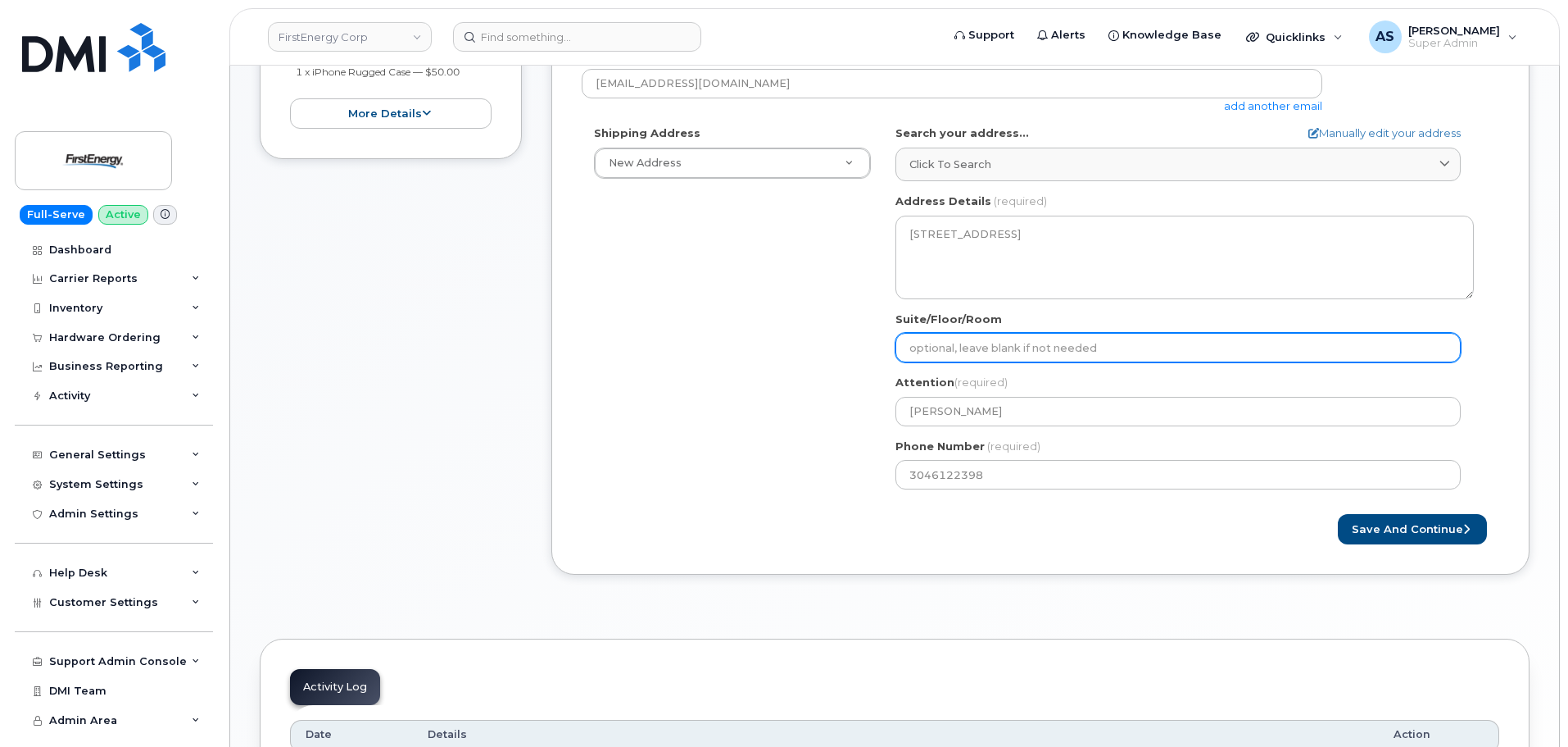
click at [948, 341] on input "Suite/Floor/Room" at bounding box center [1178, 348] width 566 height 29
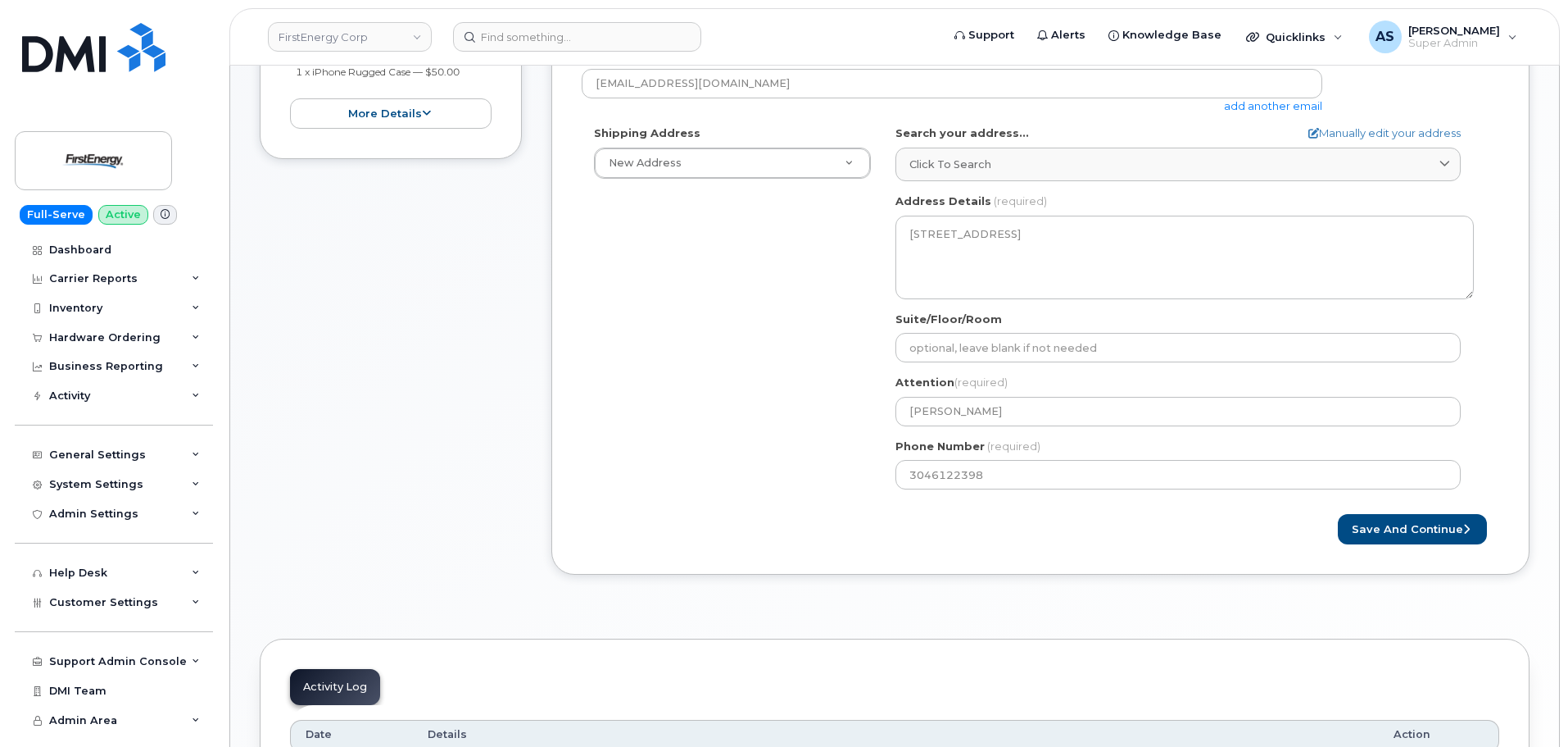
click at [776, 536] on div "Save and Continue" at bounding box center [1040, 529] width 917 height 30
click at [1404, 524] on button "Save and Continue" at bounding box center [1412, 529] width 149 height 30
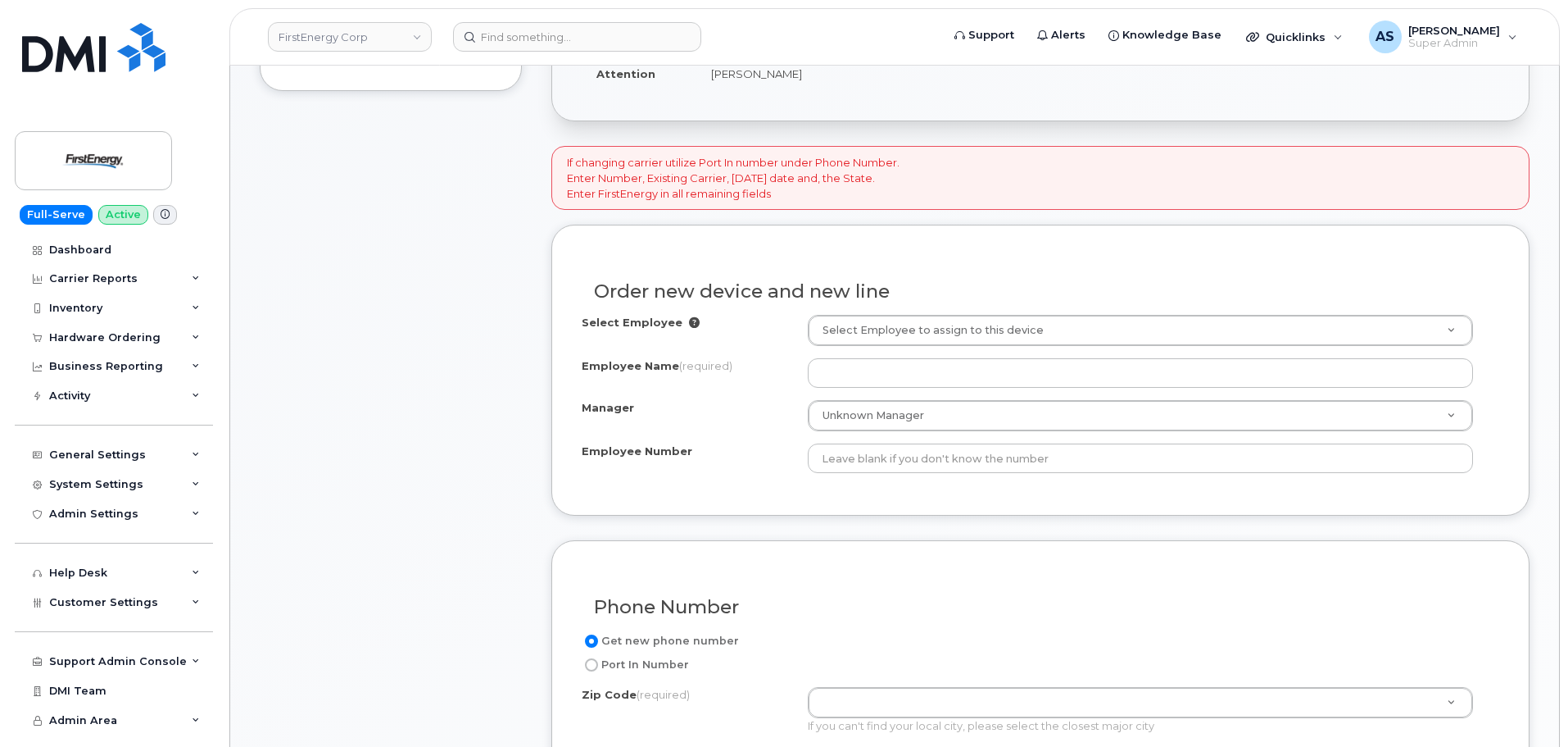
scroll to position [574, 0]
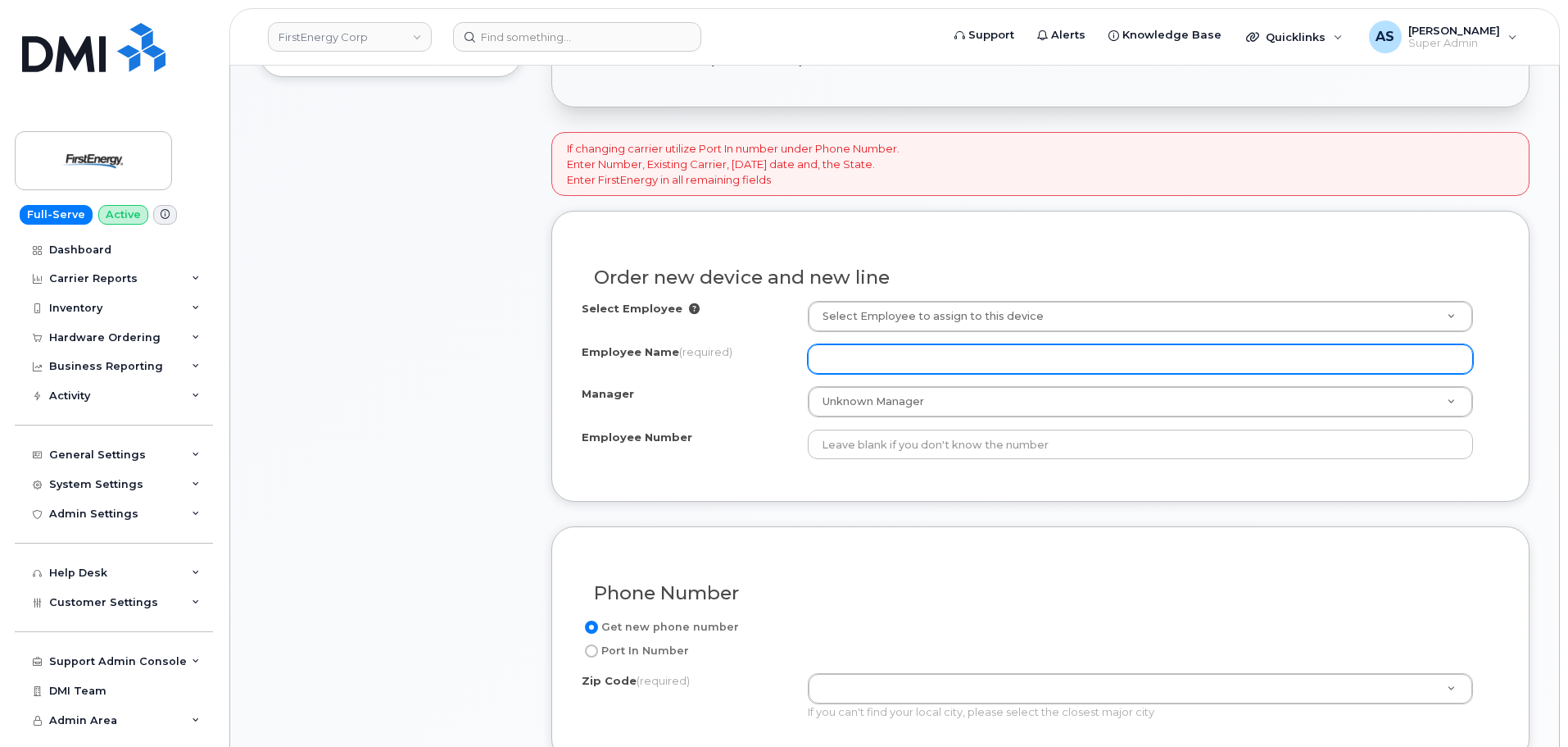
click at [890, 362] on input "Employee Name (required)" at bounding box center [1140, 359] width 665 height 29
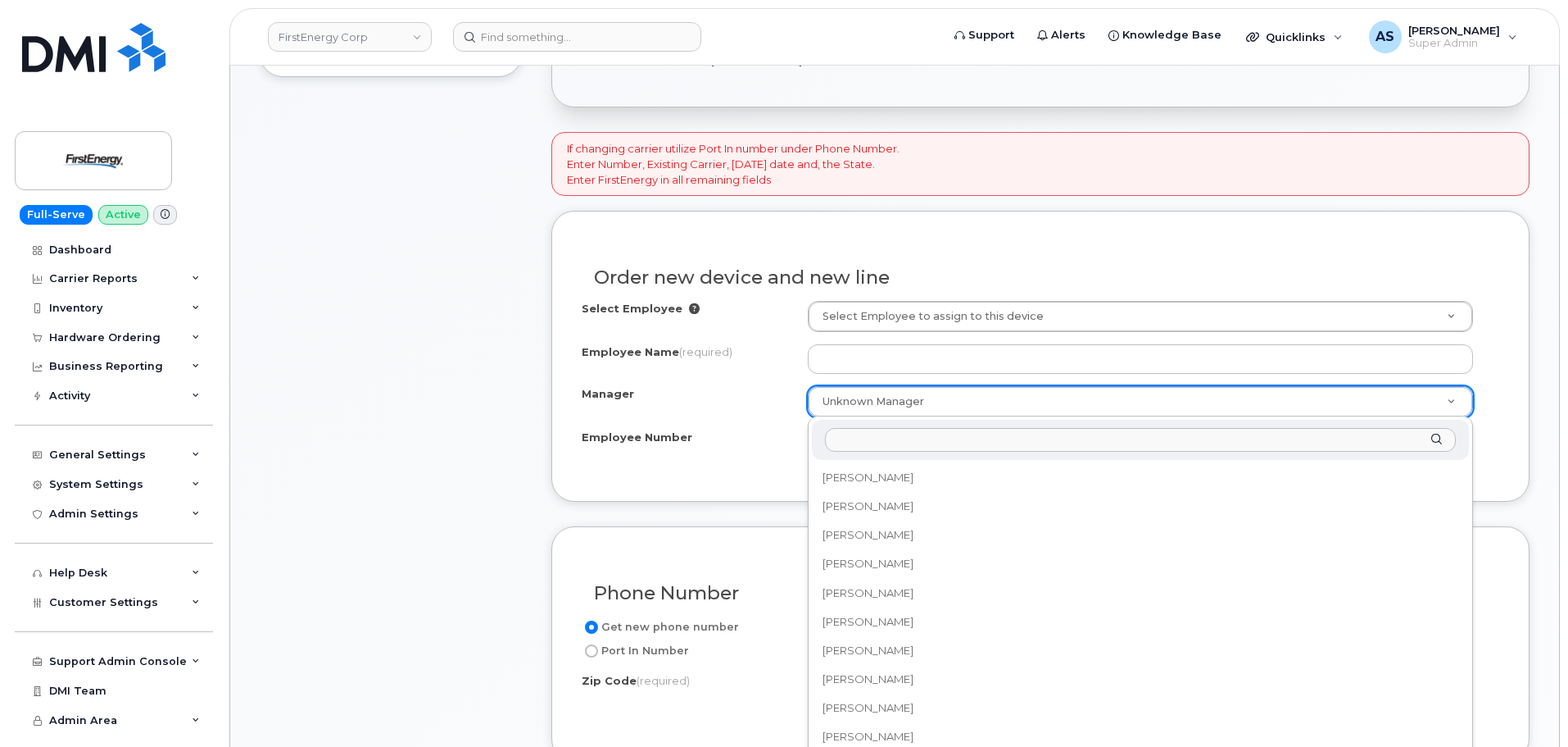
scroll to position [53969, 0]
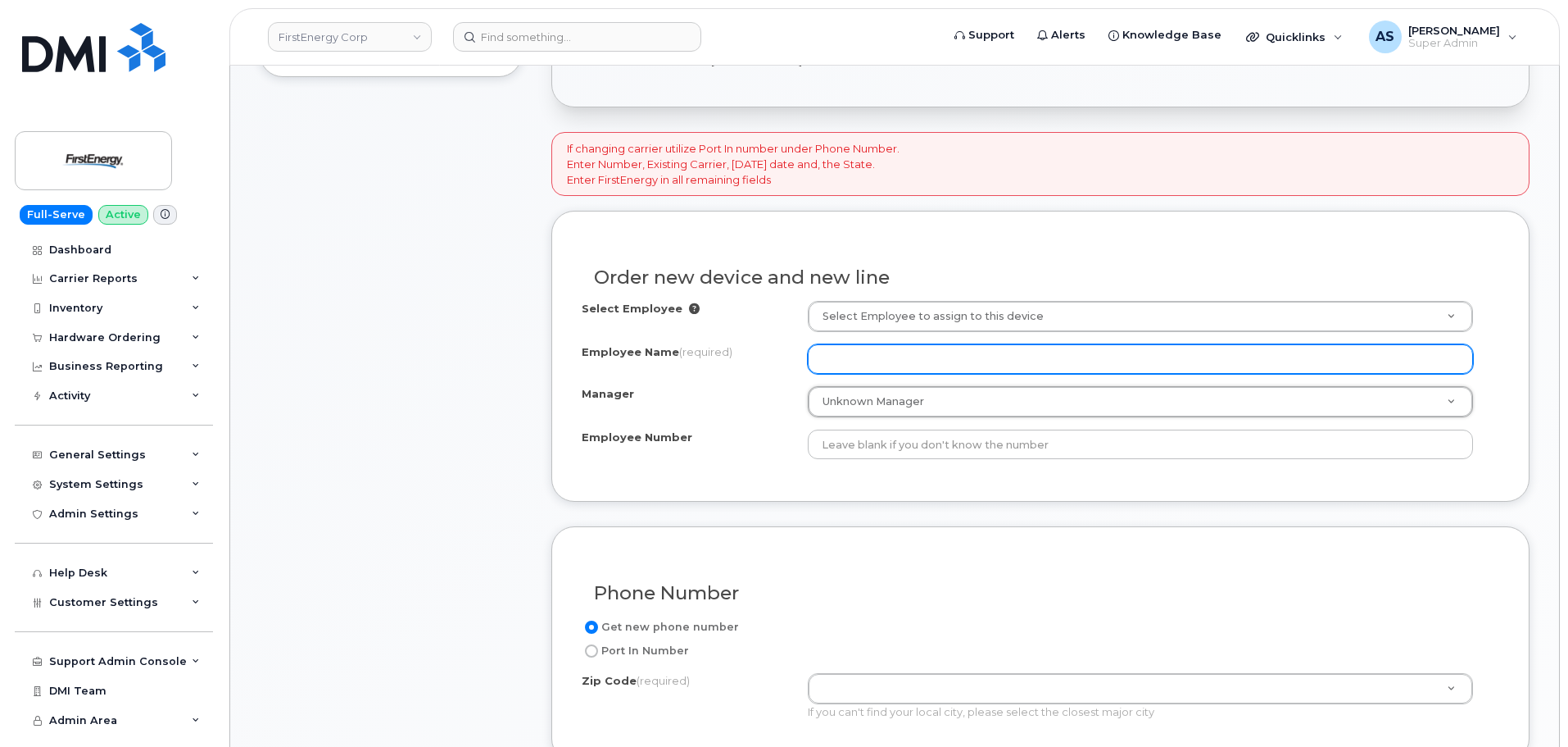
click at [862, 346] on input "Employee Name (required)" at bounding box center [1140, 359] width 665 height 29
click at [891, 367] on input "Employee Name (required)" at bounding box center [1140, 359] width 665 height 29
type input "[PERSON_NAME]"
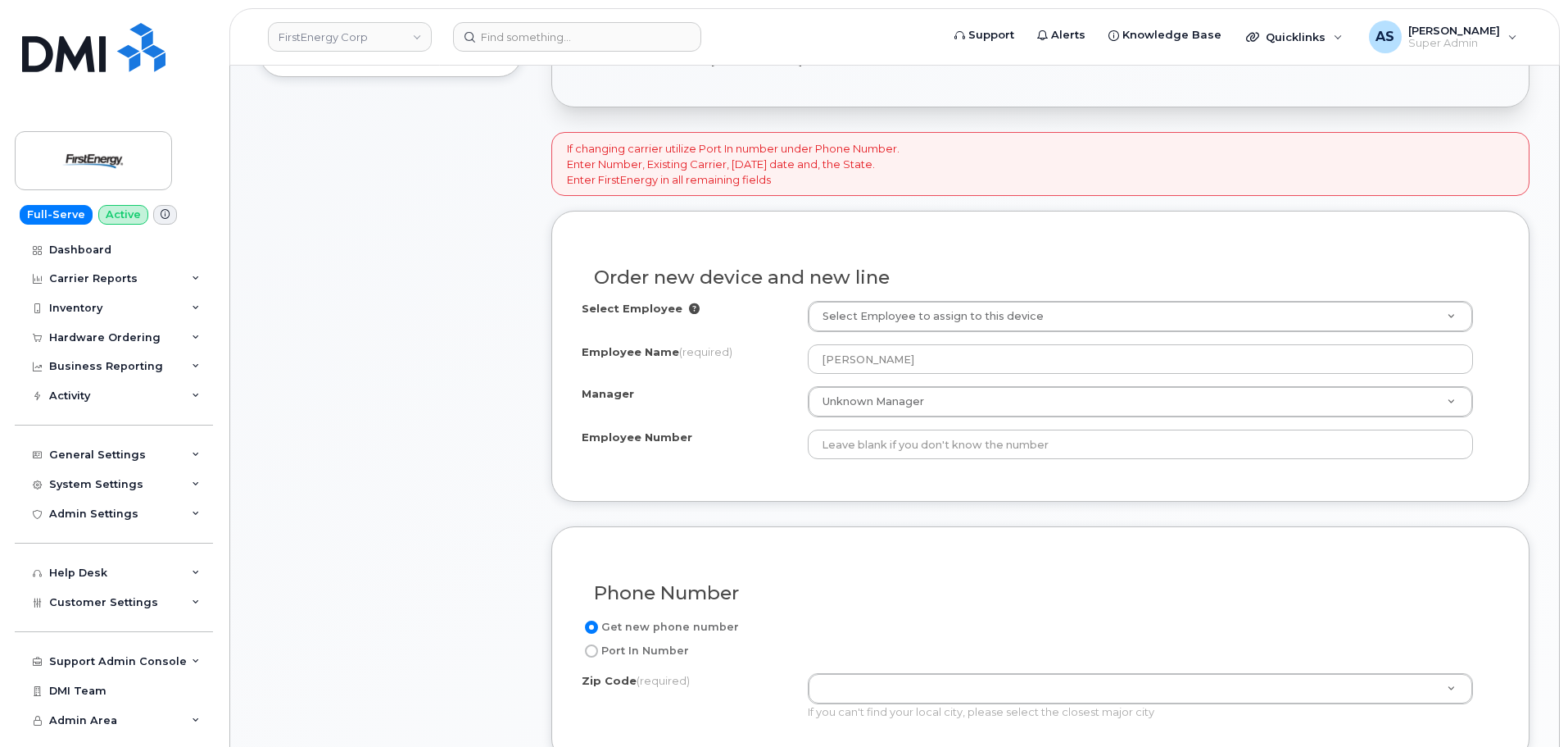
click at [810, 218] on div "Order new device and new line Select Employee Select Employee to assign to this…" at bounding box center [1040, 356] width 978 height 291
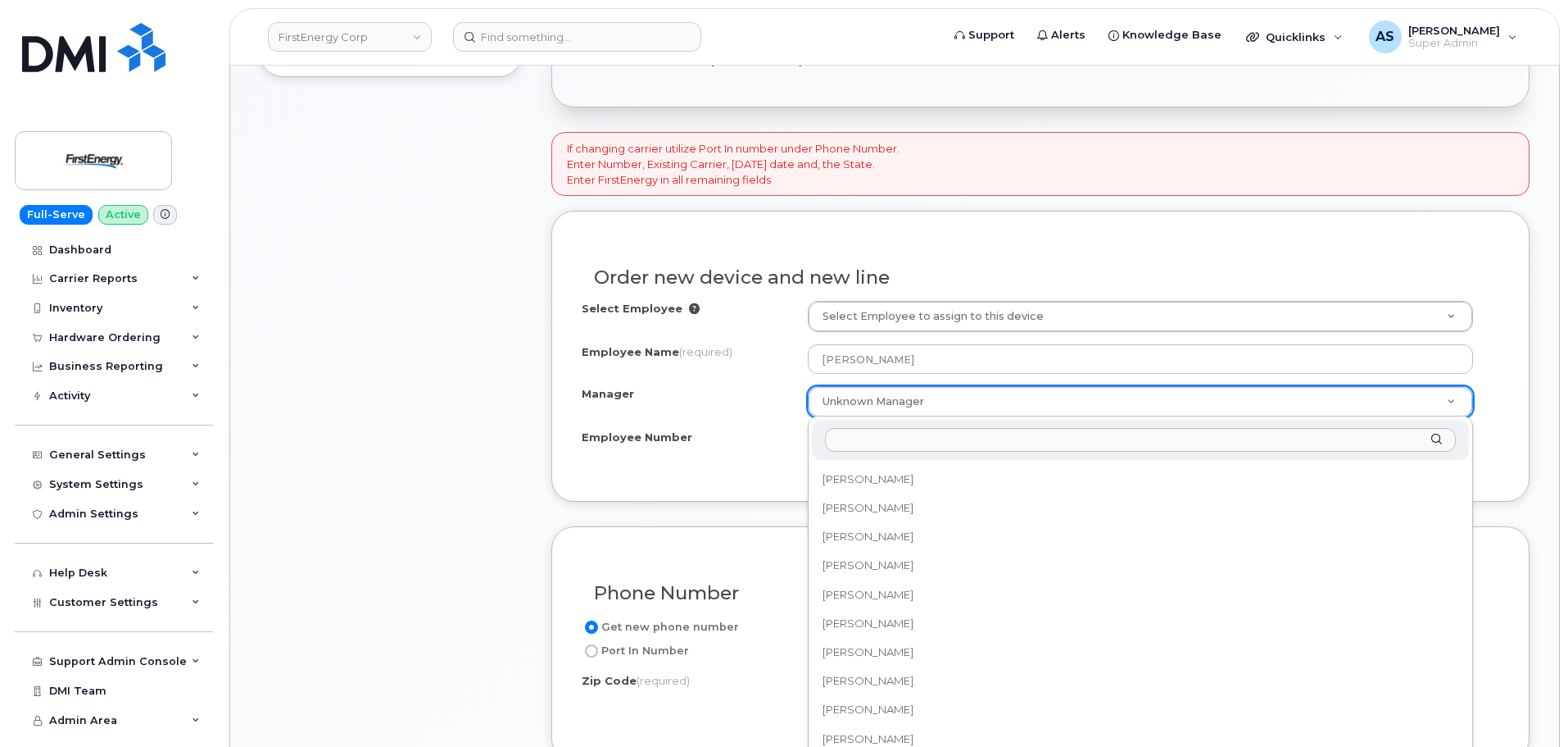
scroll to position [41663, 0]
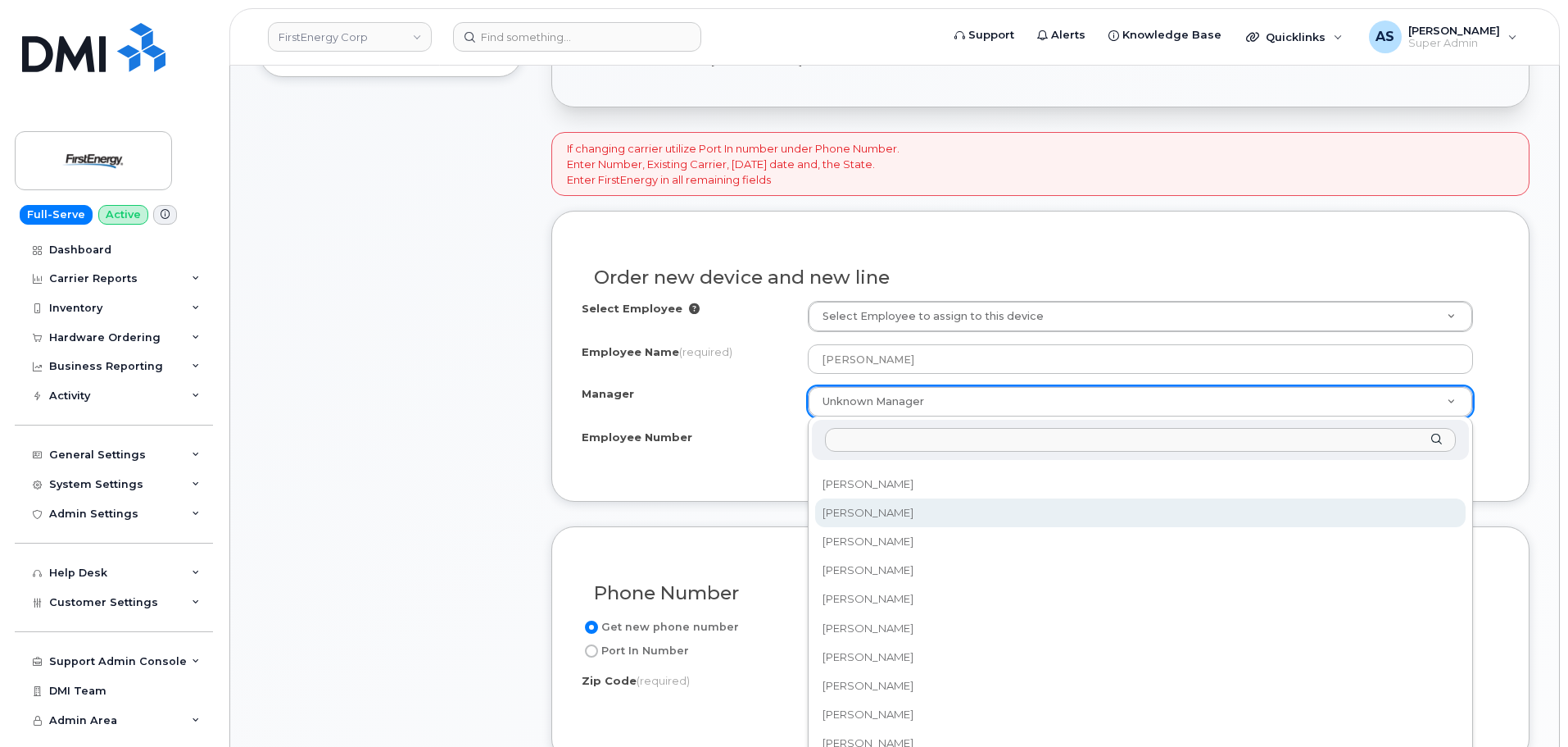
paste input "3046122398"
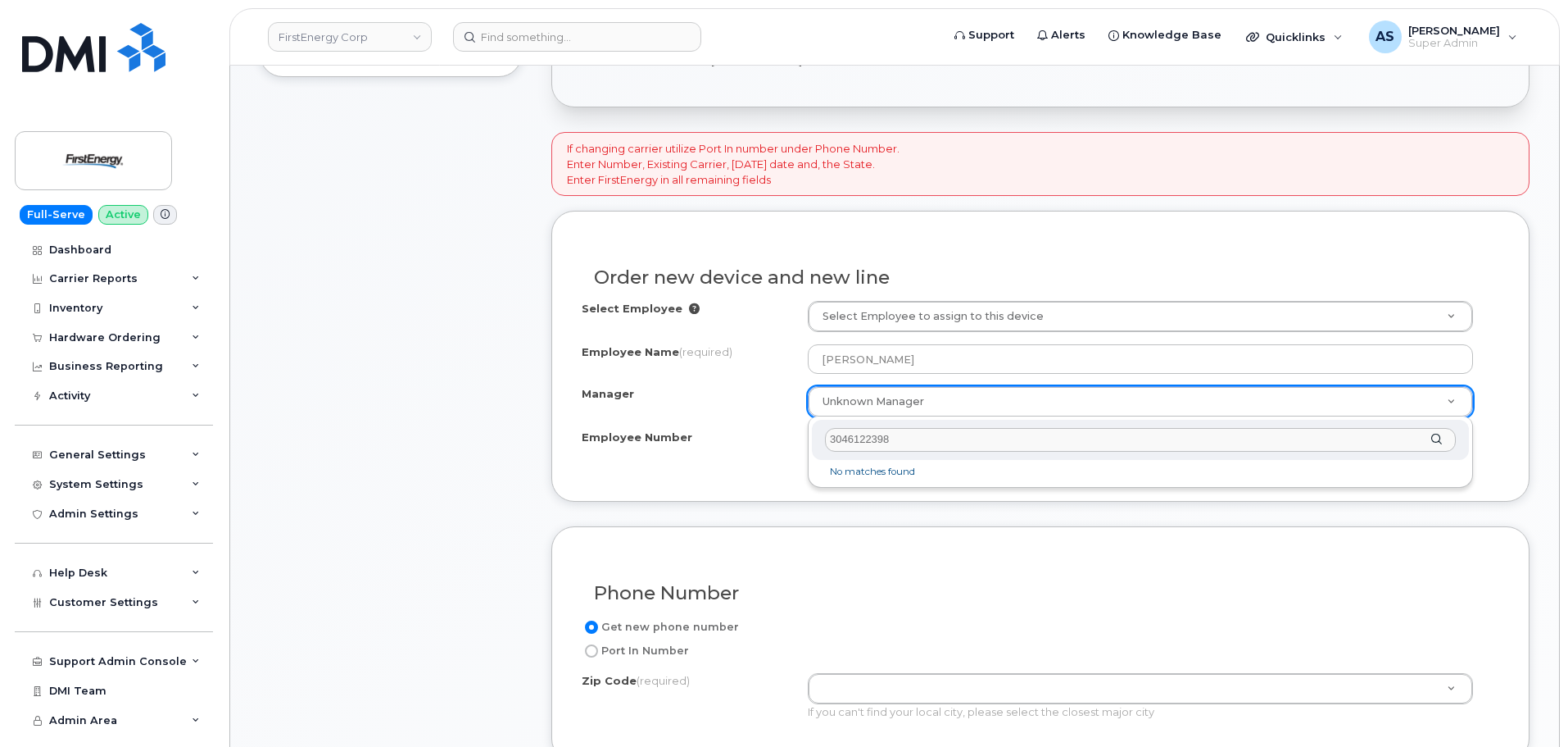
scroll to position [0, 0]
type input "3"
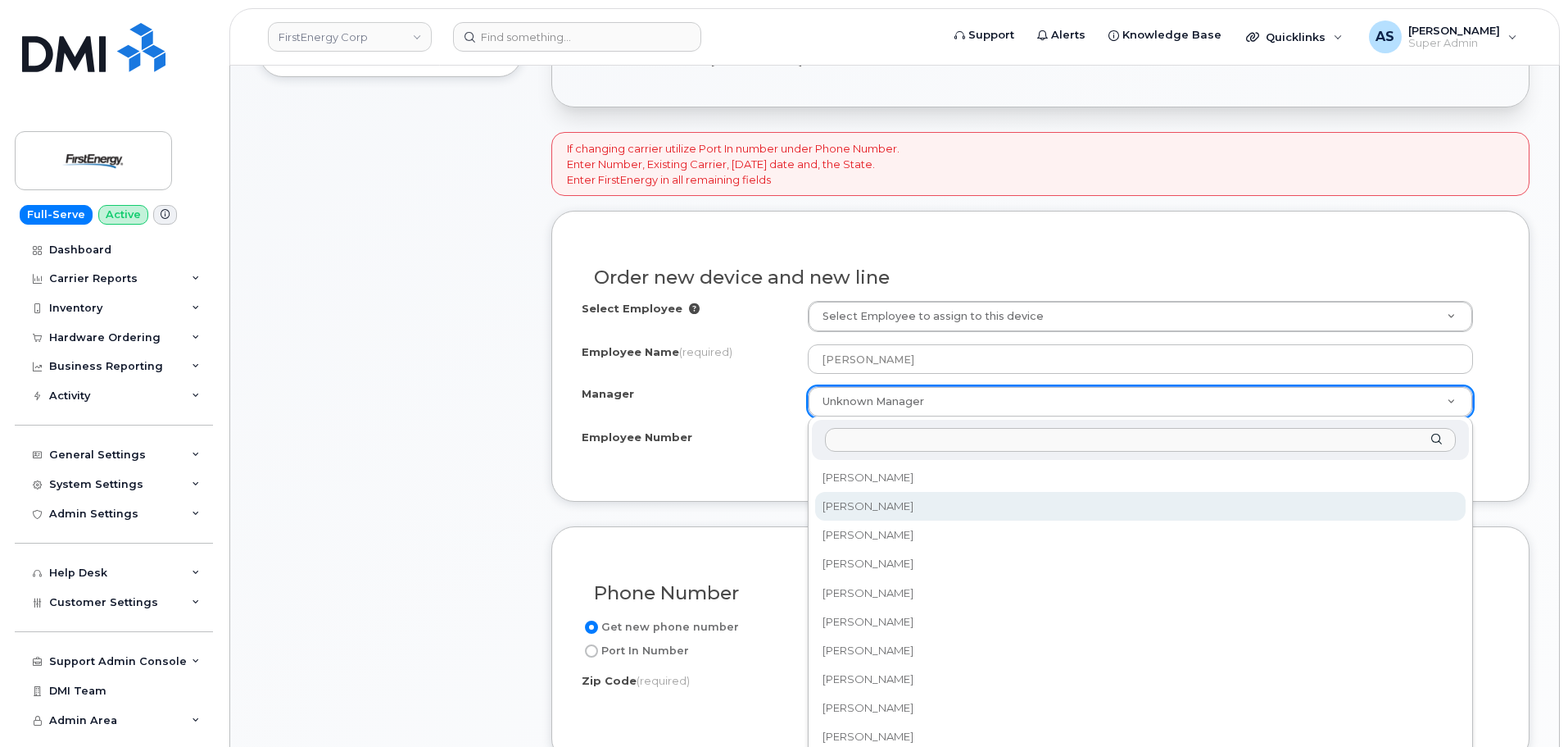
paste input "[PERSON_NAME]"
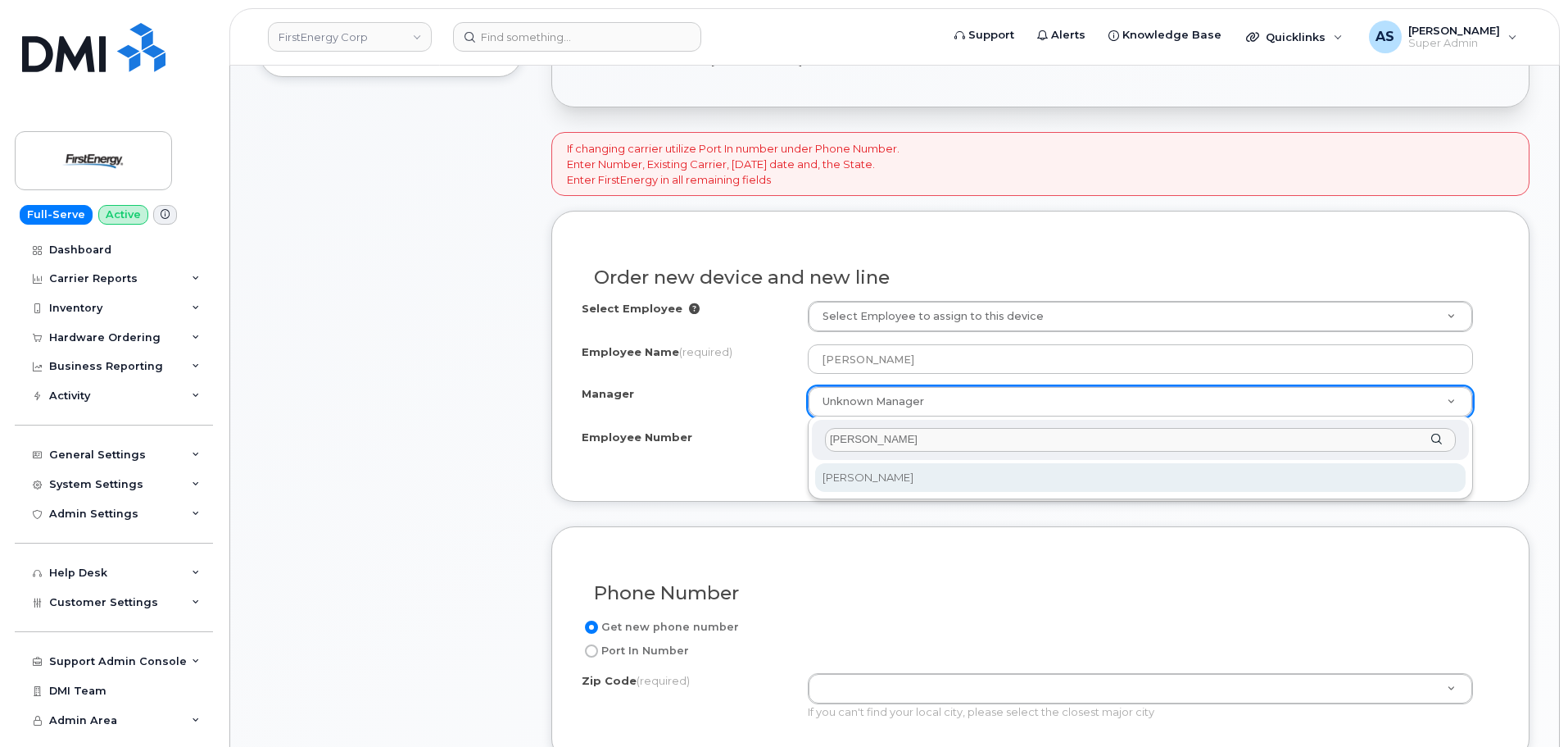
type input "[PERSON_NAME]"
select select "2068937"
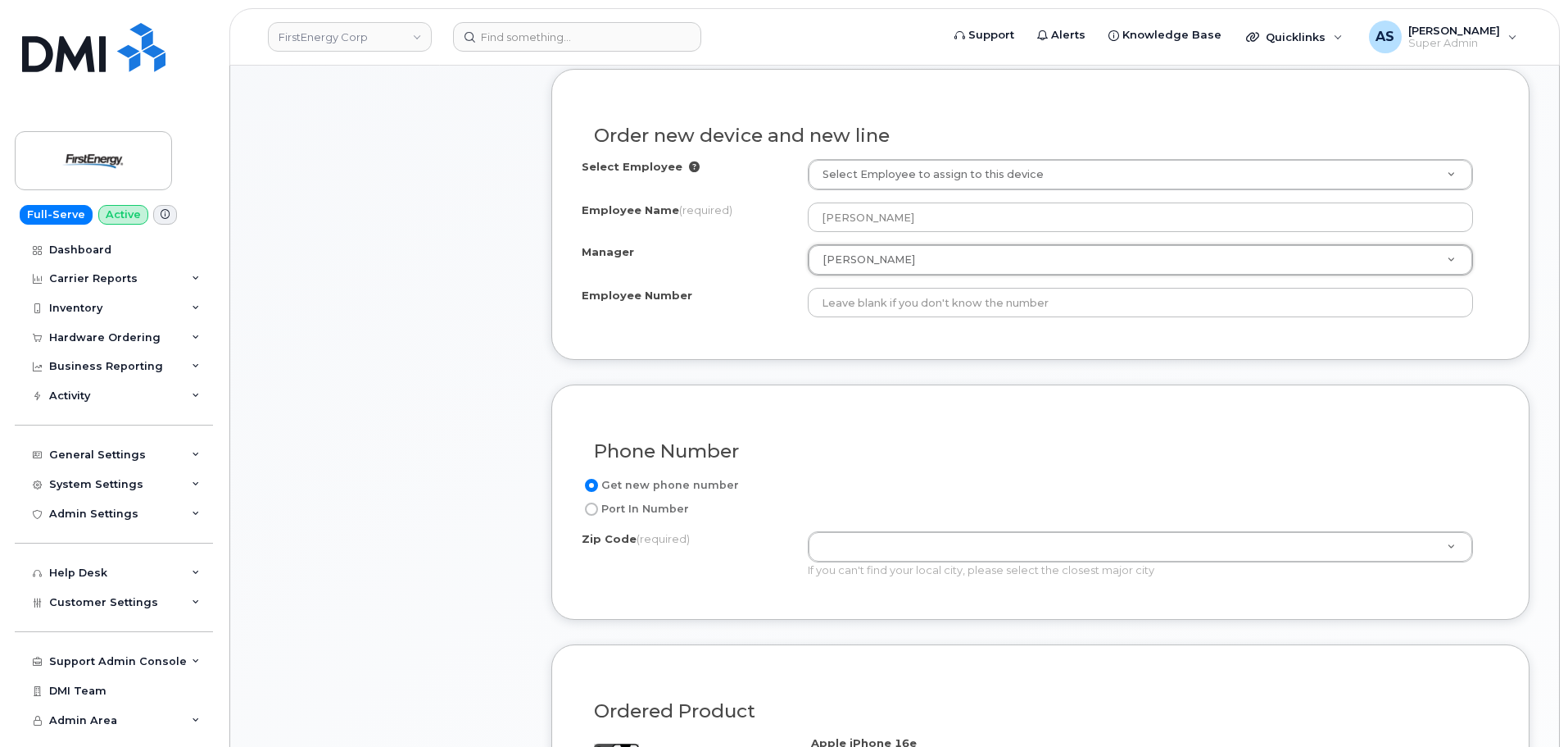
scroll to position [820, 0]
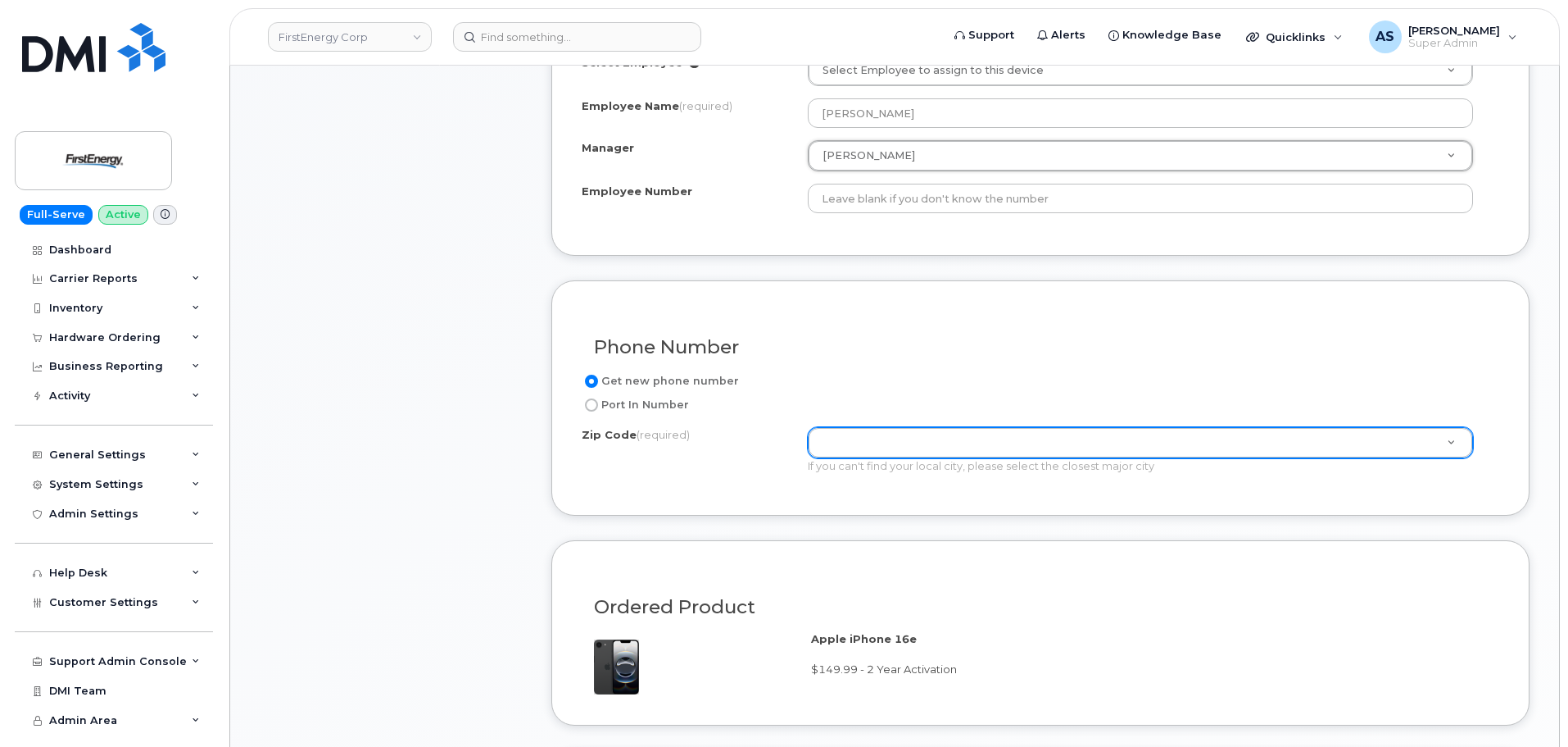
drag, startPoint x: 878, startPoint y: 422, endPoint x: 872, endPoint y: 433, distance: 12.5
click at [873, 432] on div "Get new phone number Port In Number Zip Code (required) Zip Code (required) Zip…" at bounding box center [1040, 428] width 917 height 114
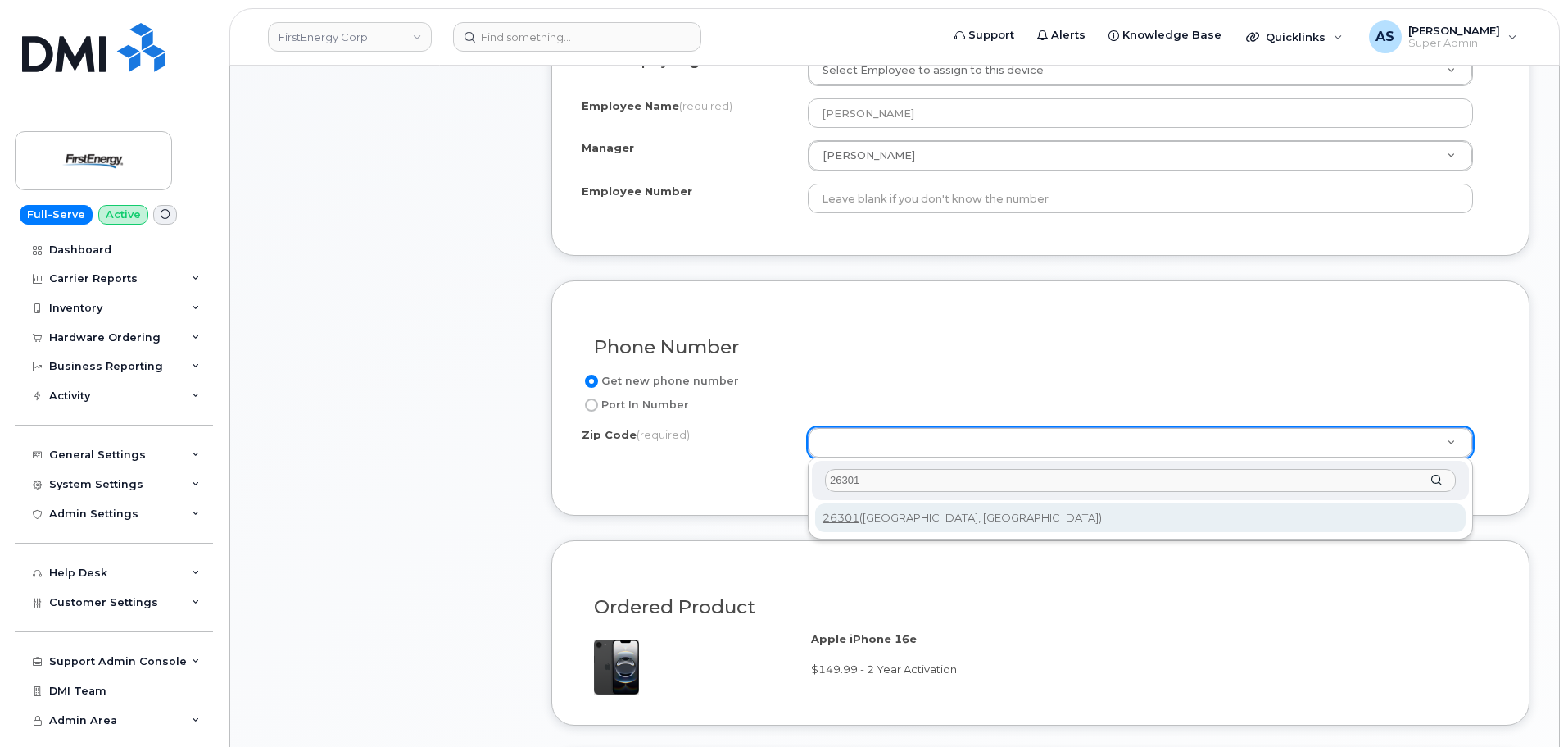
type input "26301"
type input "26301 (Clarksburg, WV)"
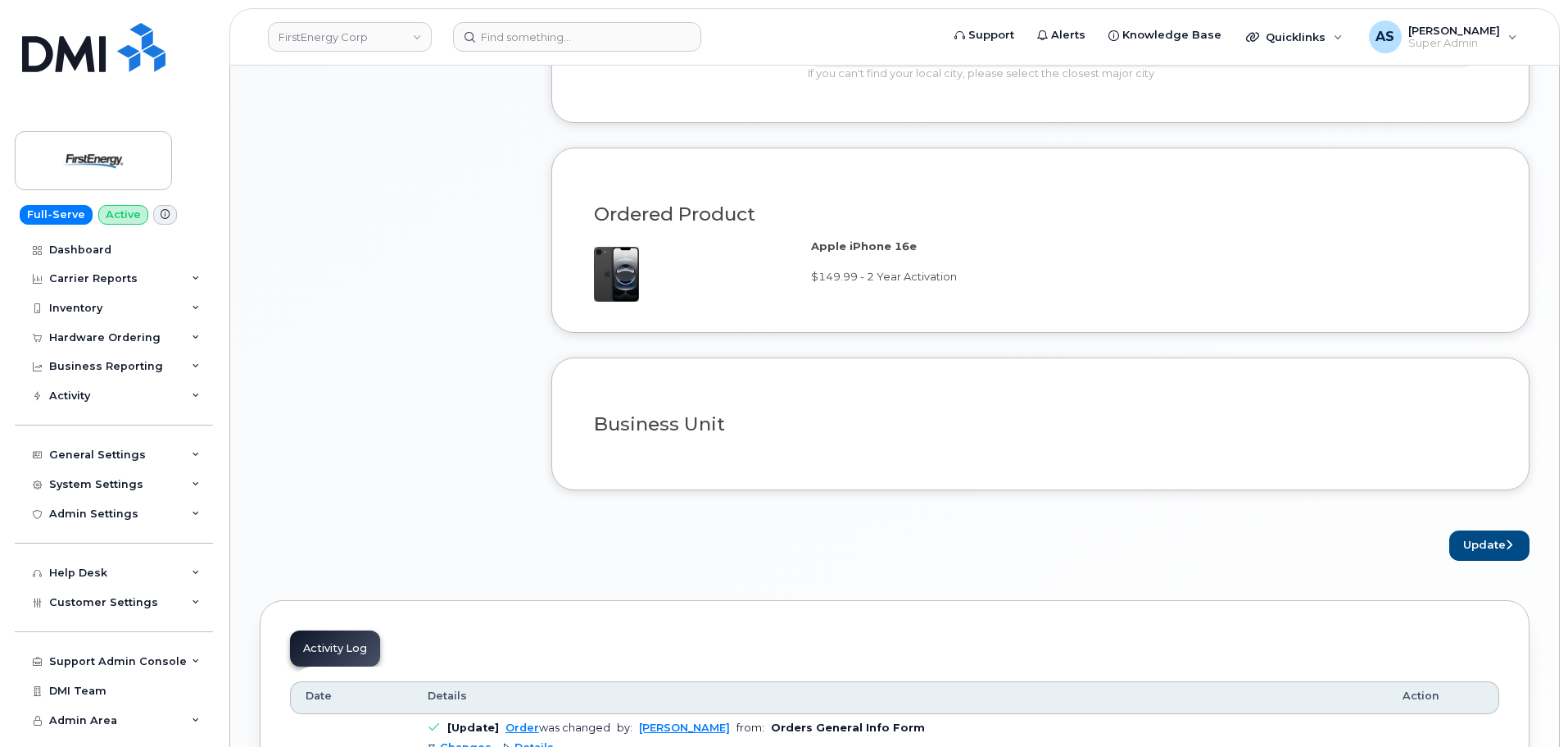
scroll to position [1230, 0]
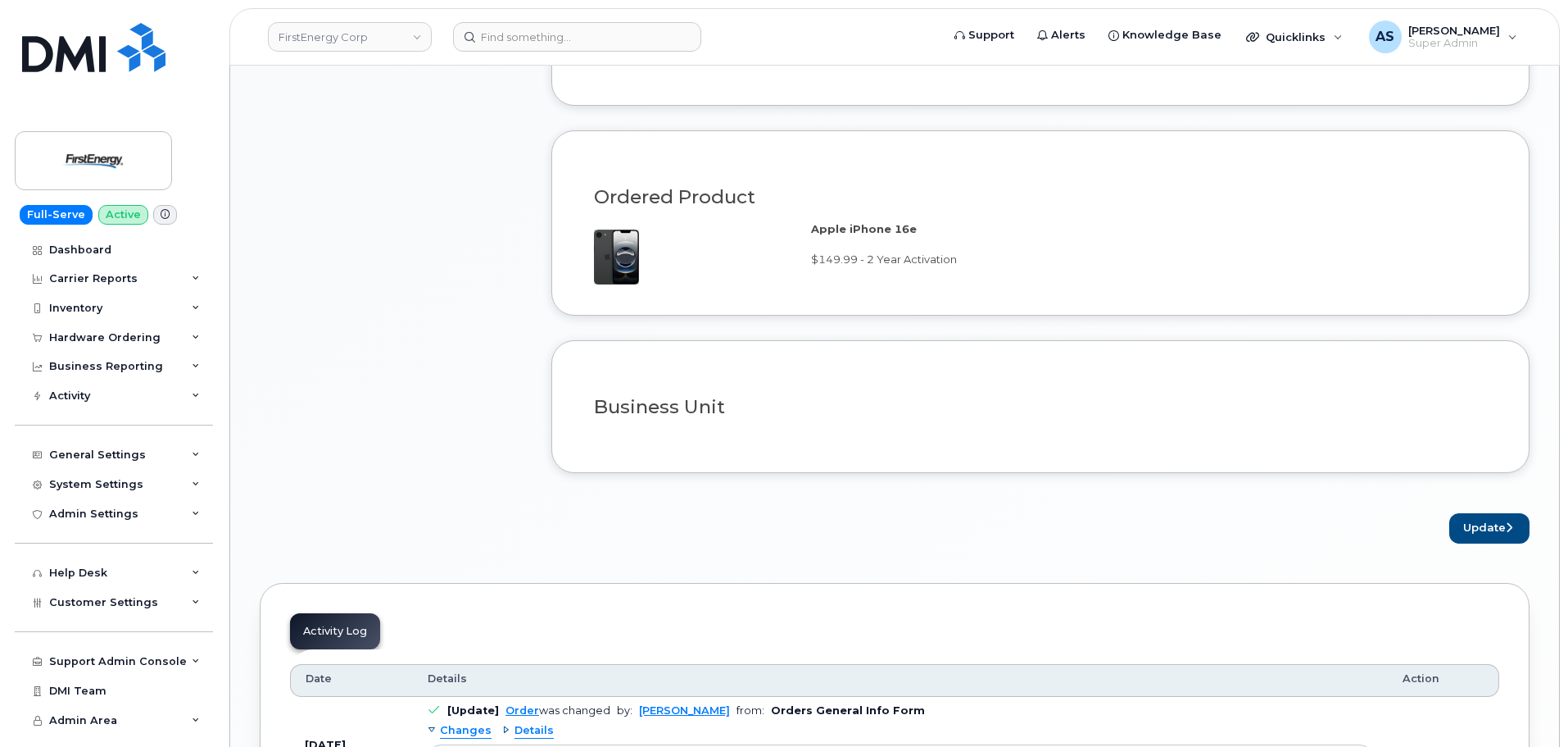
click at [1516, 504] on form "If changing carrier utilize Port In number under Phone Number. Enter Number, Ex…" at bounding box center [1040, 10] width 978 height 1066
drag, startPoint x: 1501, startPoint y: 529, endPoint x: 1496, endPoint y: 536, distance: 8.6
click at [1500, 530] on button "Update" at bounding box center [1489, 528] width 81 height 30
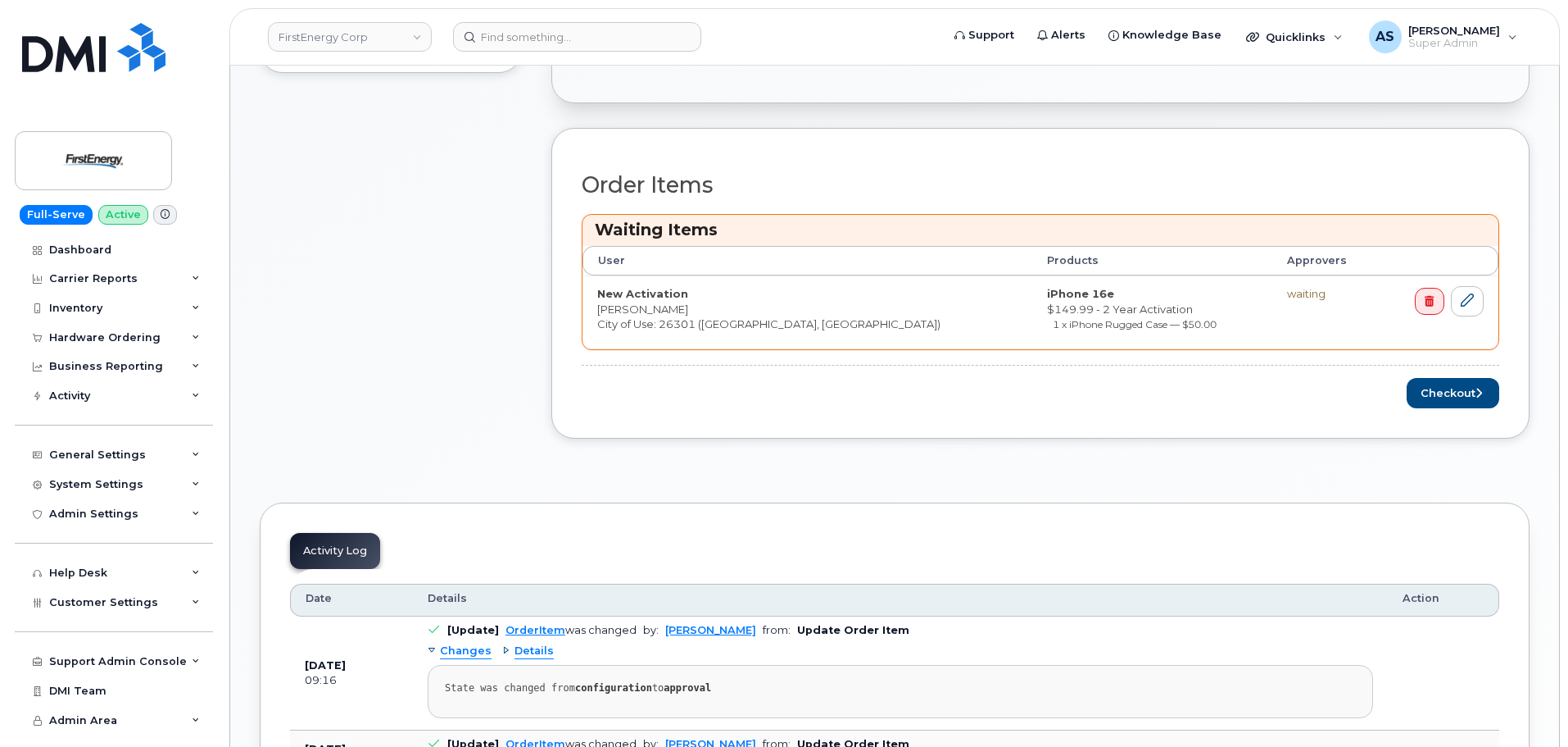
scroll to position [656, 0]
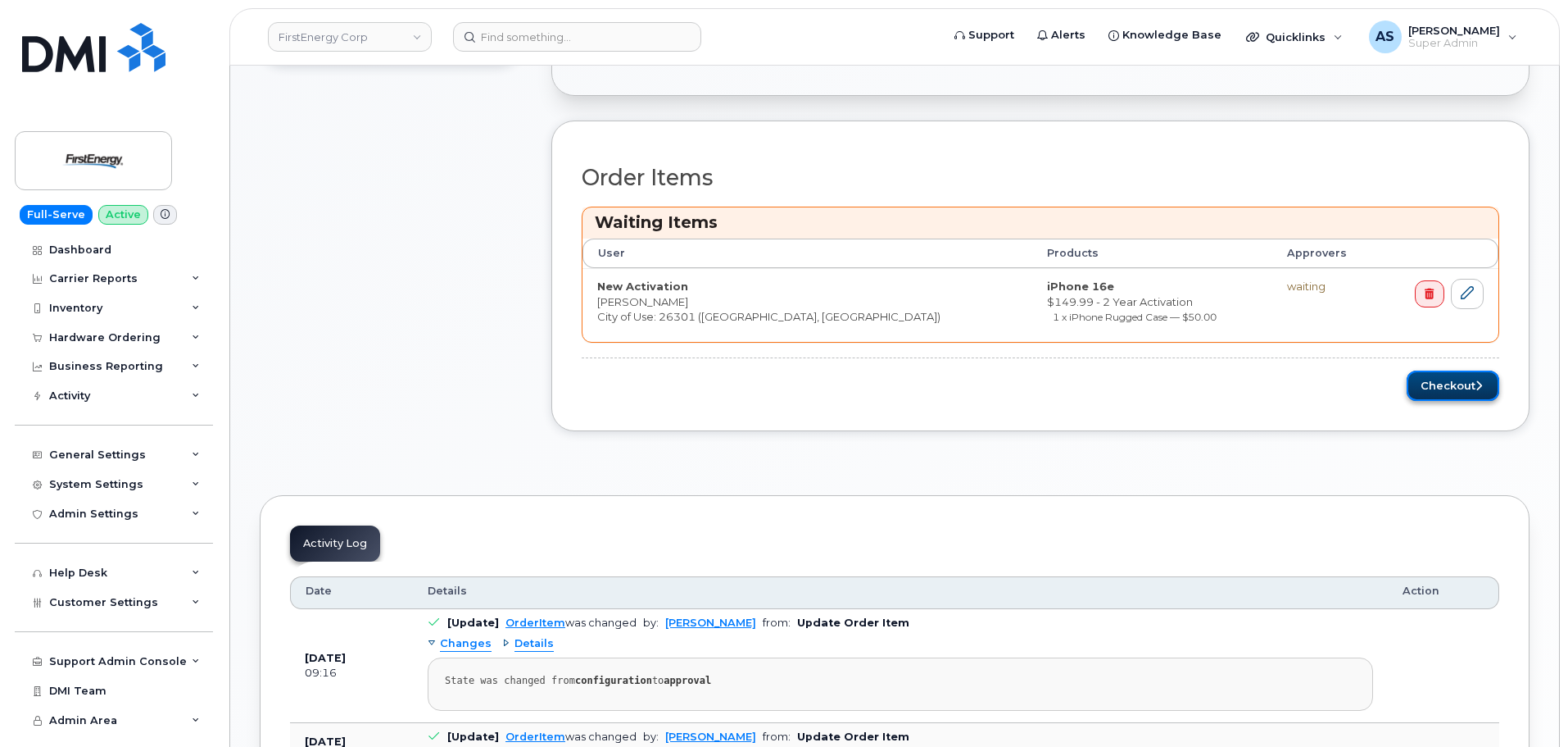
drag, startPoint x: 1431, startPoint y: 393, endPoint x: 1427, endPoint y: 399, distance: 7.2
click at [1431, 393] on button "Checkout" at bounding box center [1453, 385] width 93 height 30
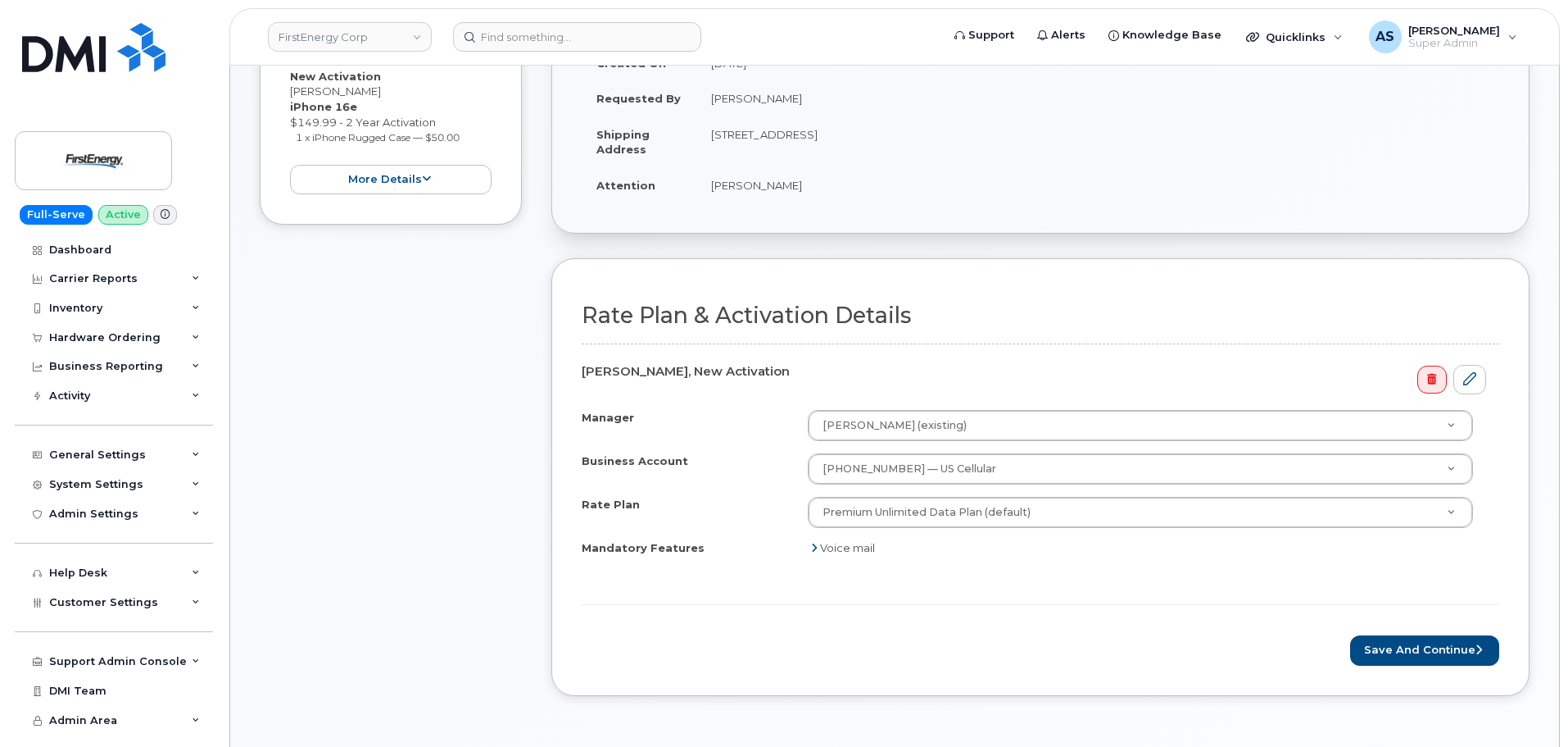
scroll to position [491, 0]
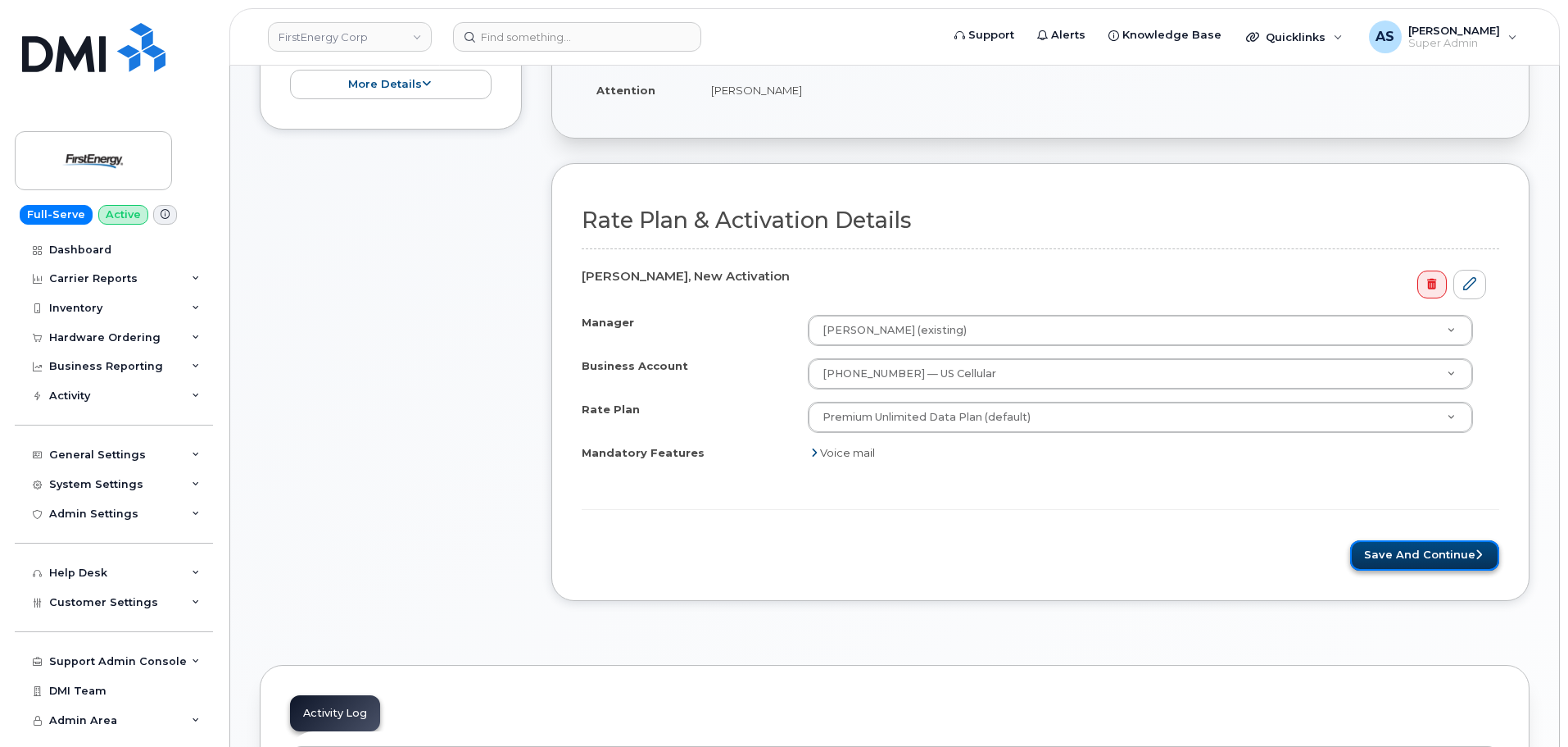
click at [1380, 543] on button "Save and Continue" at bounding box center [1424, 555] width 149 height 30
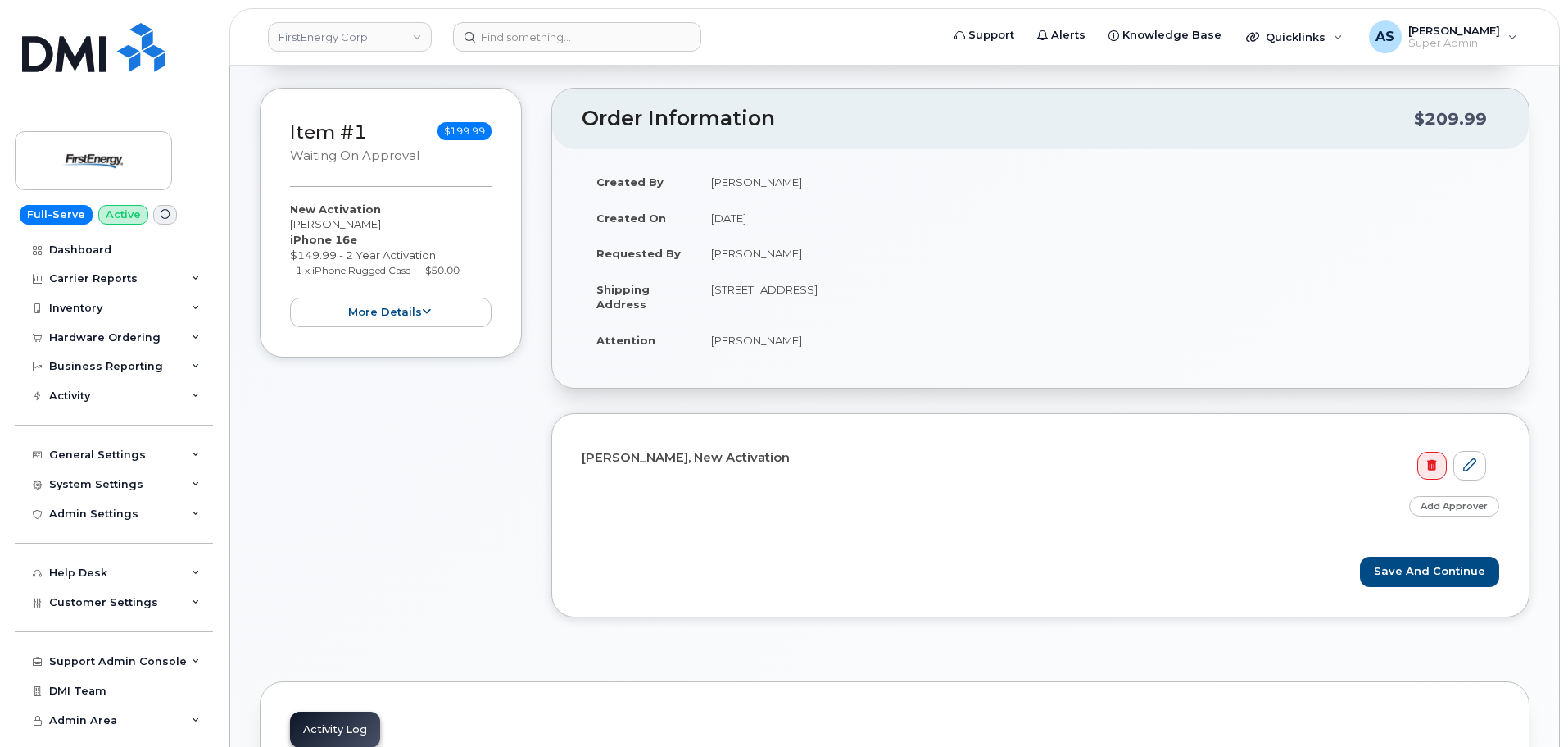
scroll to position [246, 0]
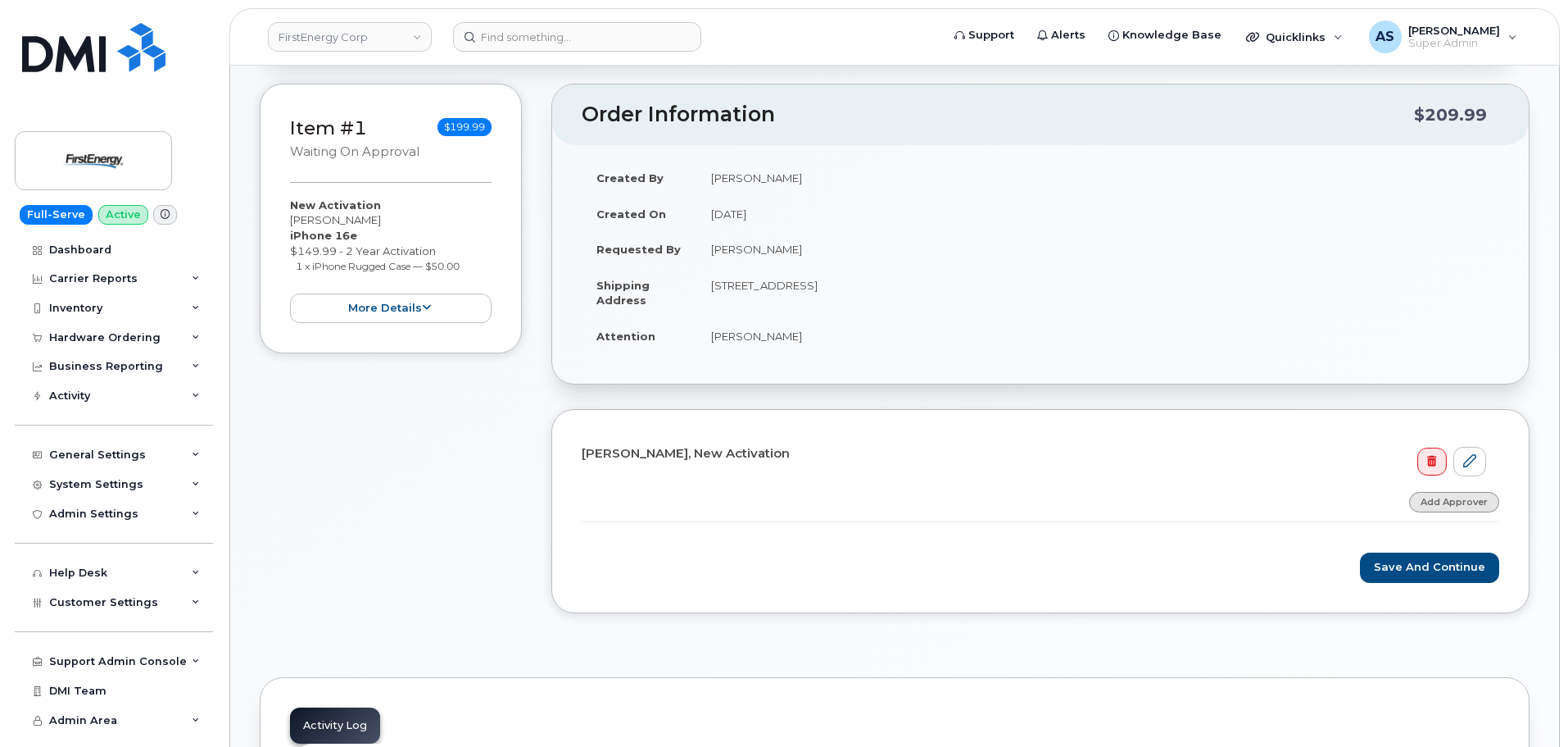
click at [1478, 505] on link "Add Approver" at bounding box center [1455, 502] width 90 height 21
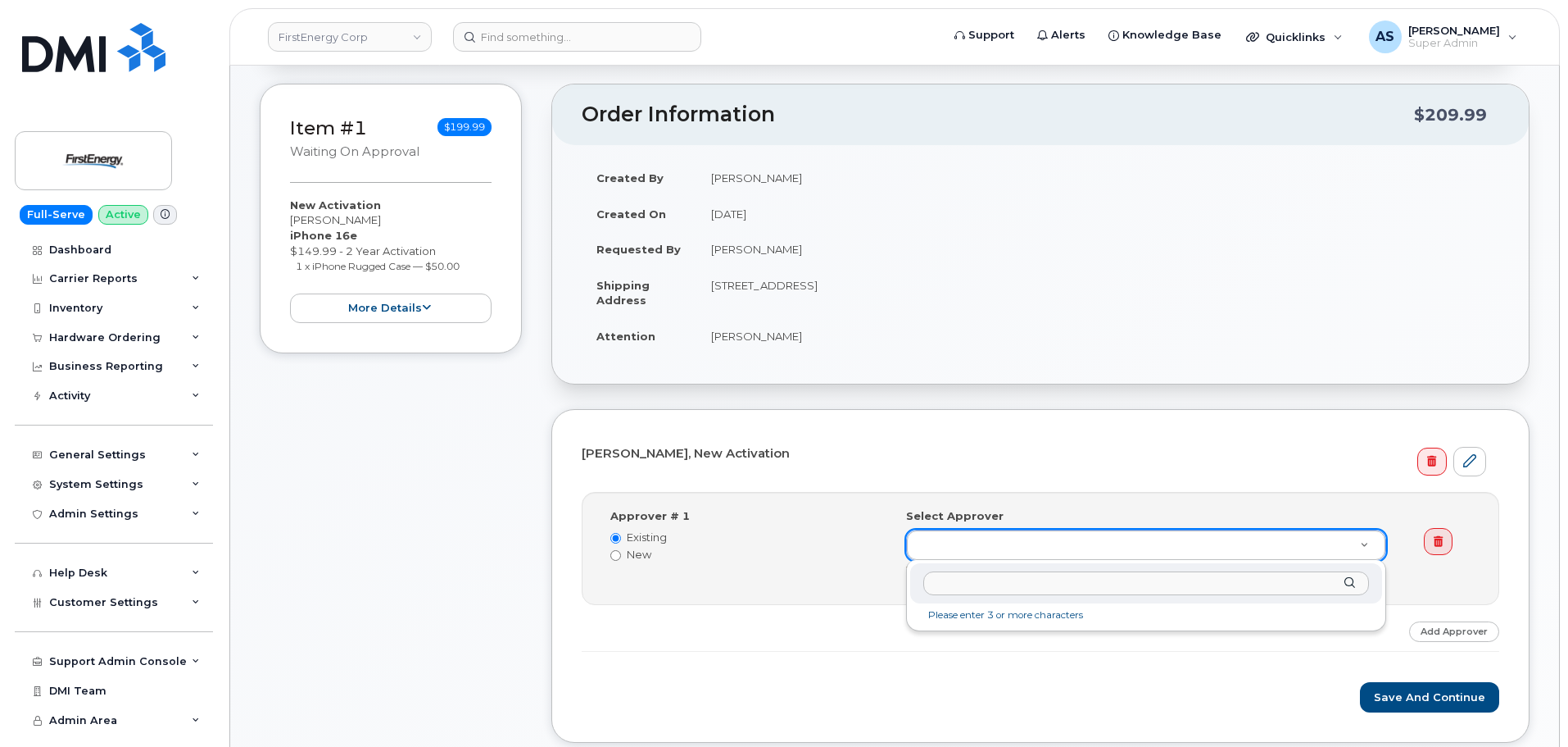
drag, startPoint x: 975, startPoint y: 531, endPoint x: 999, endPoint y: 523, distance: 25.3
click at [993, 588] on input "text" at bounding box center [1146, 582] width 445 height 23
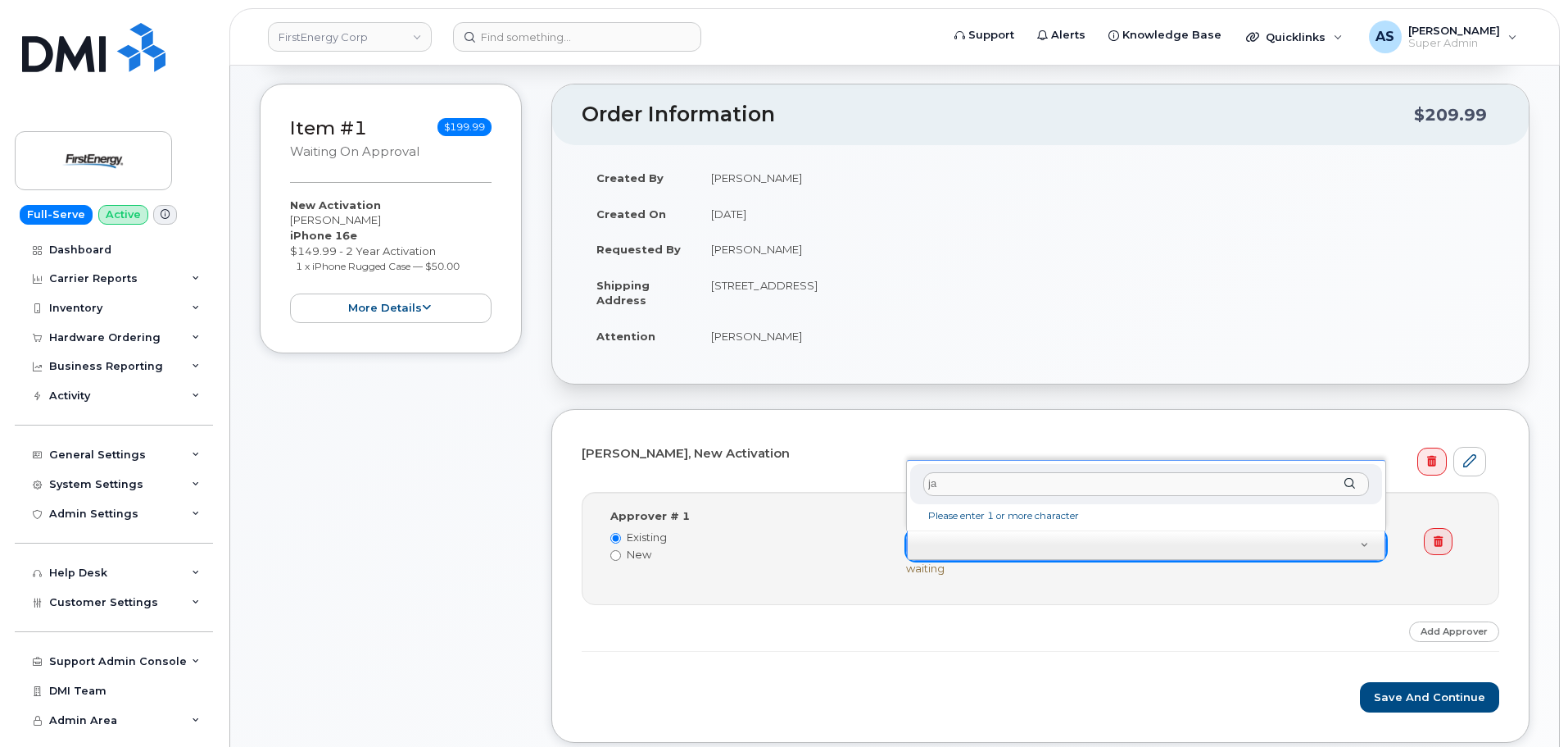
type input "j"
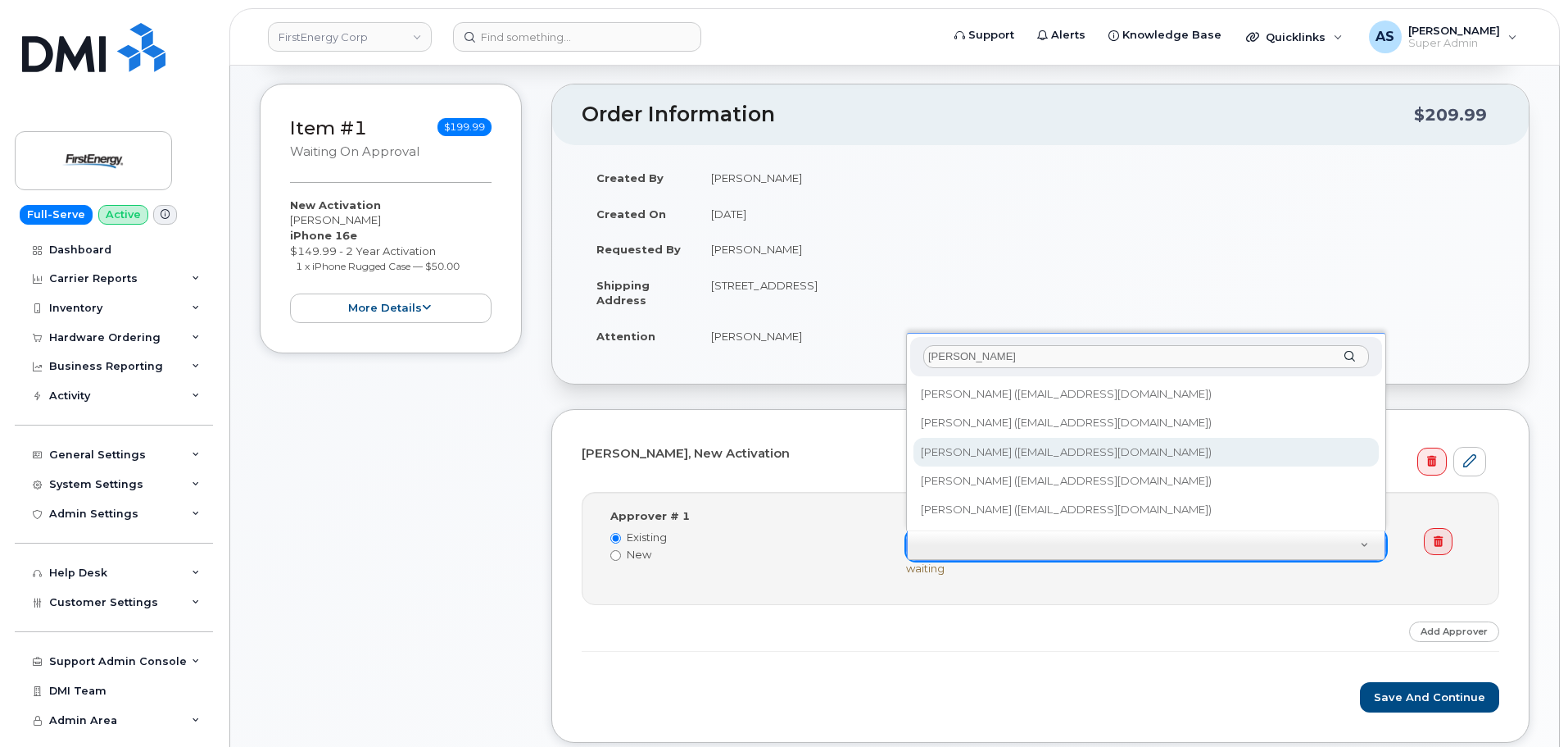
type input "[PERSON_NAME]"
drag, startPoint x: 971, startPoint y: 457, endPoint x: 960, endPoint y: 456, distance: 11.0
type input "2071812"
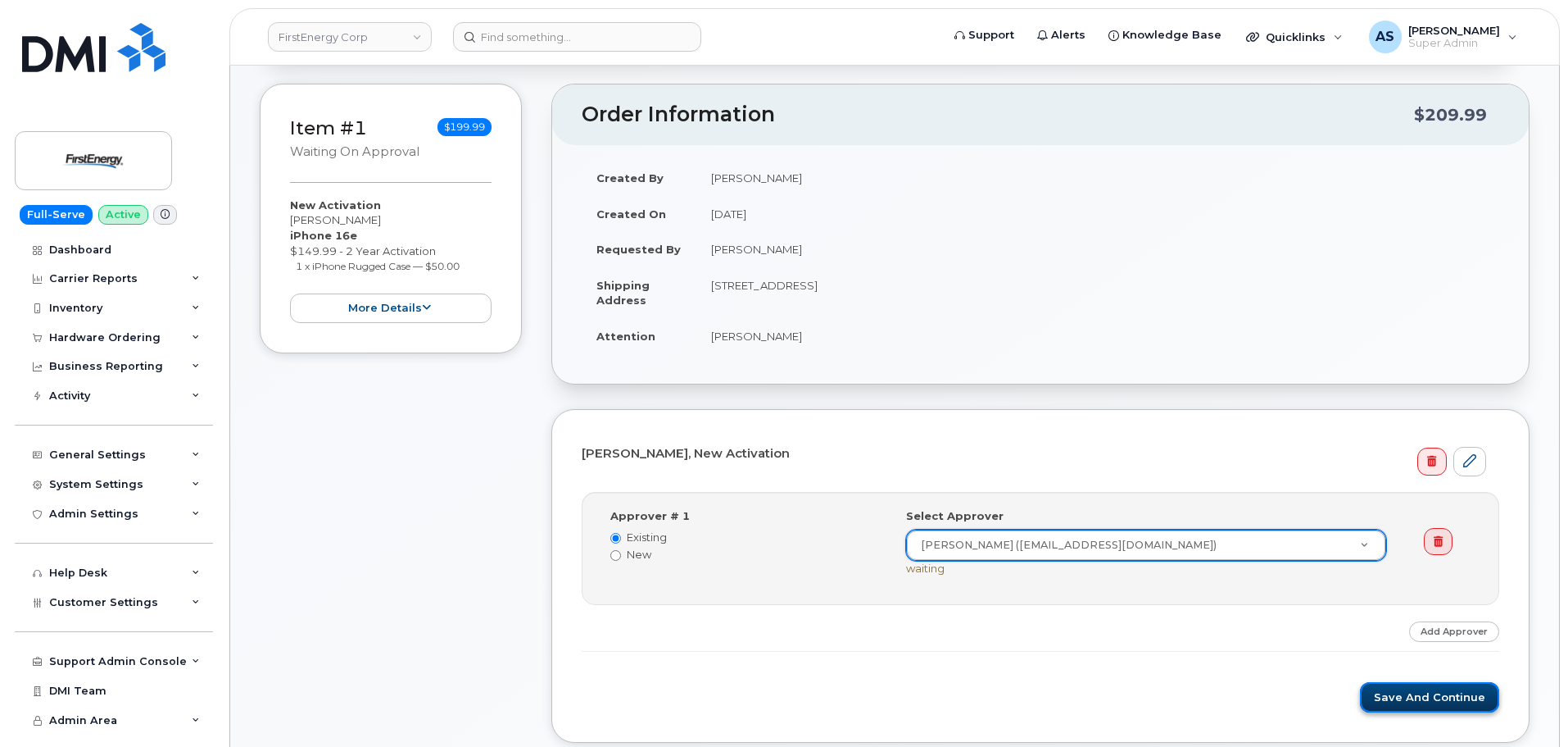
click at [1431, 692] on button "Save and Continue" at bounding box center [1429, 697] width 139 height 30
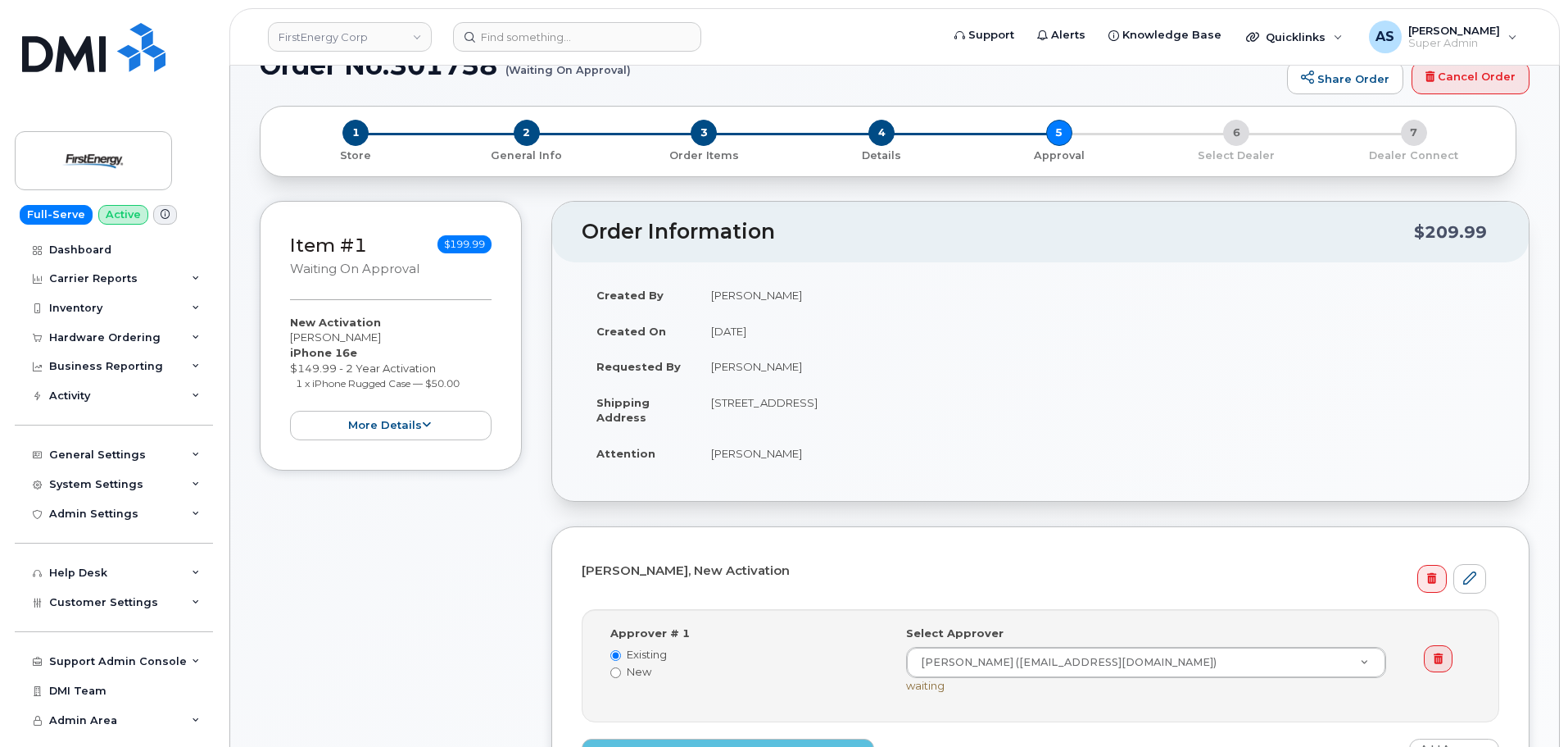
scroll to position [410, 0]
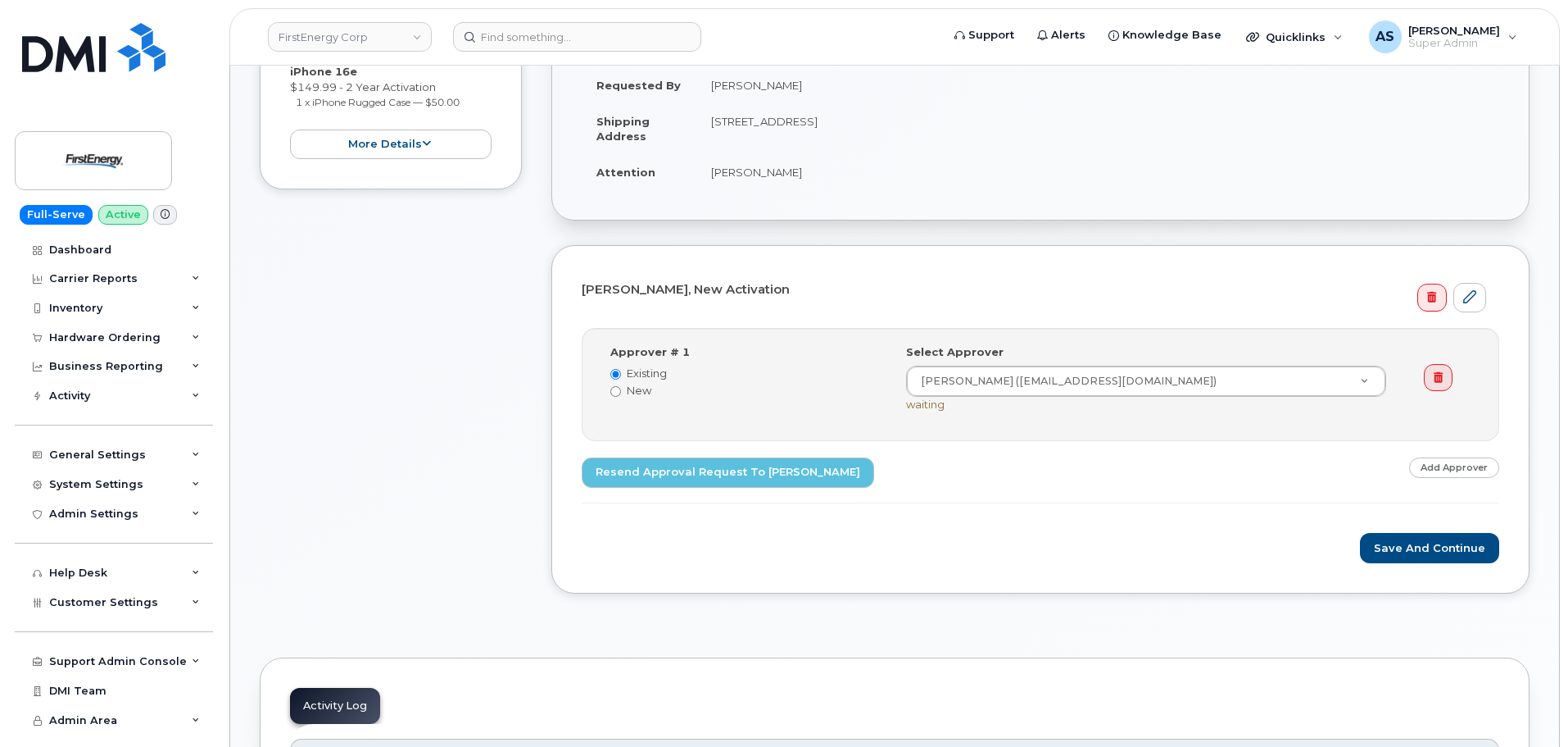
click at [714, 569] on div "[PERSON_NAME], New Activation Step-by-step approvals: [PERSON_NAME] » Approved …" at bounding box center [1040, 419] width 978 height 348
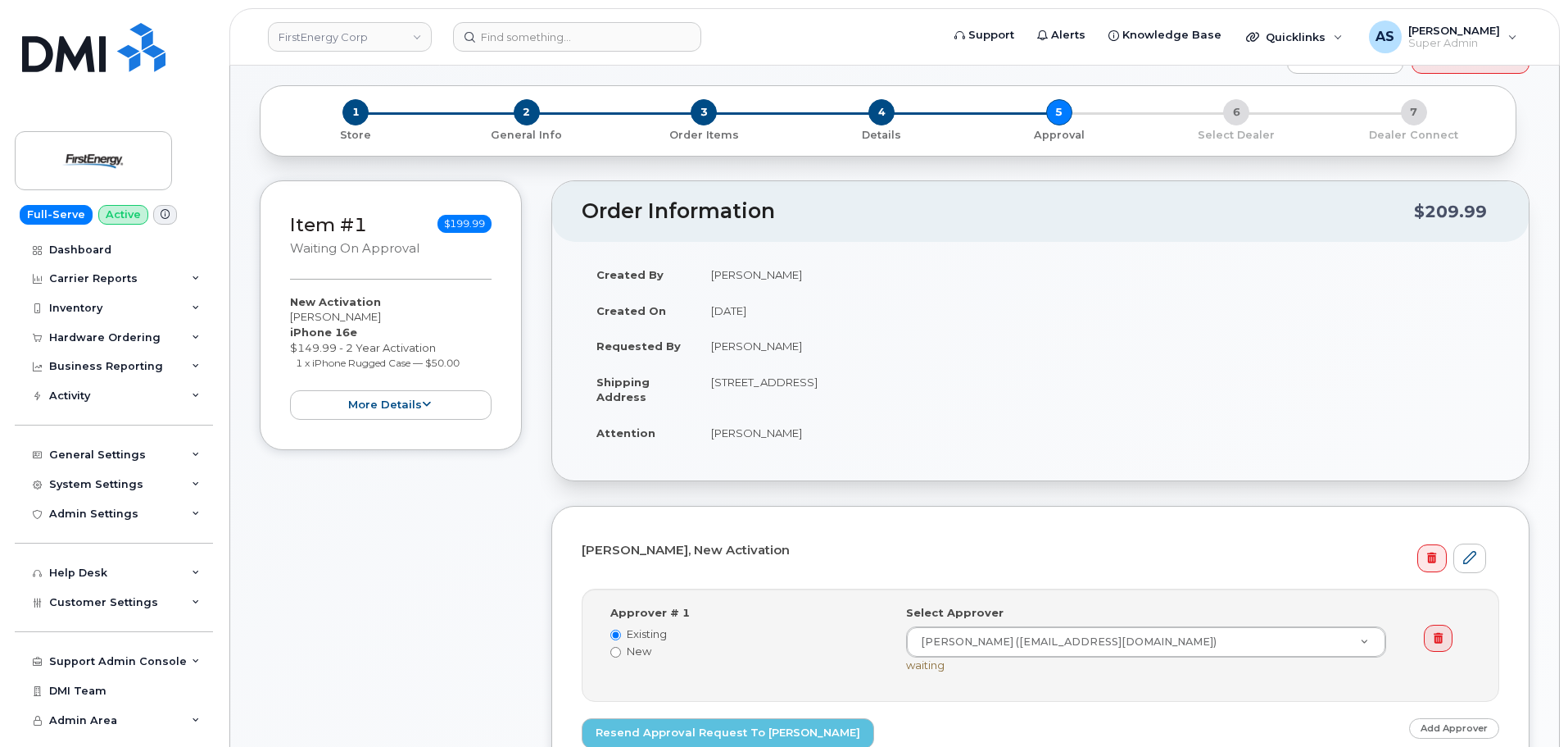
scroll to position [0, 0]
